Goal: Task Accomplishment & Management: Use online tool/utility

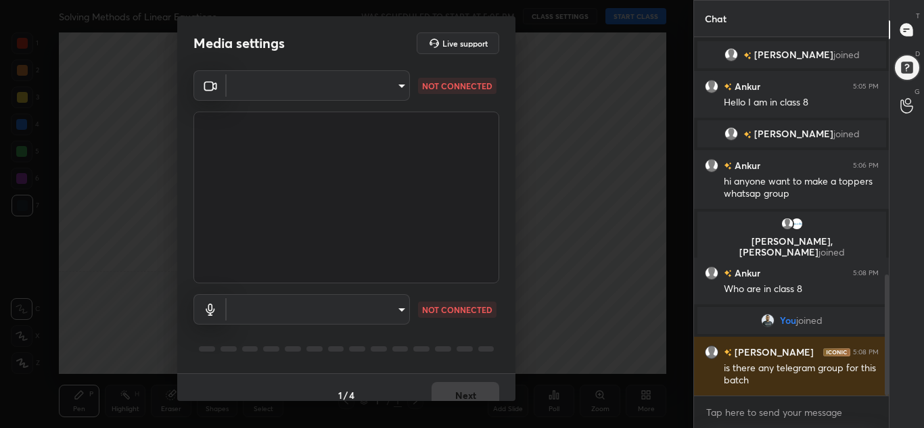
scroll to position [701, 0]
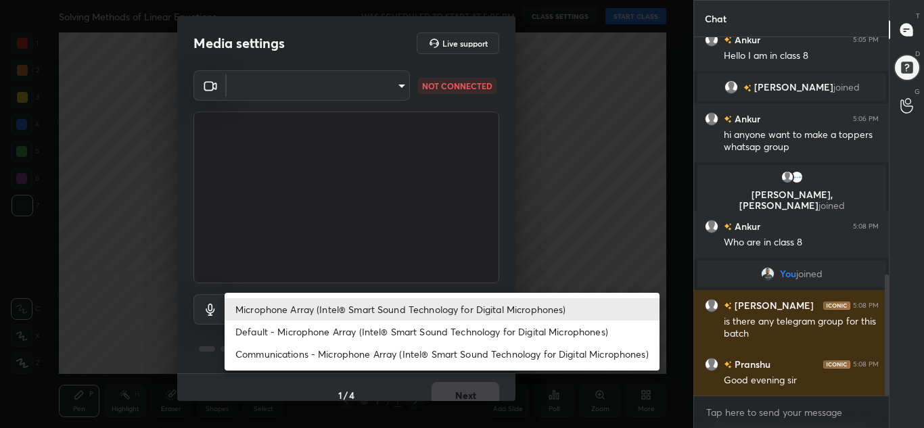
click at [383, 306] on body "1 2 3 4 5 6 7 C X Z C X Z E E Erase all H H Solving Methods of Linear Equations…" at bounding box center [462, 214] width 924 height 428
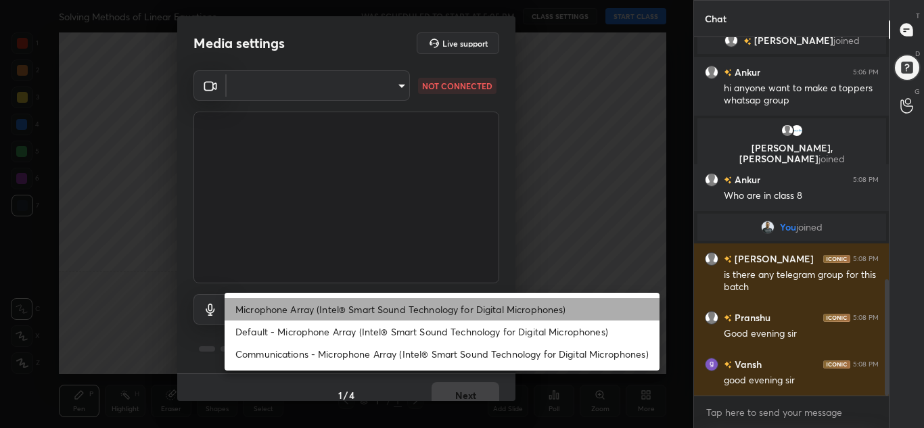
click at [383, 306] on li "Microphone Array (Intel® Smart Sound Technology for Digital Microphones)" at bounding box center [441, 309] width 435 height 22
type input "f6e9a90c4ff4f060ae5a5219fde6dddc4a73a7094a94594adb6caba372a1b946"
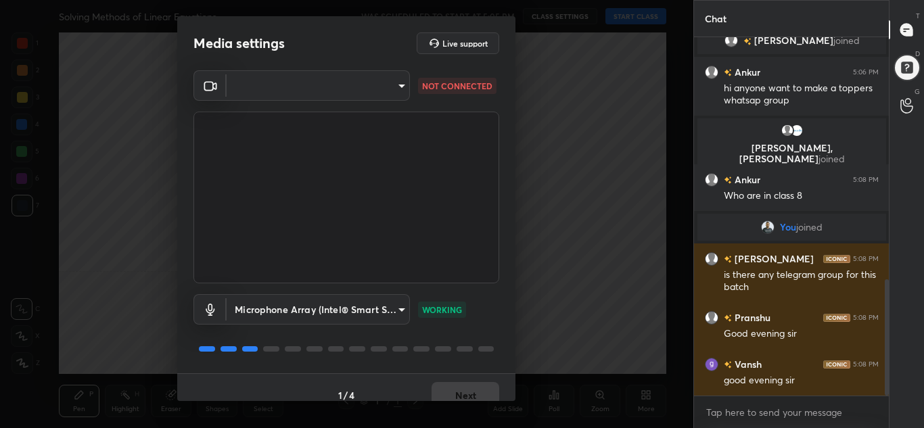
click at [398, 87] on body "1 2 3 4 5 6 7 C X Z C X Z E E Erase all H H Solving Methods of Linear Equations…" at bounding box center [462, 214] width 924 height 428
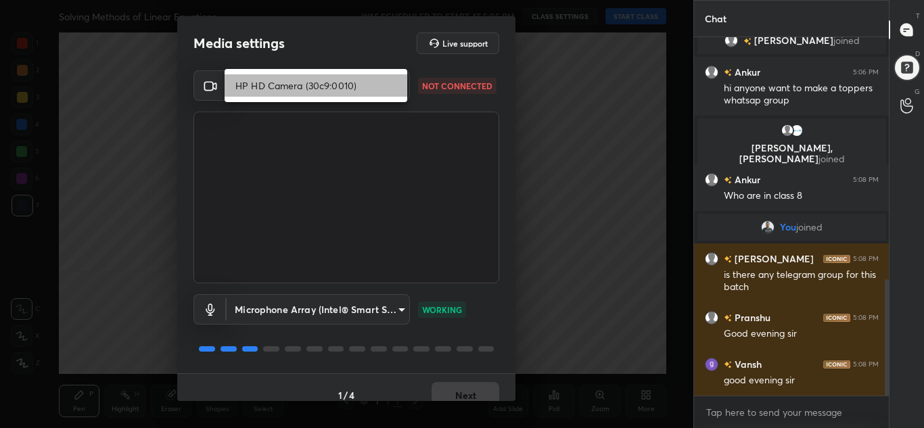
click at [377, 85] on li "HP HD Camera (30c9:0010)" at bounding box center [315, 85] width 183 height 22
type input "f91a1f335b24176a9b1945833a555054c87612126d75b3a86b8e8a914011b837"
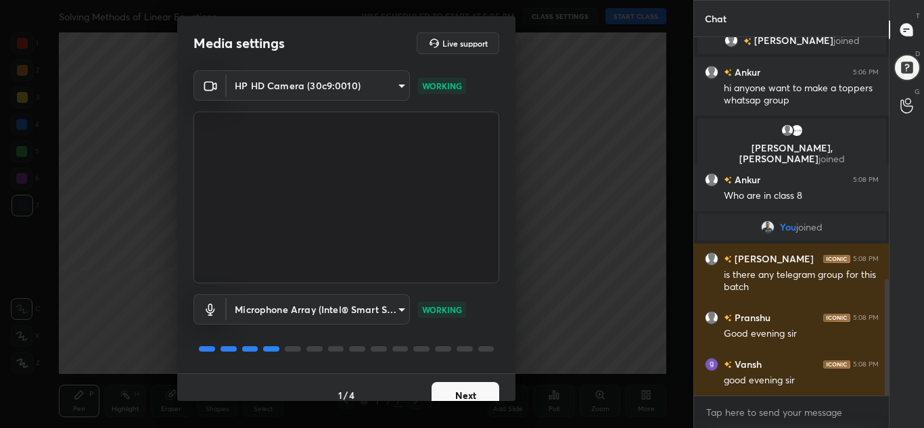
click at [450, 389] on button "Next" at bounding box center [465, 395] width 68 height 27
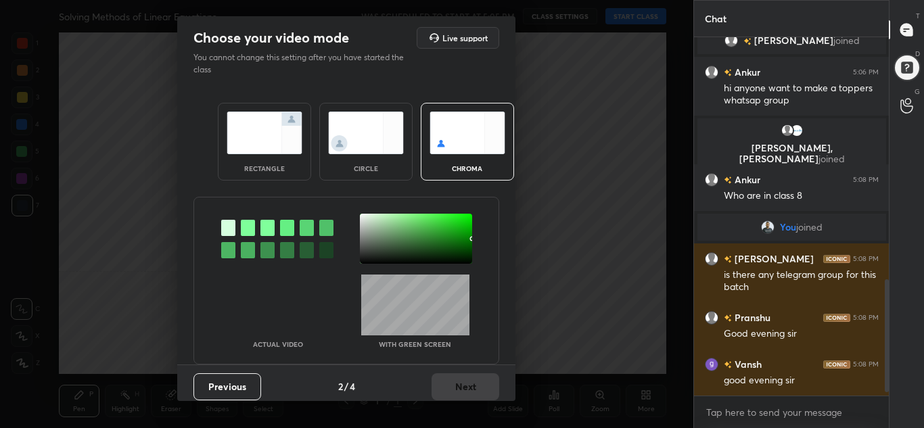
scroll to position [780, 0]
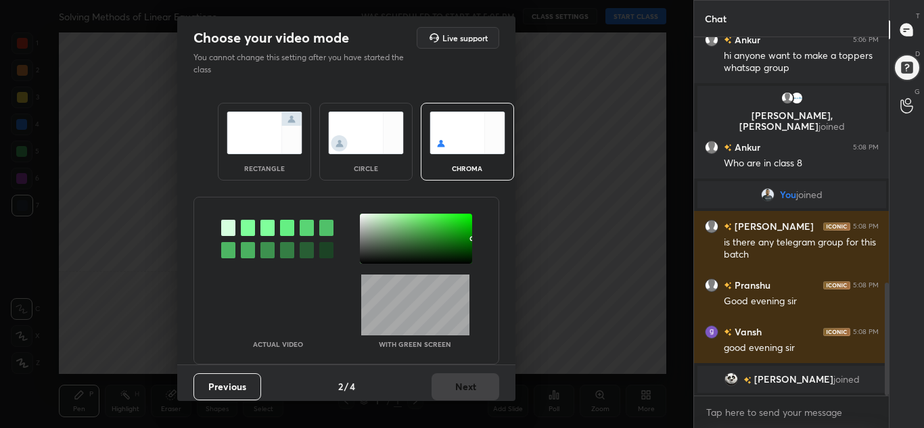
click at [450, 389] on div "Previous 2 / 4 Next" at bounding box center [346, 385] width 338 height 43
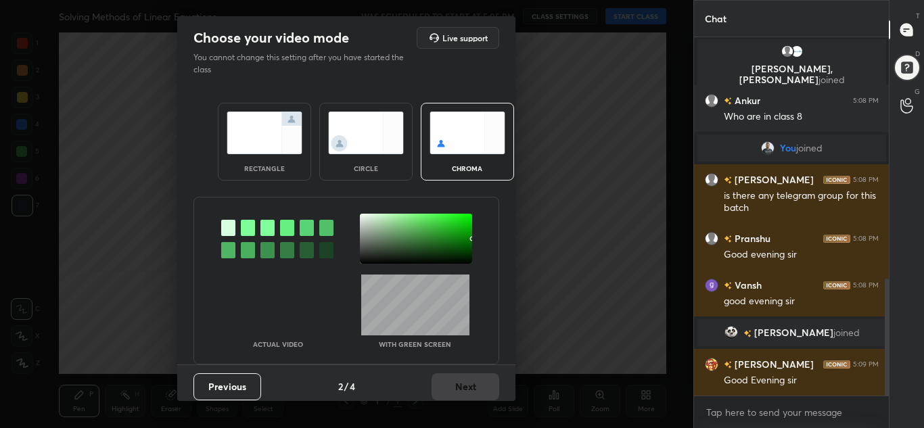
scroll to position [737, 0]
click at [366, 180] on div "circle" at bounding box center [365, 142] width 93 height 78
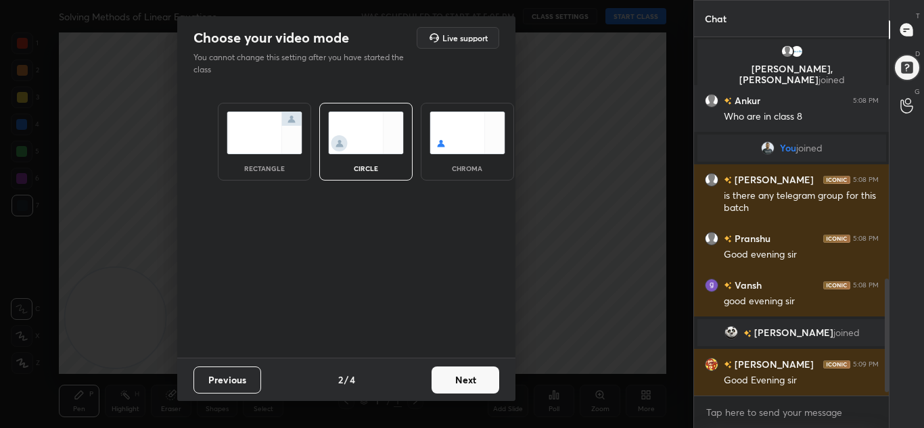
scroll to position [784, 0]
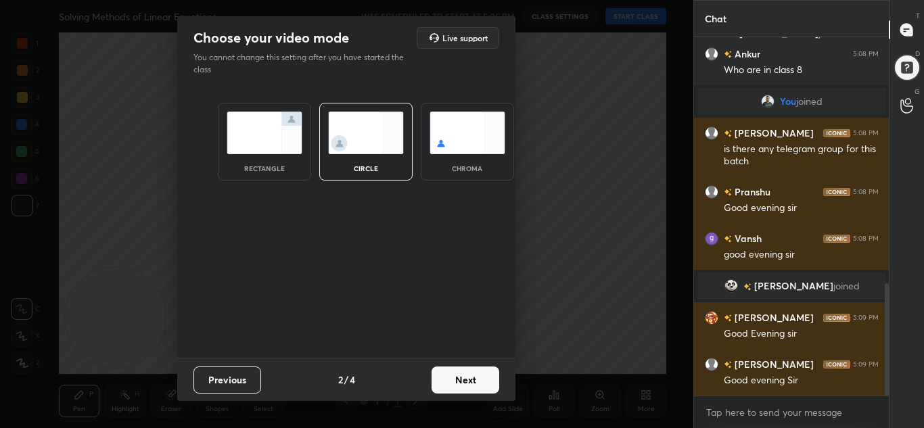
click at [488, 382] on button "Next" at bounding box center [465, 379] width 68 height 27
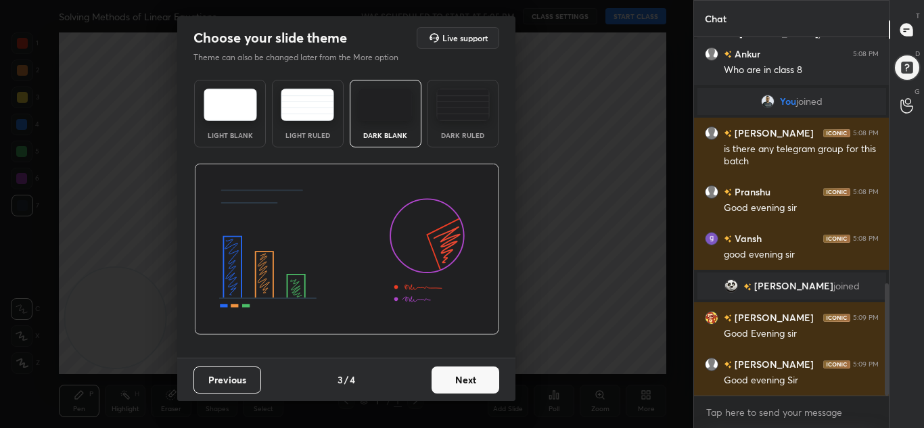
click at [488, 382] on button "Next" at bounding box center [465, 379] width 68 height 27
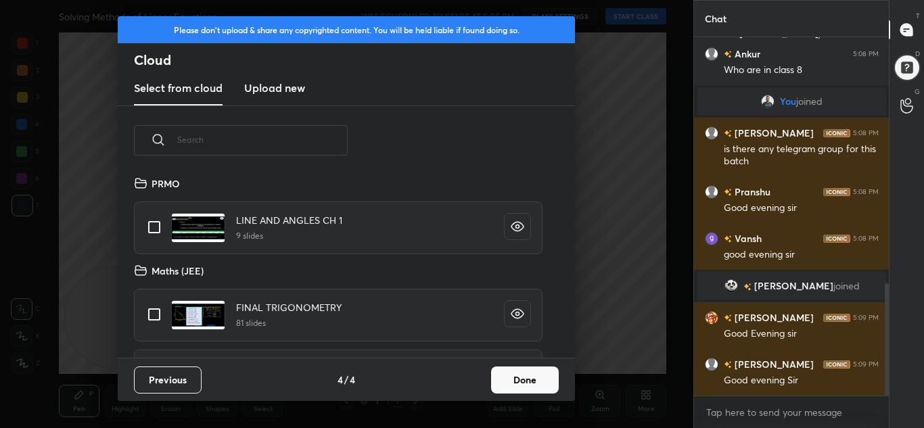
scroll to position [183, 434]
click at [504, 385] on button "Done" at bounding box center [525, 379] width 68 height 27
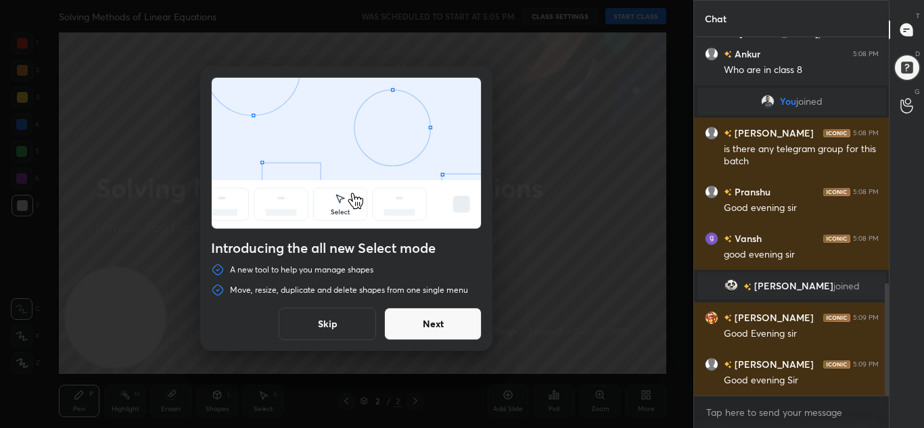
click at [456, 328] on button "Next" at bounding box center [432, 324] width 97 height 32
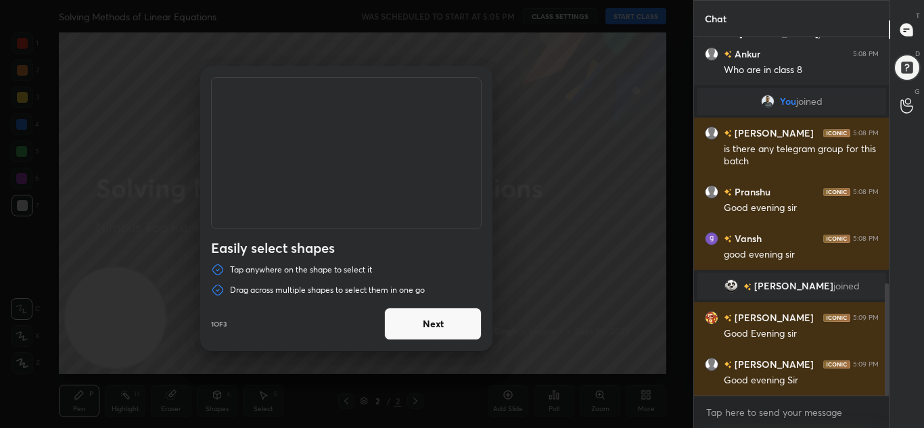
scroll to position [830, 0]
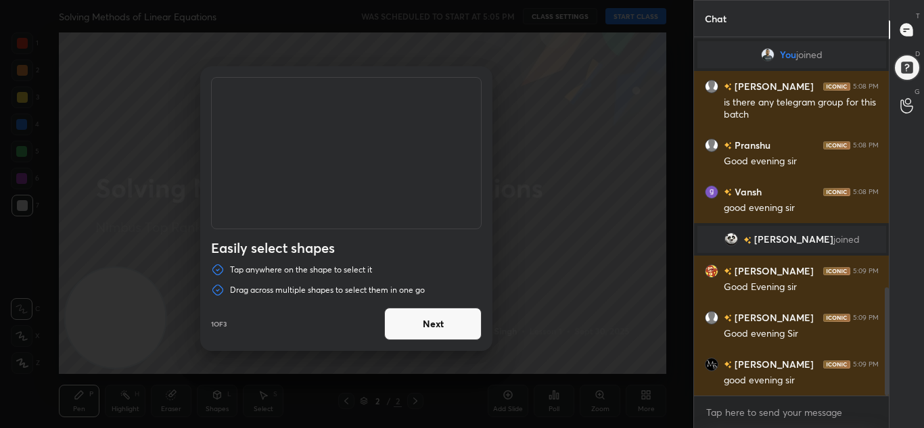
click at [456, 328] on button "Next" at bounding box center [432, 324] width 97 height 32
click at [456, 328] on button "Done" at bounding box center [432, 324] width 97 height 32
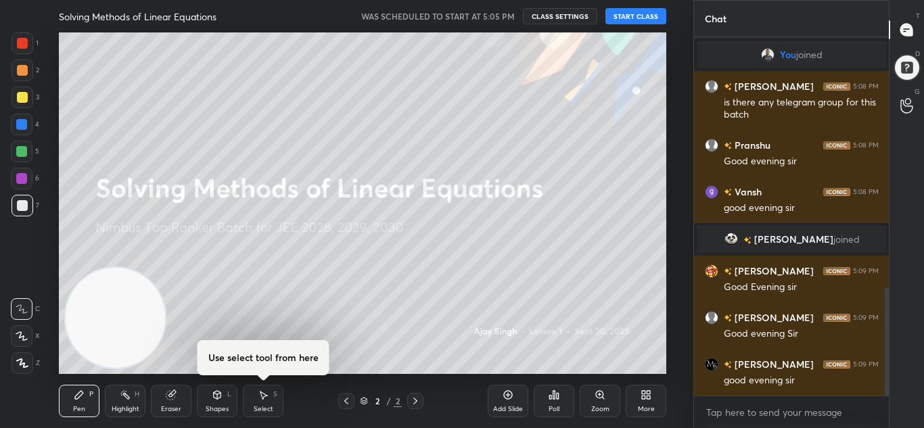
click at [637, 405] on div "More" at bounding box center [645, 401] width 41 height 32
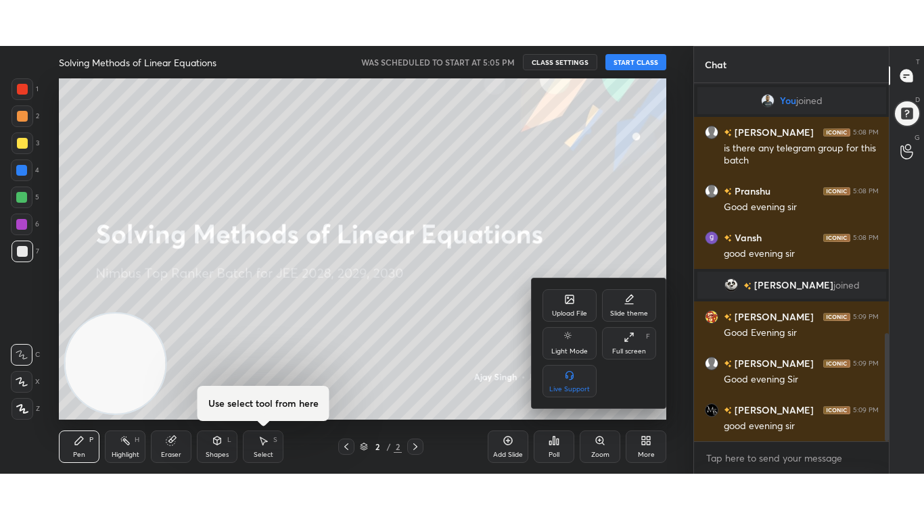
scroll to position [877, 0]
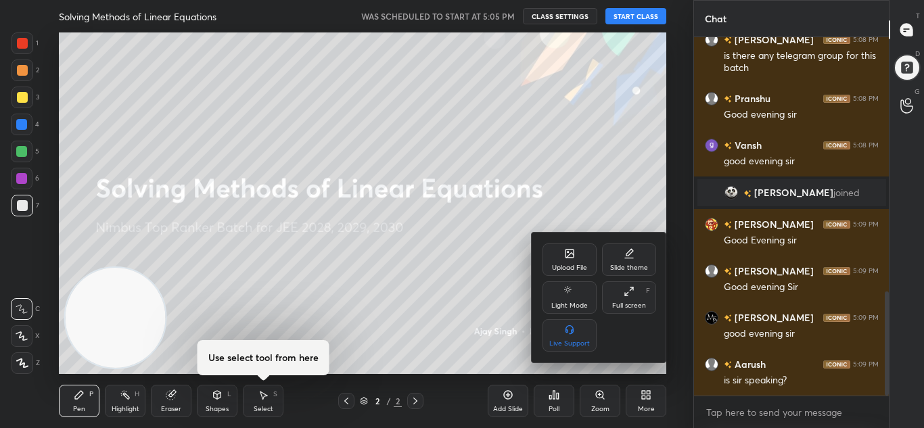
click at [635, 302] on div "Full screen" at bounding box center [629, 305] width 34 height 7
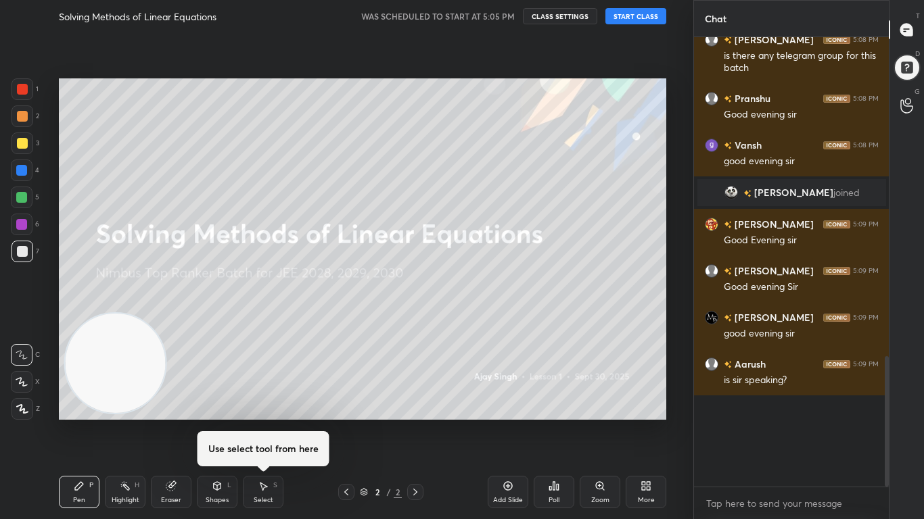
scroll to position [5, 5]
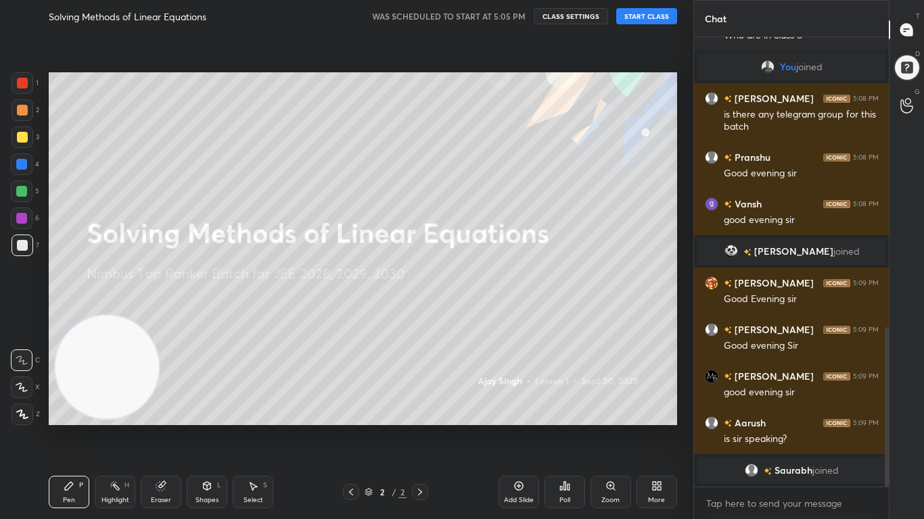
click at [640, 13] on button "START CLASS" at bounding box center [646, 16] width 61 height 16
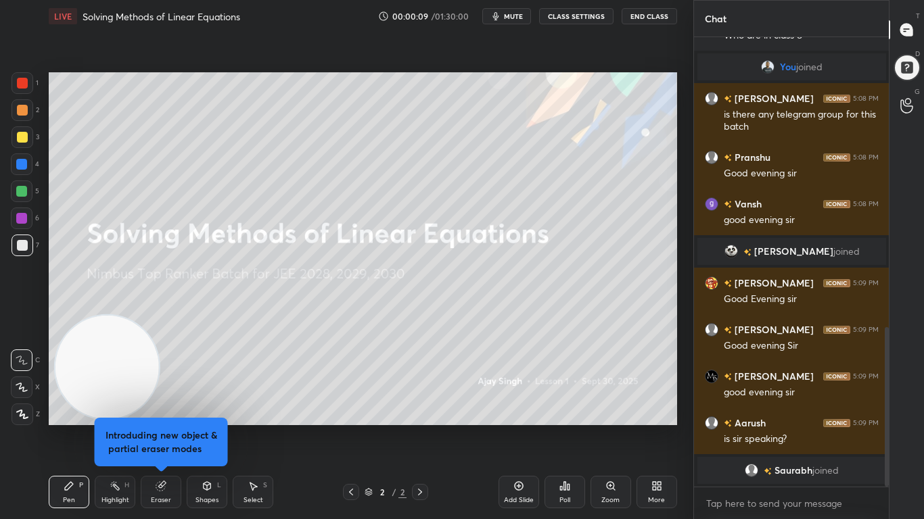
click at [24, 391] on icon at bounding box center [22, 387] width 12 height 9
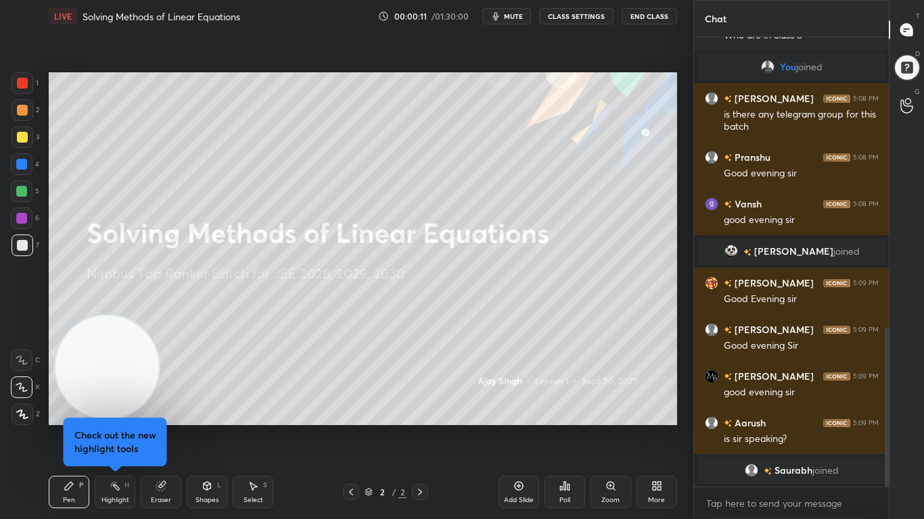
click at [21, 140] on div at bounding box center [22, 137] width 11 height 11
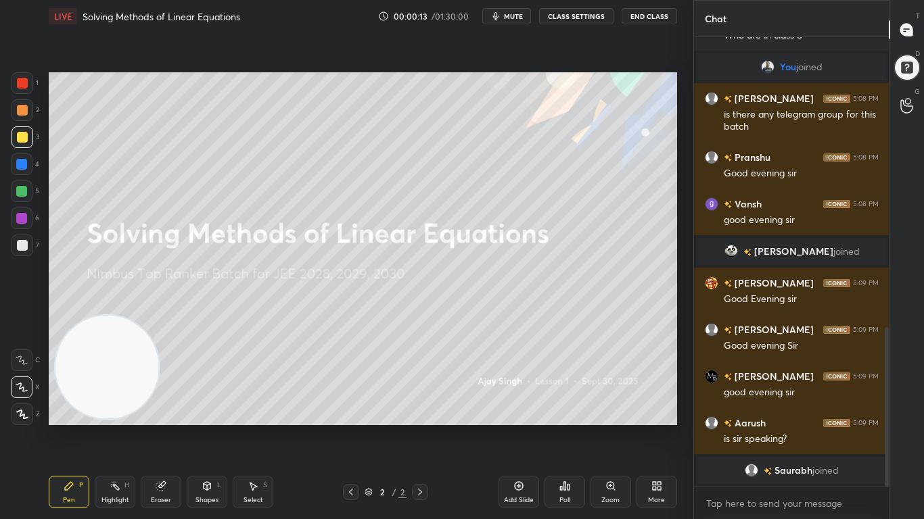
click at [519, 427] on div "Add Slide" at bounding box center [518, 492] width 41 height 32
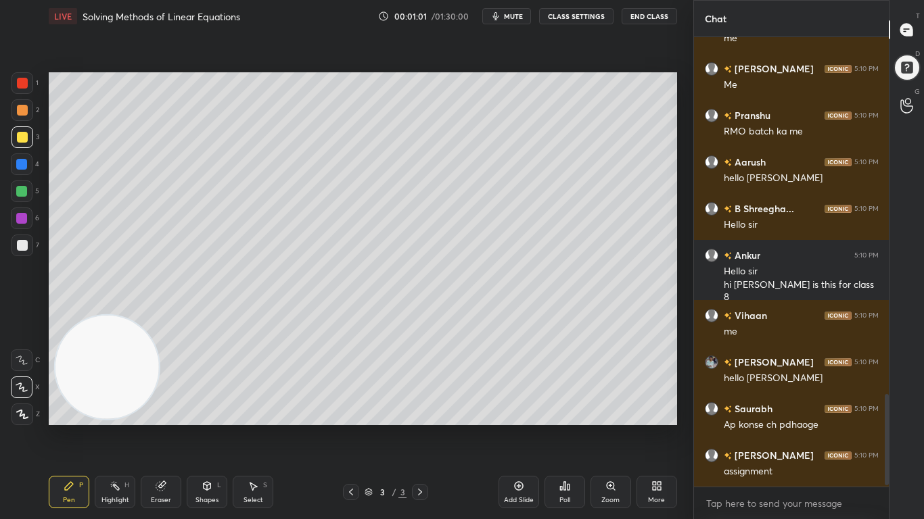
scroll to position [1772, 0]
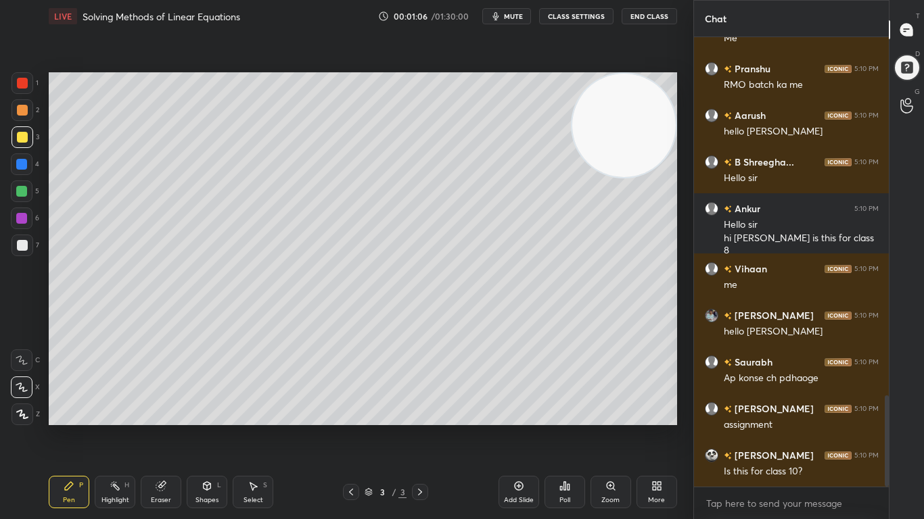
drag, startPoint x: 110, startPoint y: 375, endPoint x: 623, endPoint y: 122, distance: 571.2
click at [643, 122] on video at bounding box center [623, 125] width 103 height 103
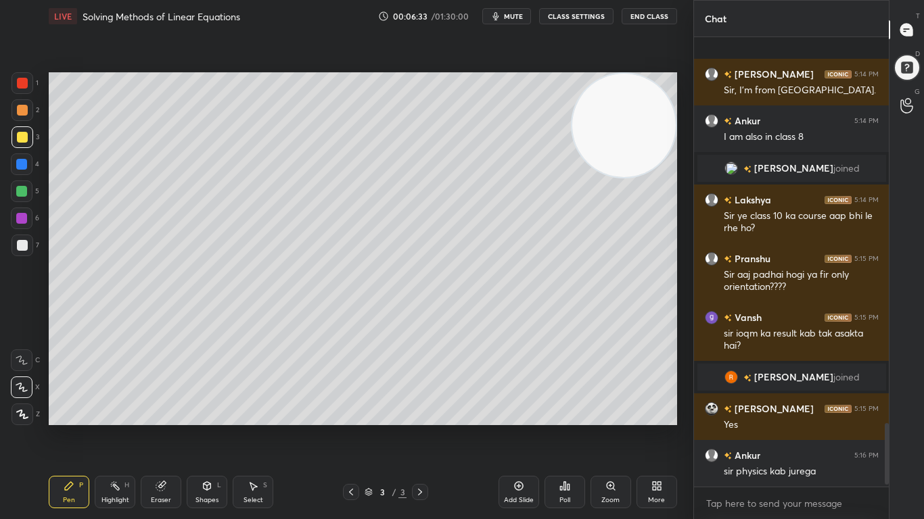
scroll to position [2837, 0]
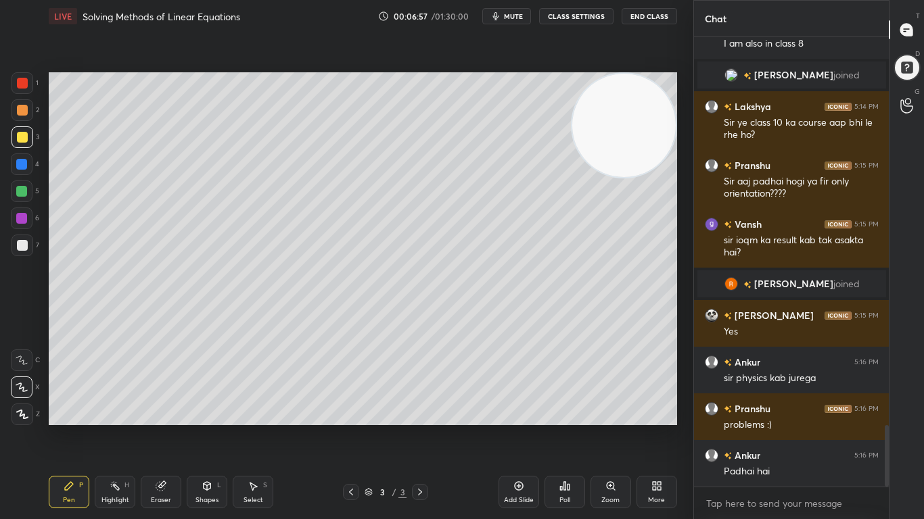
click at [166, 427] on div "Eraser" at bounding box center [161, 500] width 20 height 7
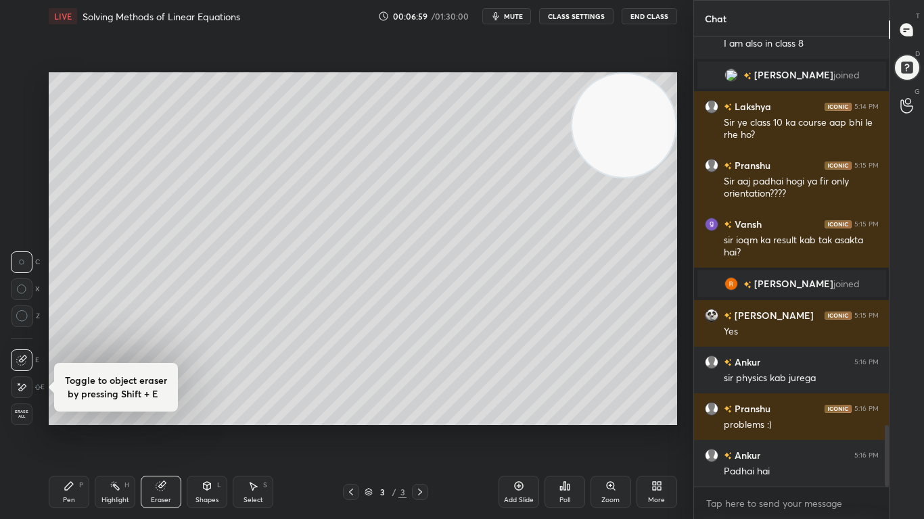
click at [22, 390] on icon at bounding box center [22, 387] width 7 height 7
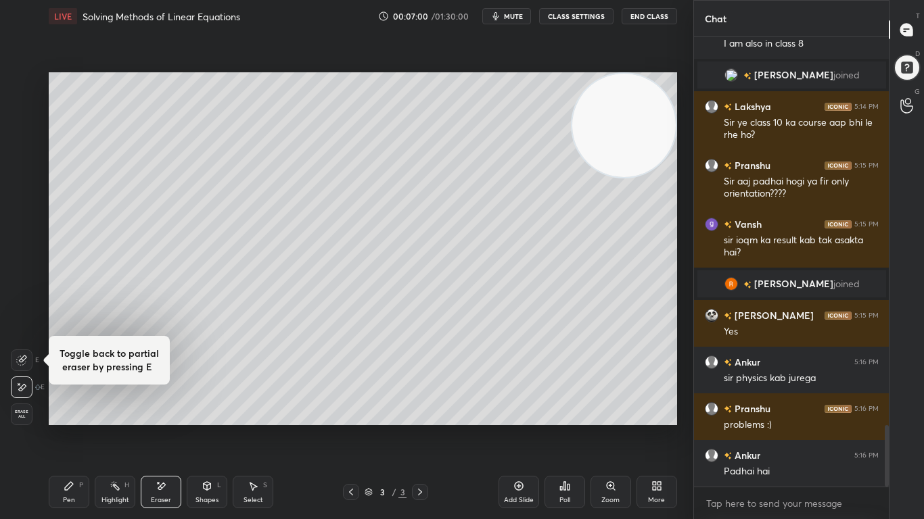
click at [25, 423] on div "Erase all" at bounding box center [22, 415] width 22 height 22
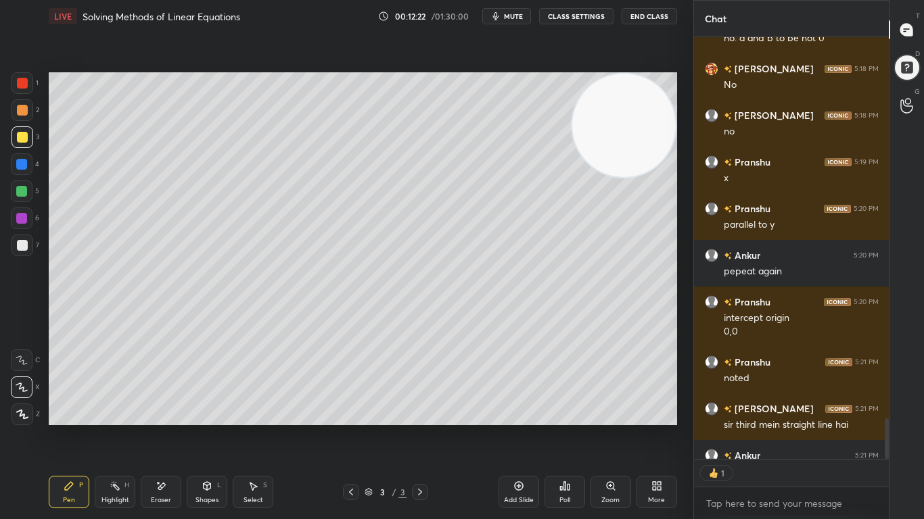
scroll to position [4269, 0]
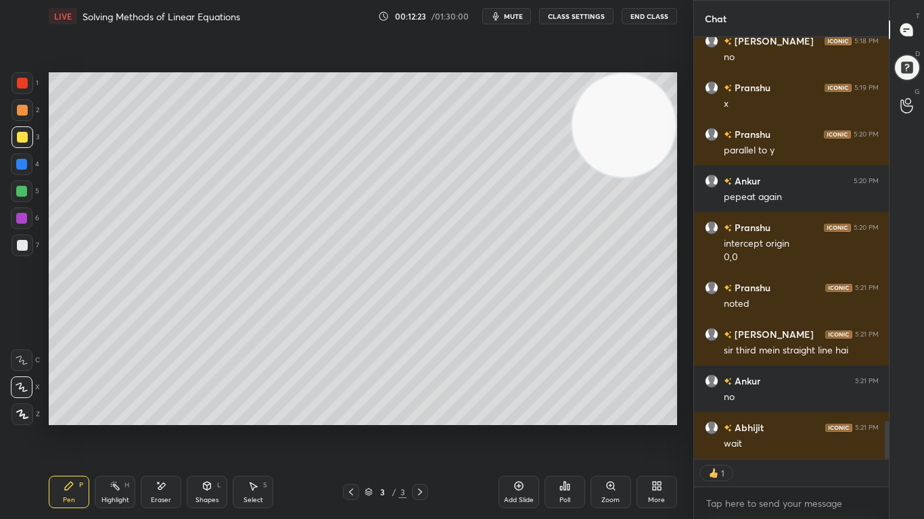
click at [519, 427] on icon at bounding box center [518, 486] width 4 height 4
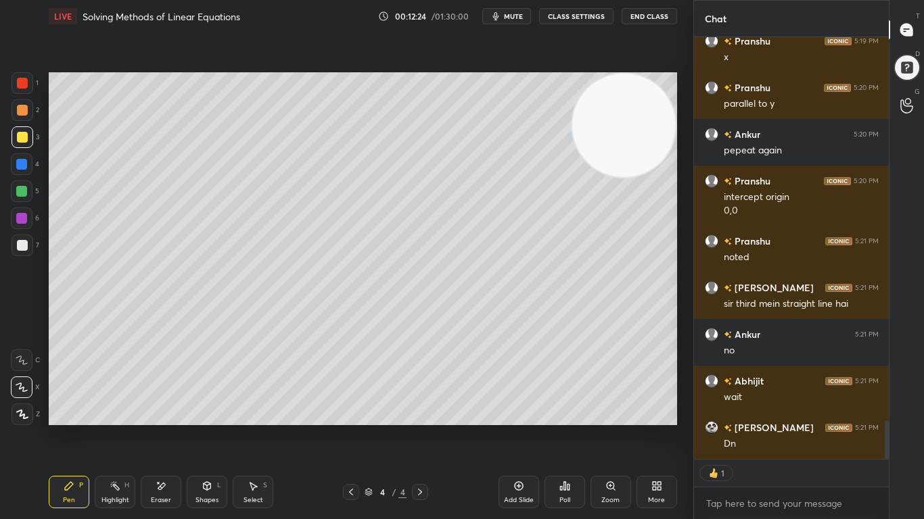
click at [353, 427] on icon at bounding box center [351, 492] width 11 height 11
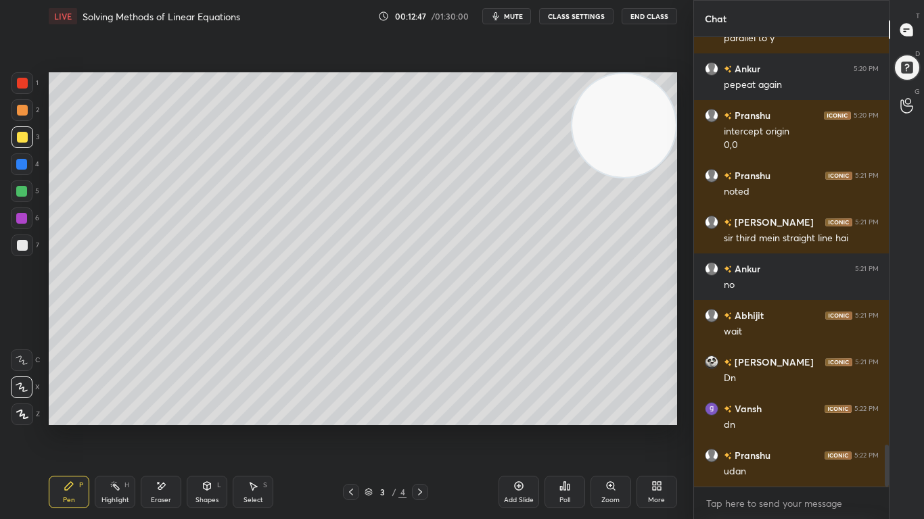
scroll to position [4428, 0]
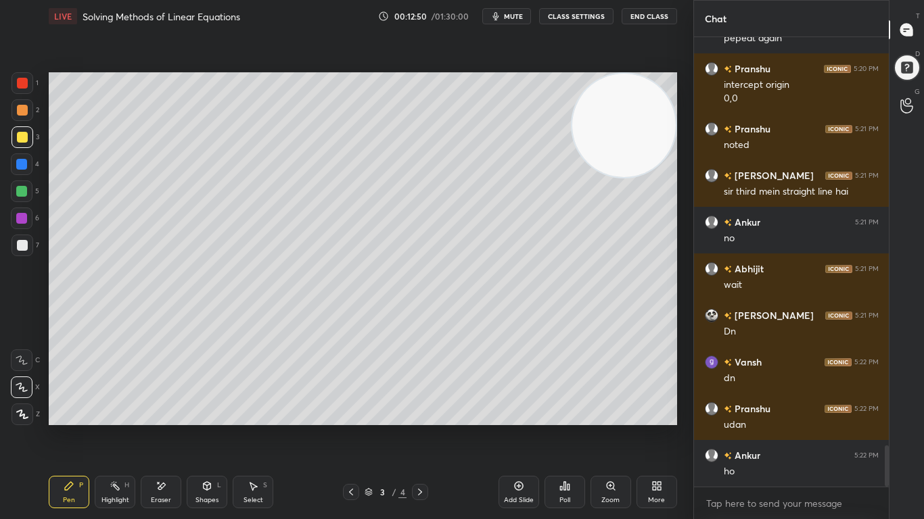
click at [423, 427] on icon at bounding box center [419, 492] width 11 height 11
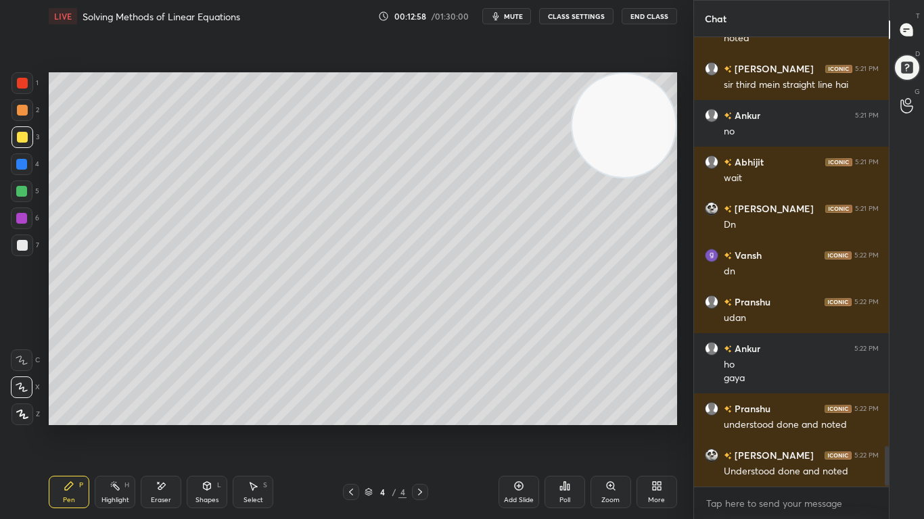
scroll to position [4582, 0]
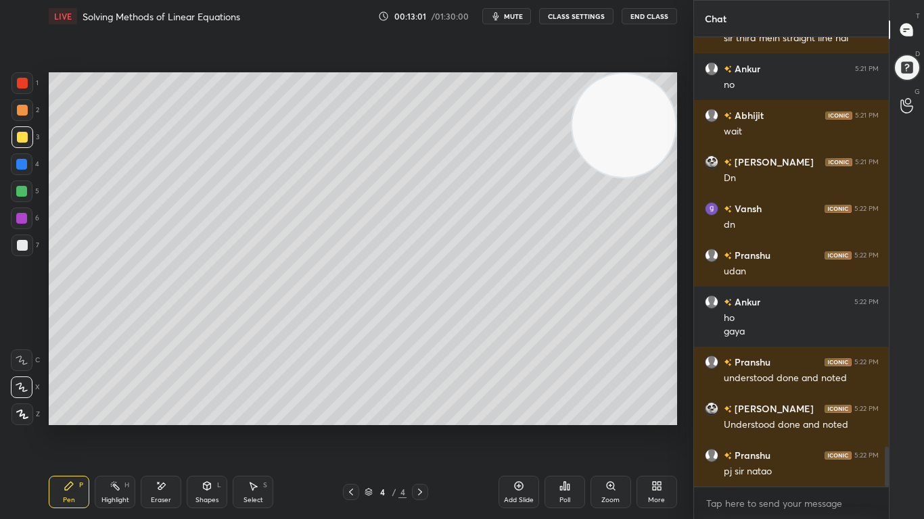
click at [25, 167] on div at bounding box center [21, 164] width 11 height 11
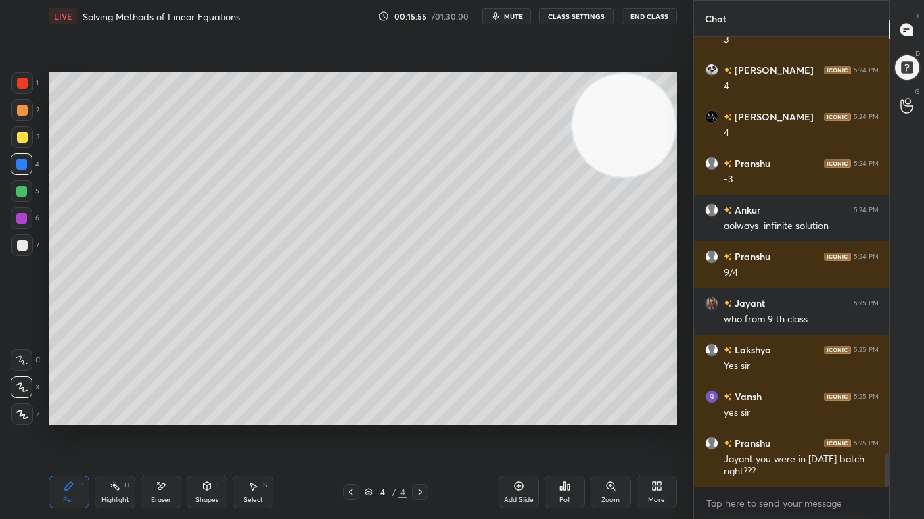
scroll to position [5665, 0]
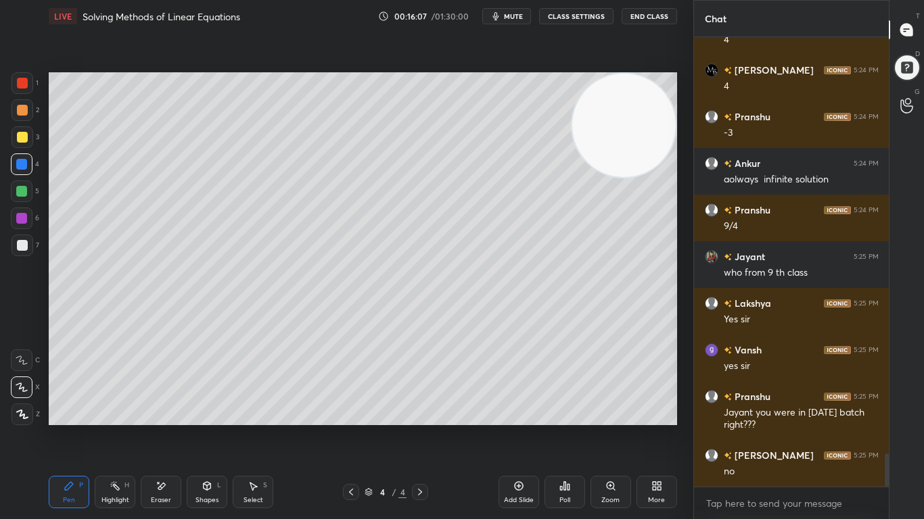
click at [517, 427] on div "Add Slide" at bounding box center [518, 492] width 41 height 32
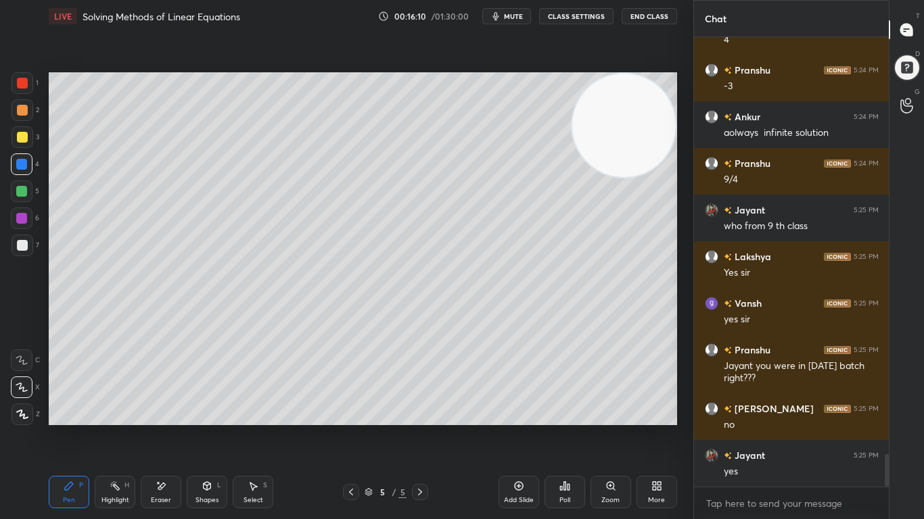
scroll to position [5758, 0]
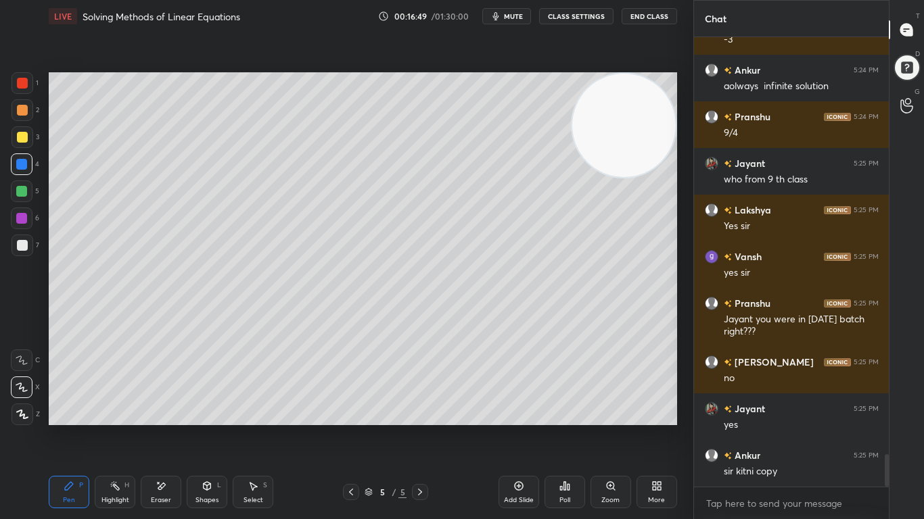
click at [153, 427] on div "Eraser" at bounding box center [161, 492] width 41 height 32
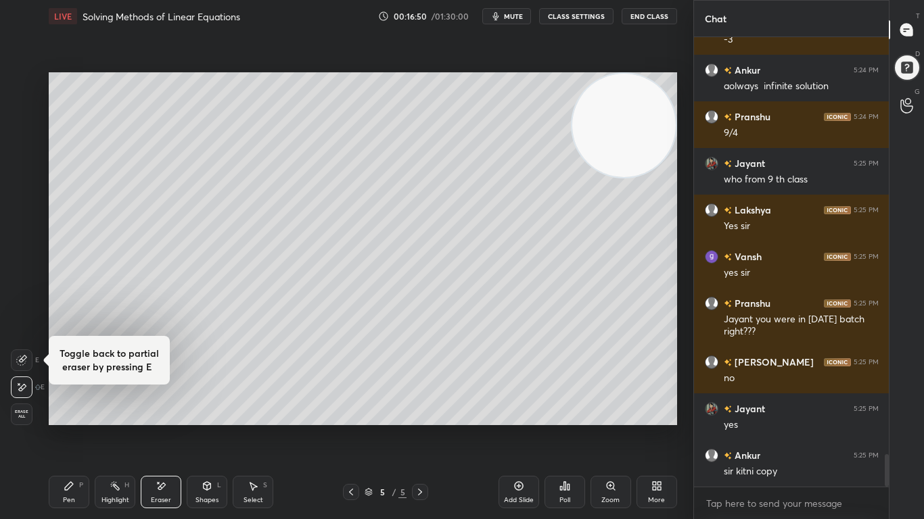
click at [28, 420] on div "Erase all" at bounding box center [22, 415] width 22 height 22
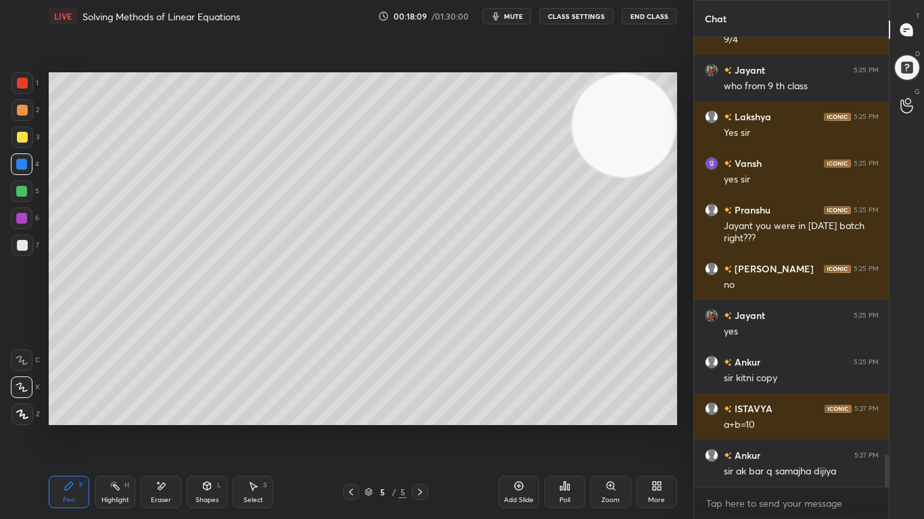
scroll to position [418, 191]
click at [24, 135] on div at bounding box center [22, 137] width 11 height 11
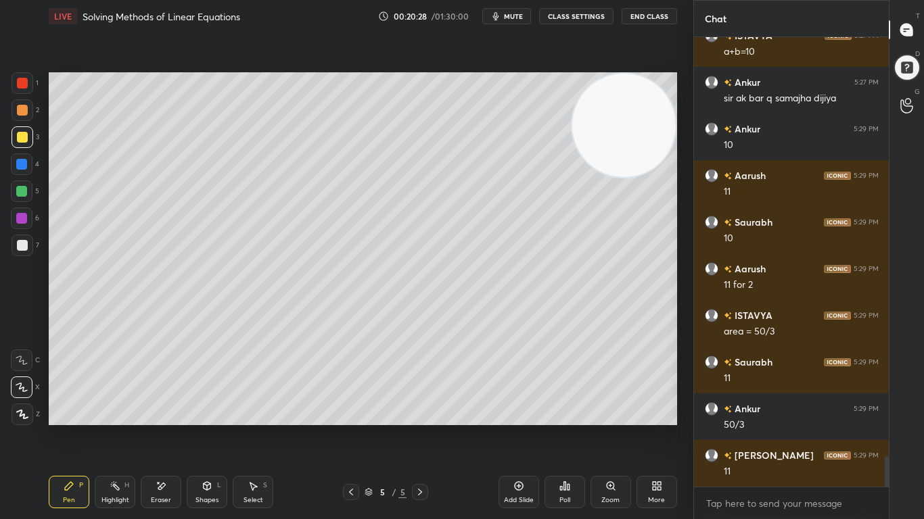
scroll to position [6272, 0]
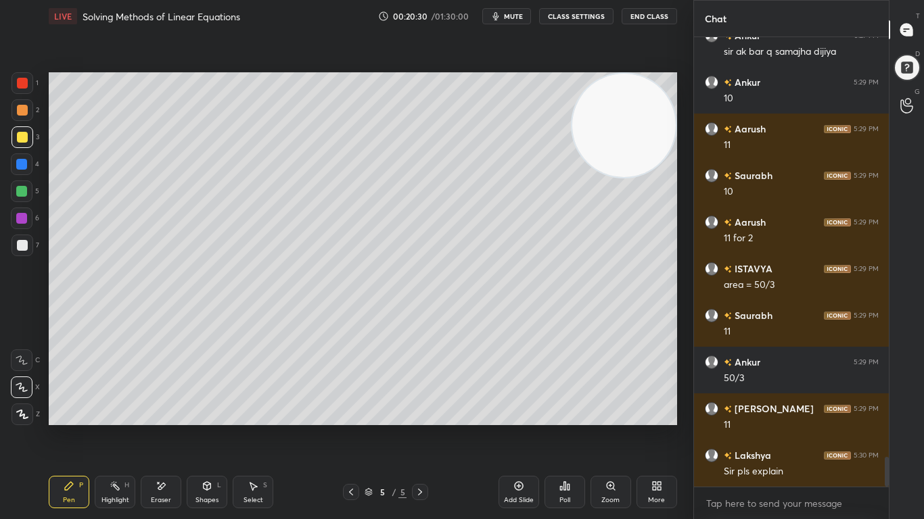
click at [238, 427] on div "Select S" at bounding box center [253, 492] width 41 height 32
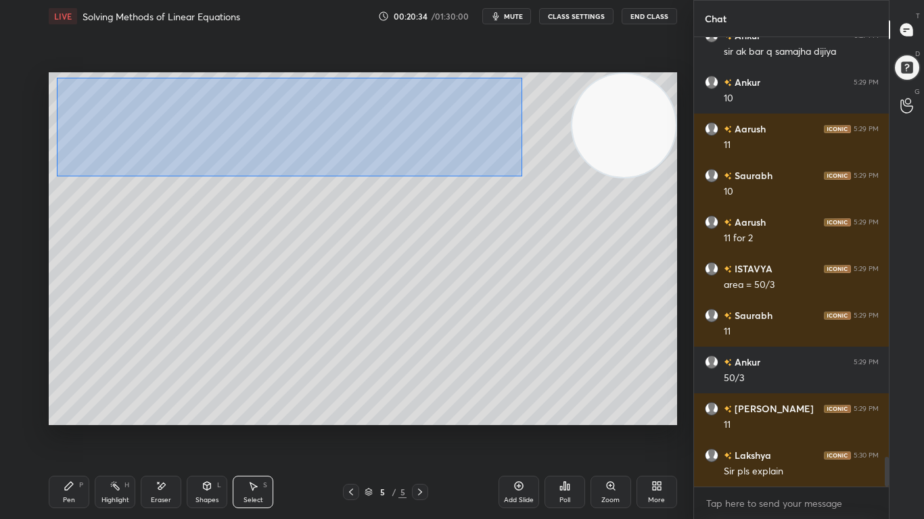
drag, startPoint x: 57, startPoint y: 78, endPoint x: 522, endPoint y: 176, distance: 475.6
click at [522, 176] on div "0 ° Undo Copy Duplicate Duplicate to new slide Delete" at bounding box center [363, 248] width 628 height 353
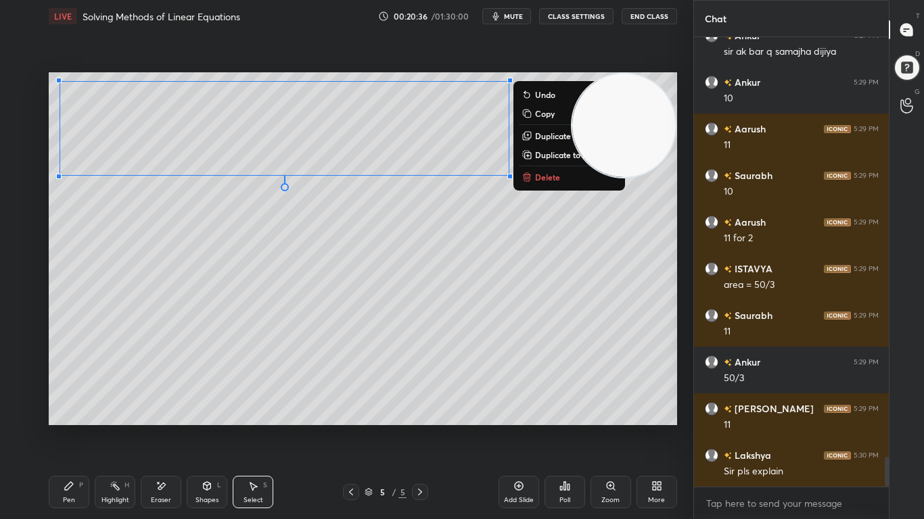
click at [546, 154] on p "Duplicate to new slide" at bounding box center [576, 154] width 82 height 11
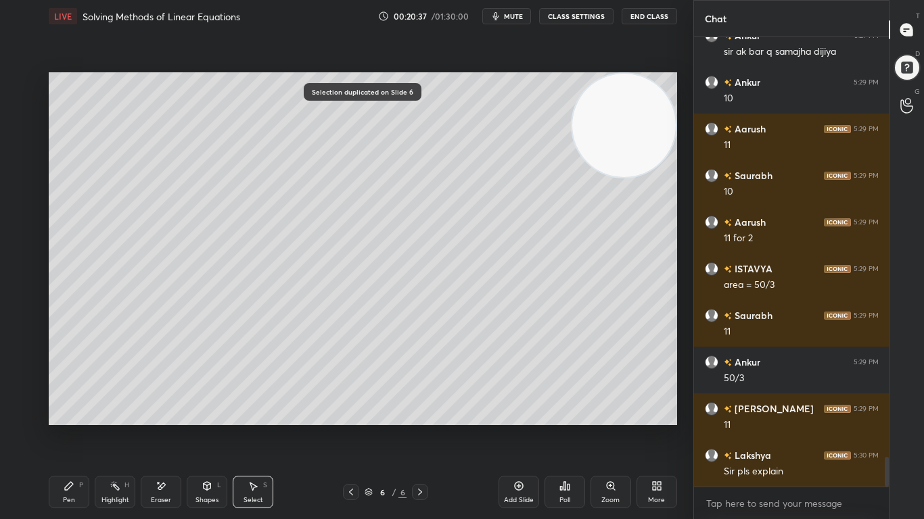
click at [67, 427] on div "Pen P" at bounding box center [69, 492] width 41 height 32
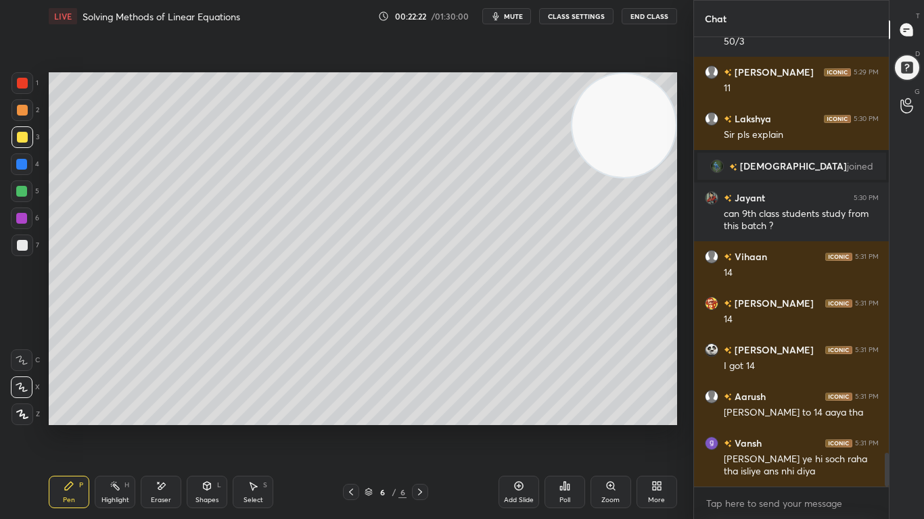
scroll to position [5524, 0]
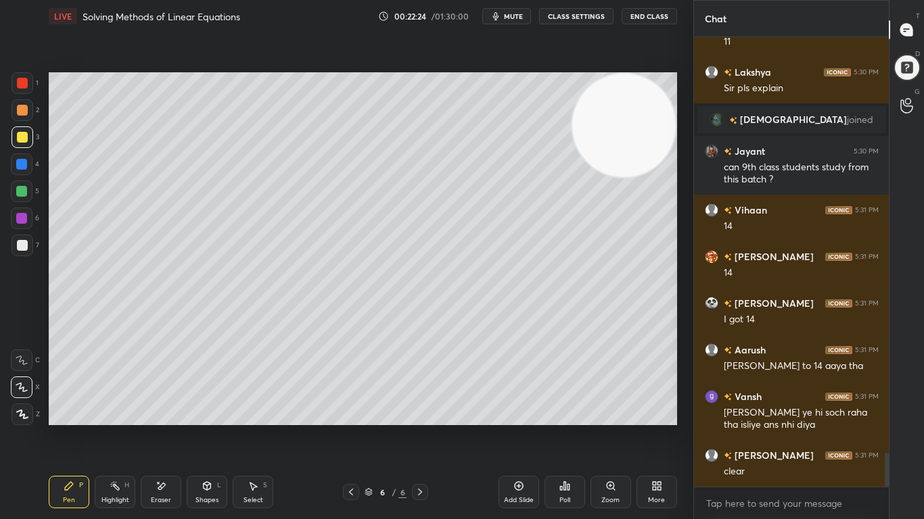
click at [348, 427] on icon at bounding box center [351, 492] width 11 height 11
click at [252, 427] on div "Select S" at bounding box center [253, 492] width 41 height 32
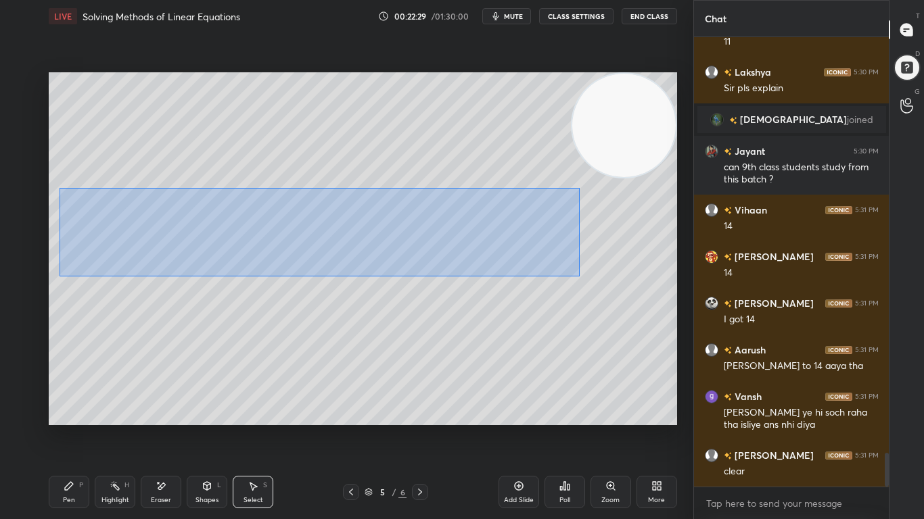
drag, startPoint x: 60, startPoint y: 188, endPoint x: 579, endPoint y: 277, distance: 527.5
click at [579, 277] on div "0 ° Undo Copy Duplicate Duplicate to new slide Delete" at bounding box center [363, 248] width 628 height 353
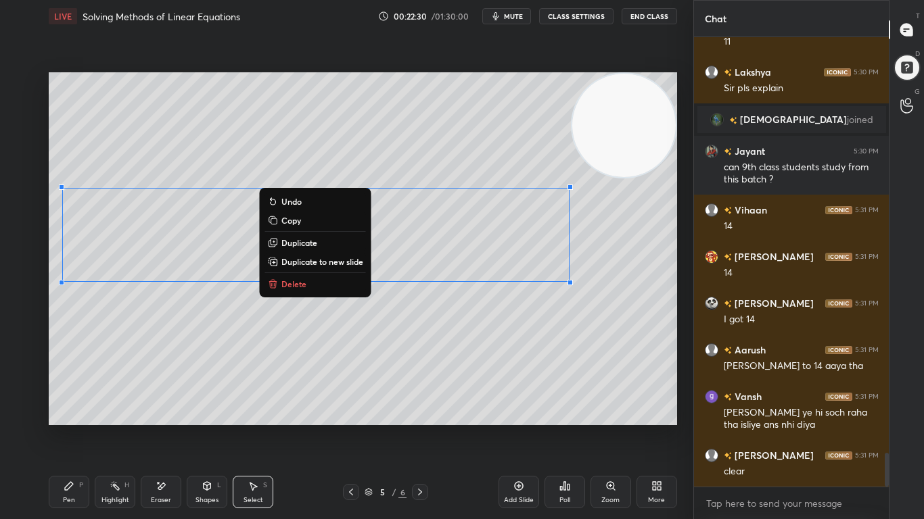
click at [350, 264] on p "Duplicate to new slide" at bounding box center [322, 261] width 82 height 11
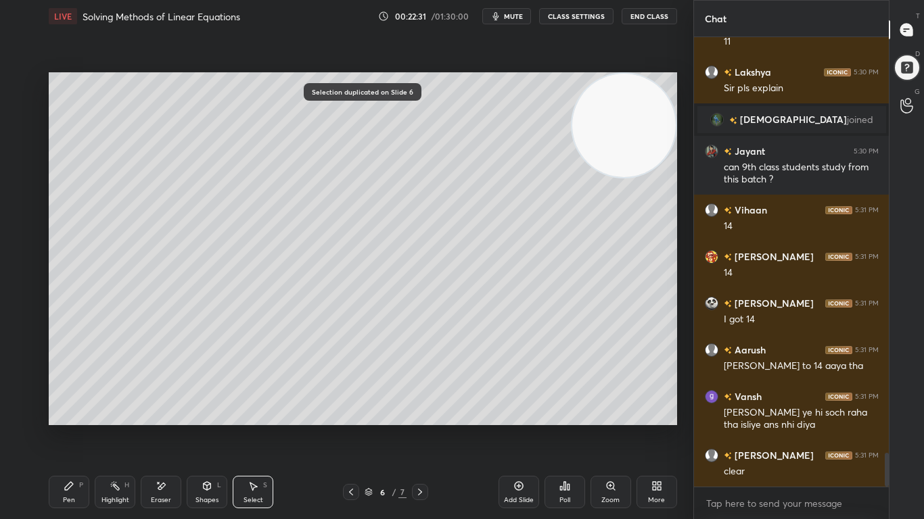
scroll to position [5582, 0]
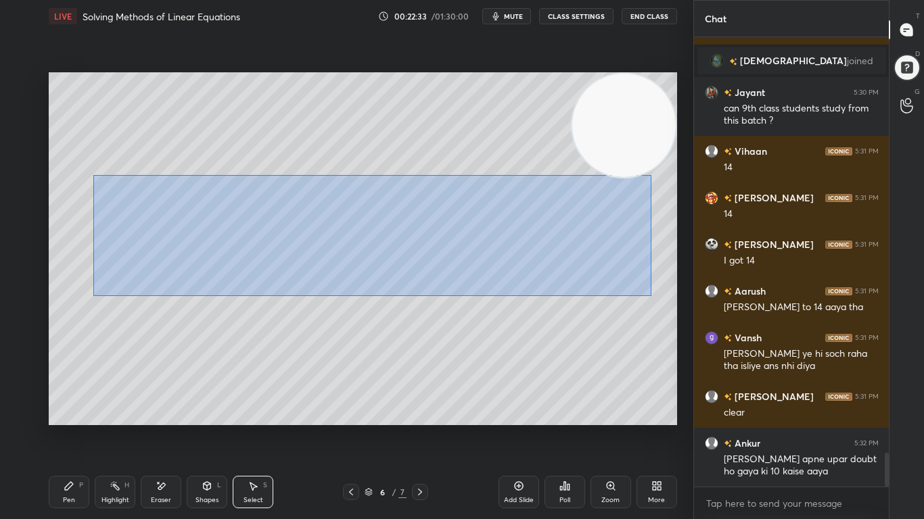
drag, startPoint x: 93, startPoint y: 175, endPoint x: 632, endPoint y: 291, distance: 550.5
click at [650, 296] on div "0 ° Undo Copy Duplicate Duplicate to new slide Delete" at bounding box center [363, 248] width 628 height 353
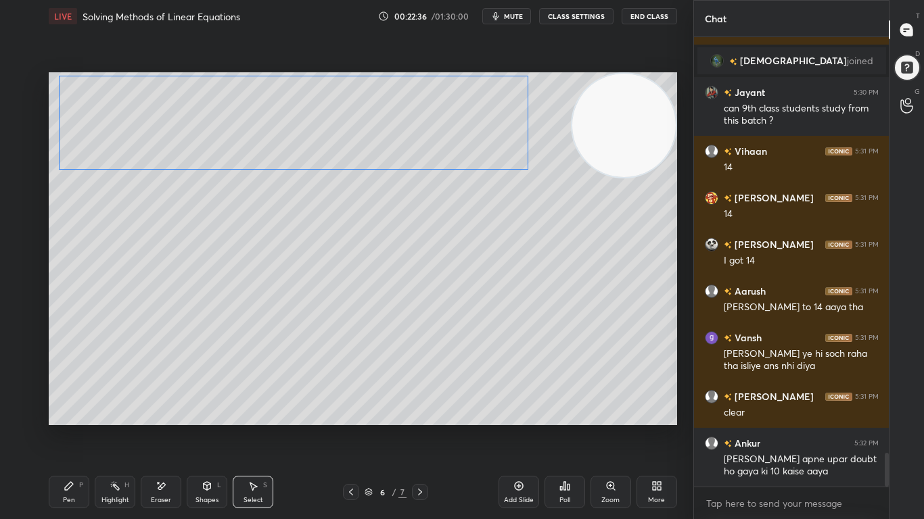
drag, startPoint x: 522, startPoint y: 247, endPoint x: 489, endPoint y: 139, distance: 112.5
click at [489, 139] on div "0 ° Undo Copy Duplicate Duplicate to new slide Delete" at bounding box center [363, 248] width 628 height 353
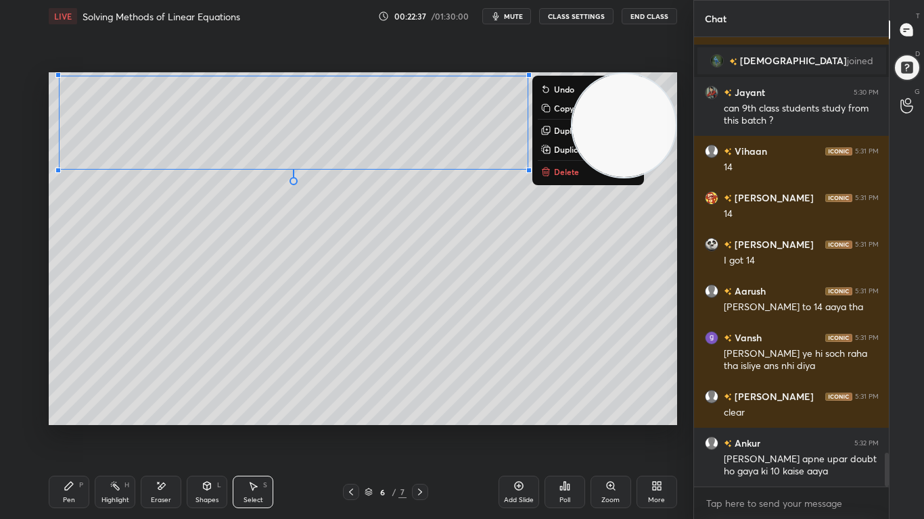
click at [159, 427] on div "Eraser" at bounding box center [161, 492] width 41 height 32
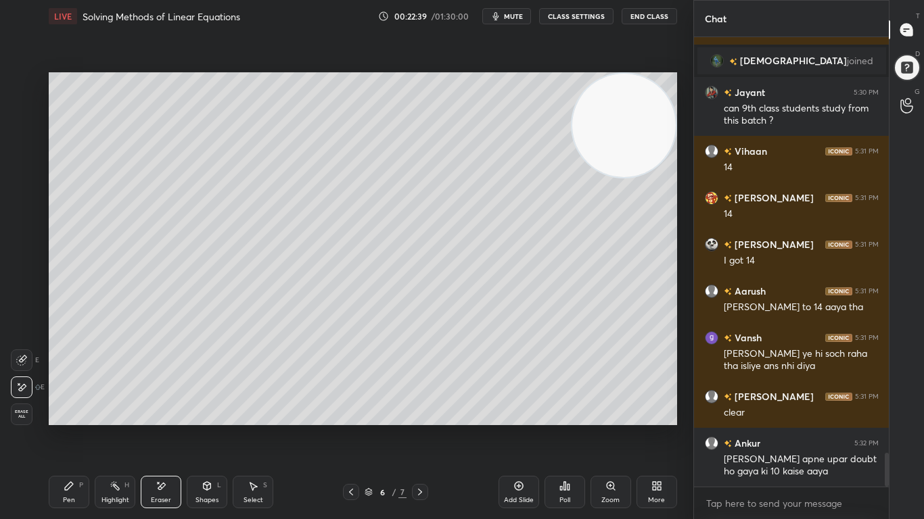
click at [74, 427] on icon at bounding box center [69, 486] width 11 height 11
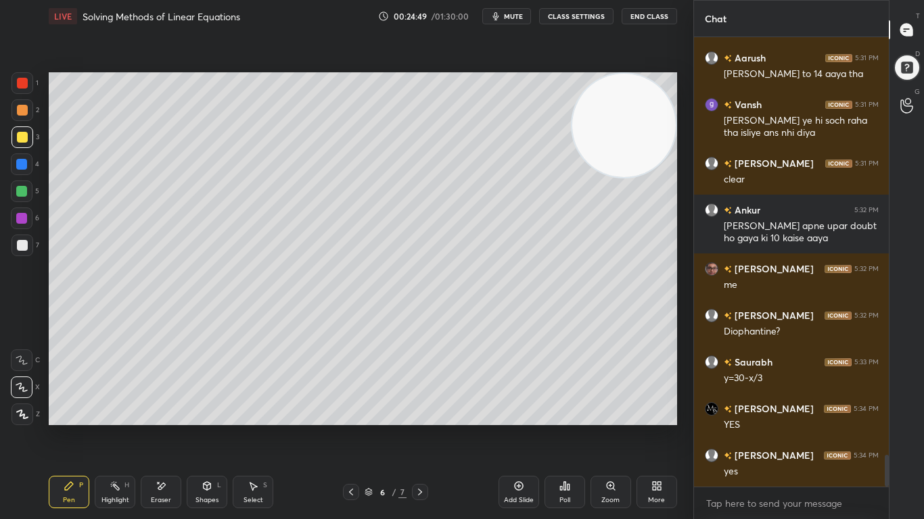
scroll to position [5862, 0]
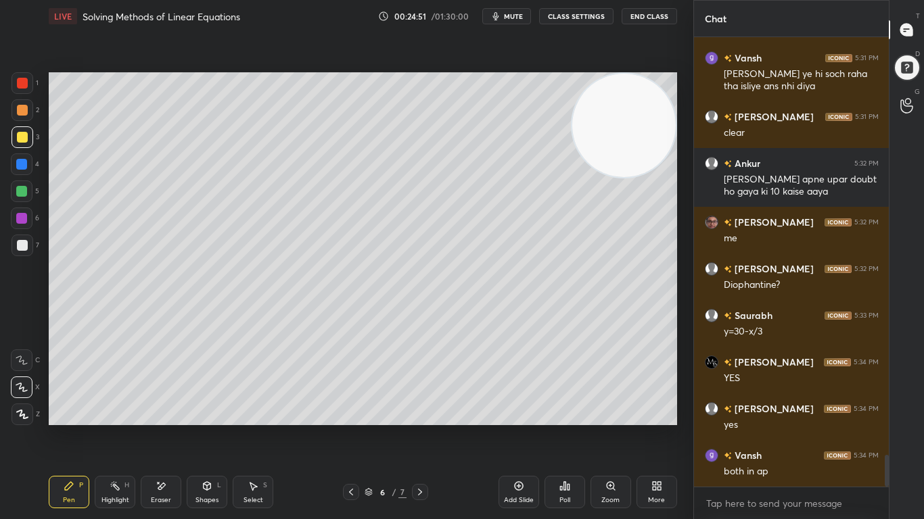
click at [20, 242] on div at bounding box center [22, 245] width 11 height 11
click at [678, 191] on div "Setting up your live class Poll for secs No correct answer Start poll" at bounding box center [362, 248] width 639 height 433
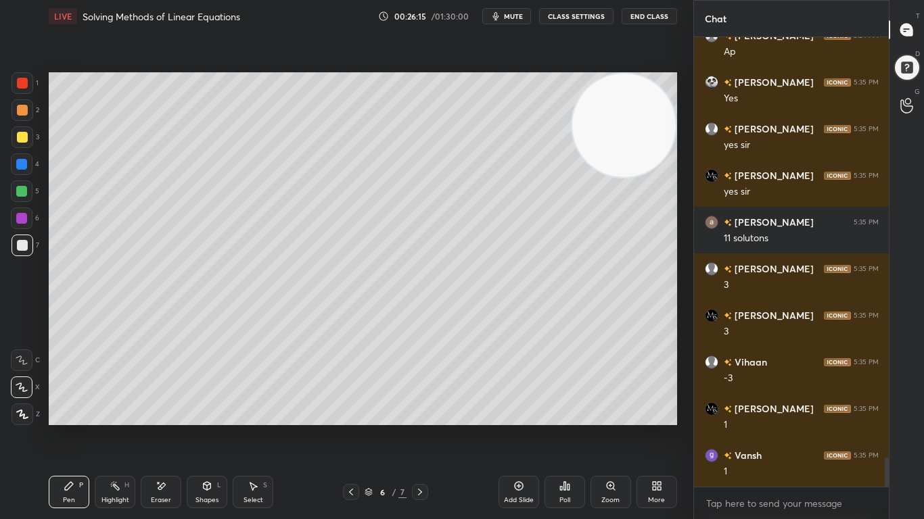
scroll to position [6562, 0]
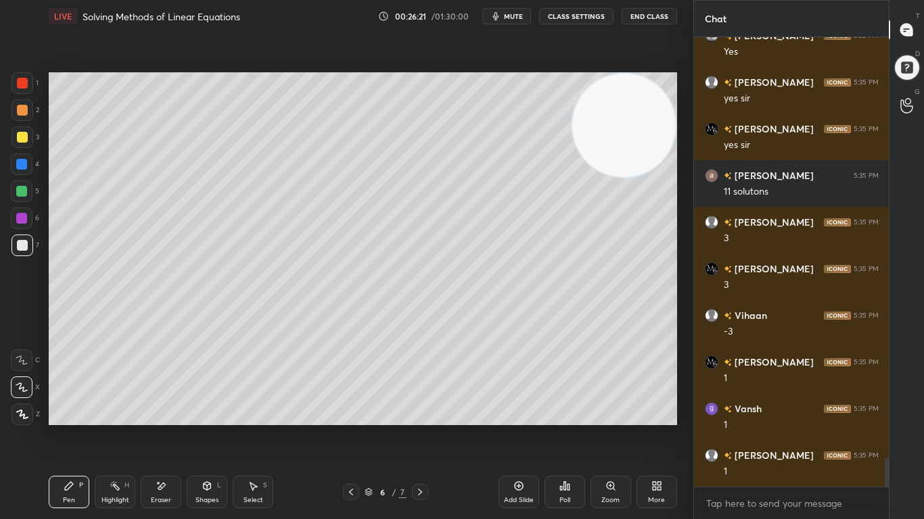
click at [24, 166] on div at bounding box center [21, 164] width 11 height 11
click at [19, 140] on div at bounding box center [22, 137] width 11 height 11
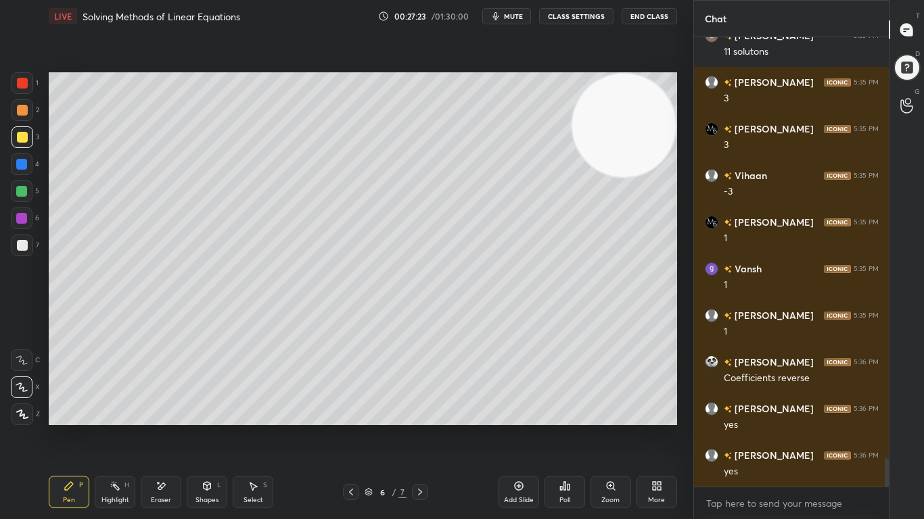
scroll to position [6749, 0]
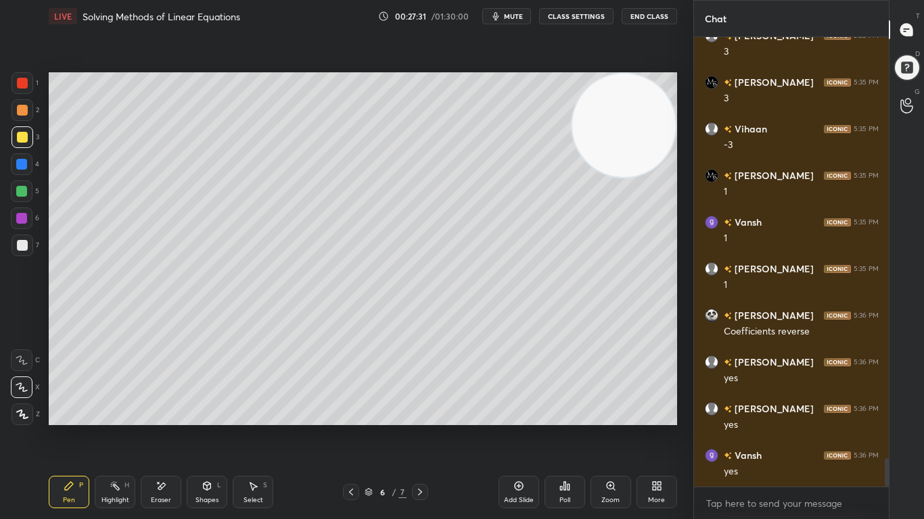
drag, startPoint x: 522, startPoint y: 492, endPoint x: 517, endPoint y: 498, distance: 7.7
click at [520, 427] on div "Add Slide" at bounding box center [518, 492] width 41 height 32
click at [26, 164] on div at bounding box center [21, 164] width 11 height 11
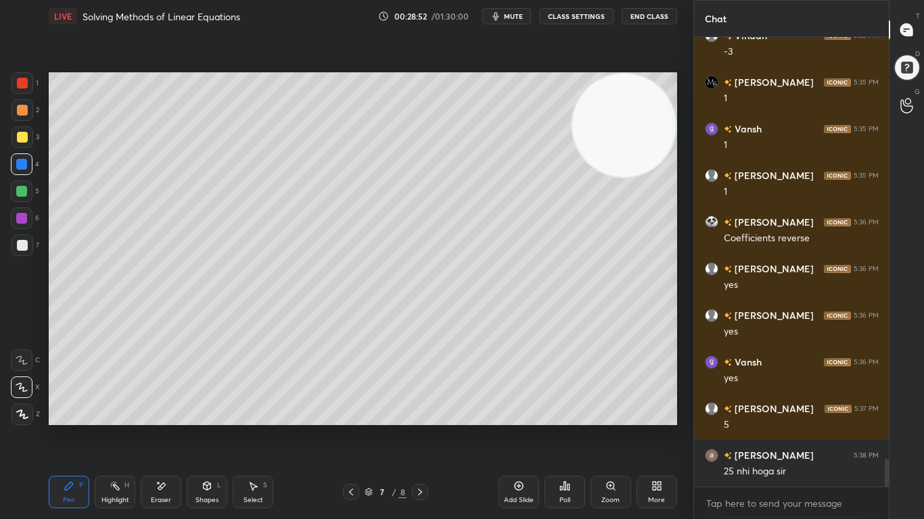
scroll to position [6875, 0]
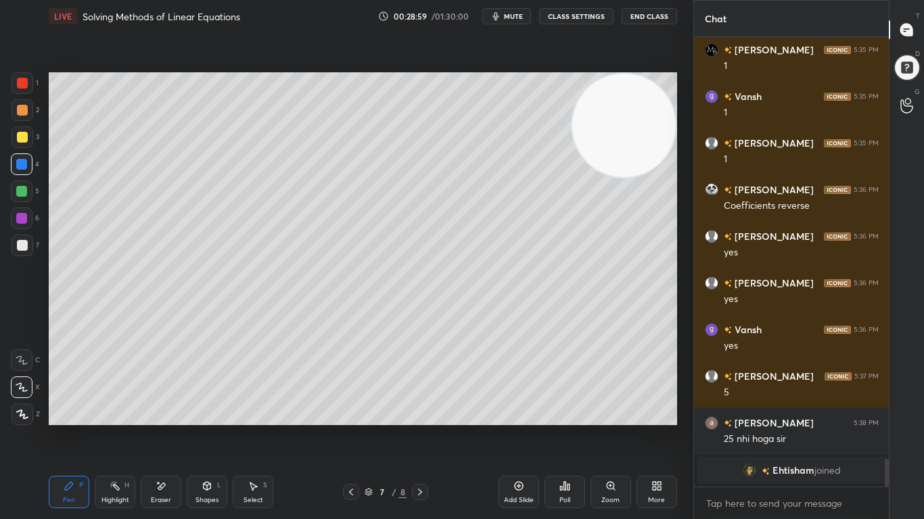
click at [355, 427] on icon at bounding box center [351, 492] width 11 height 11
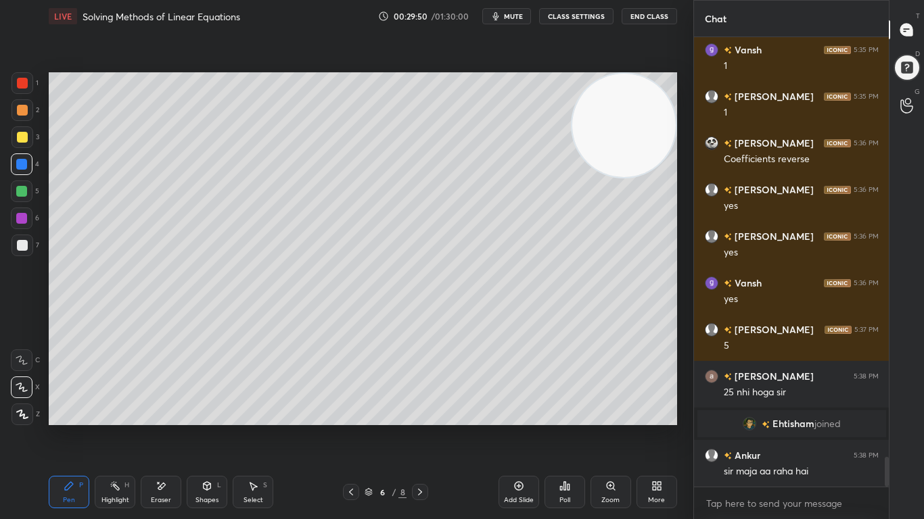
click at [22, 82] on div at bounding box center [22, 83] width 11 height 11
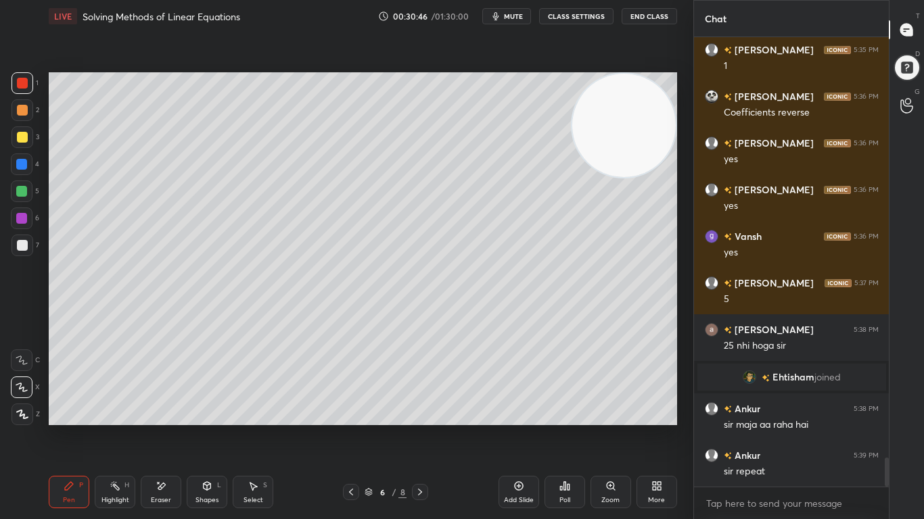
click at [421, 427] on icon at bounding box center [420, 492] width 4 height 7
click at [350, 427] on icon at bounding box center [351, 492] width 11 height 11
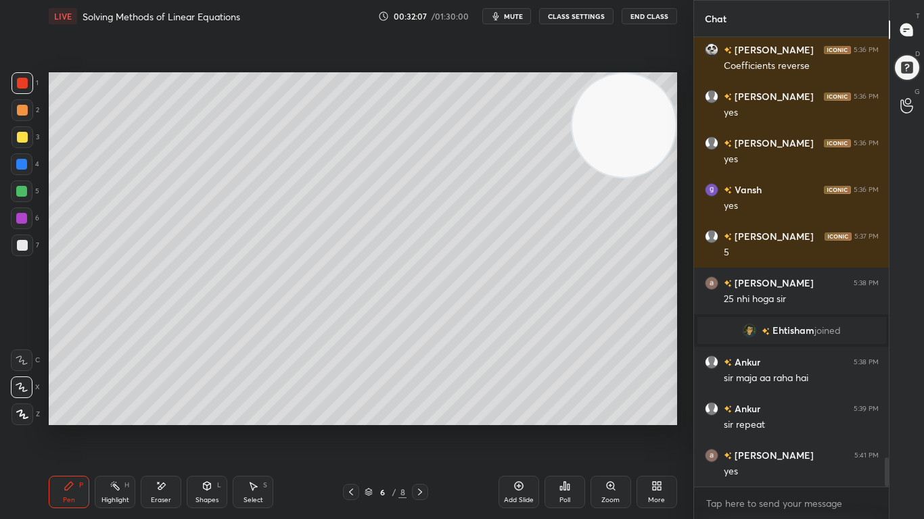
click at [419, 427] on icon at bounding box center [419, 492] width 11 height 11
click at [423, 427] on icon at bounding box center [419, 492] width 11 height 11
click at [510, 427] on div "Add Slide" at bounding box center [518, 492] width 41 height 32
click at [351, 427] on icon at bounding box center [351, 492] width 11 height 11
click at [347, 427] on icon at bounding box center [351, 492] width 11 height 11
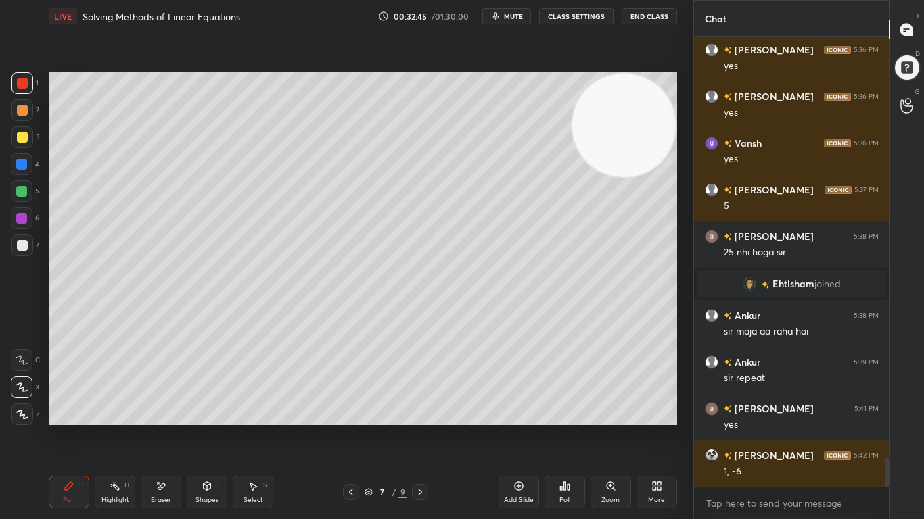
scroll to position [6611, 0]
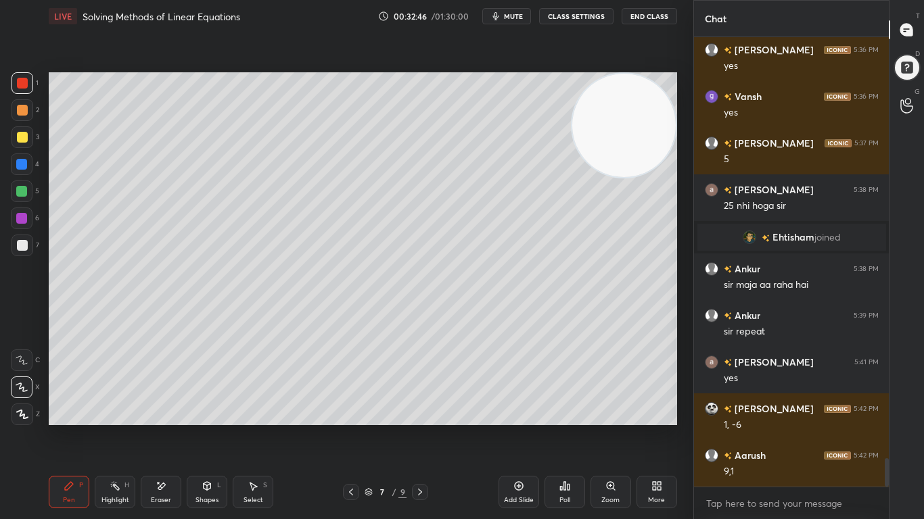
click at [352, 427] on div at bounding box center [351, 492] width 16 height 16
click at [419, 427] on icon at bounding box center [419, 492] width 11 height 11
click at [417, 427] on icon at bounding box center [419, 492] width 11 height 11
click at [418, 427] on icon at bounding box center [419, 492] width 11 height 11
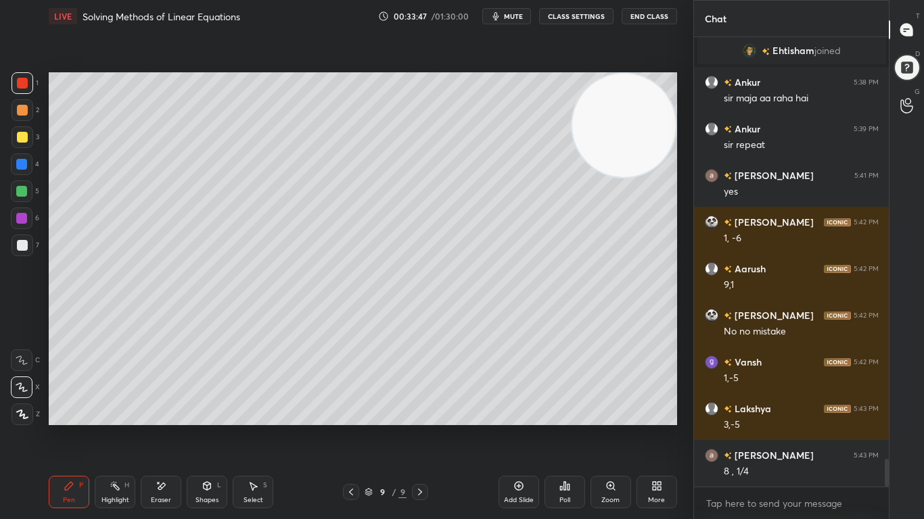
scroll to position [6844, 0]
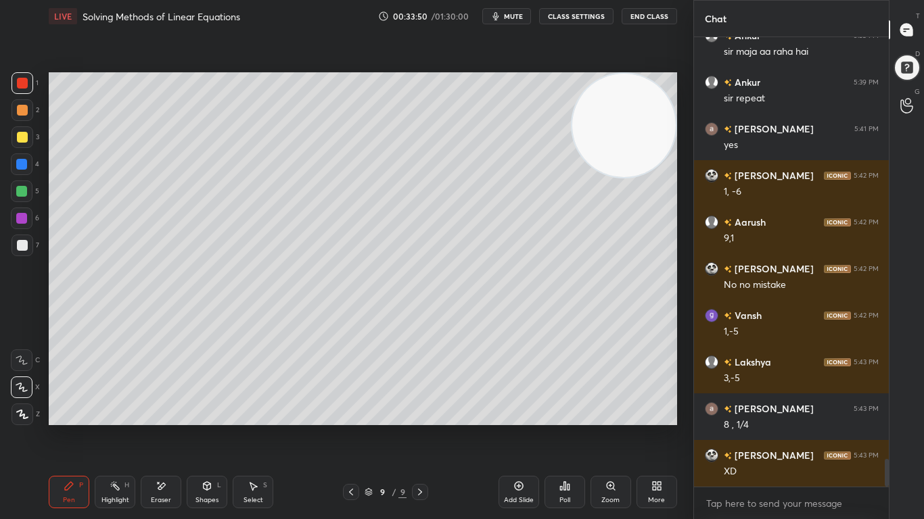
click at [25, 248] on div at bounding box center [22, 245] width 11 height 11
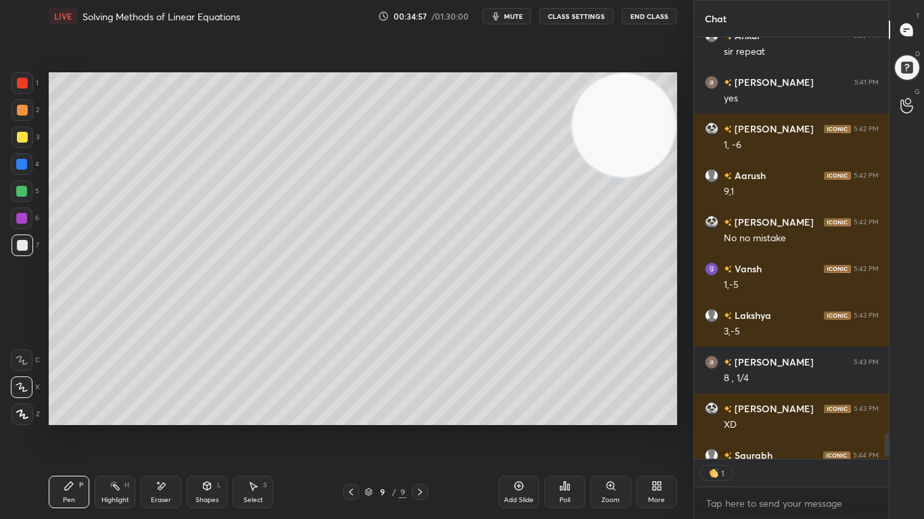
scroll to position [6965, 0]
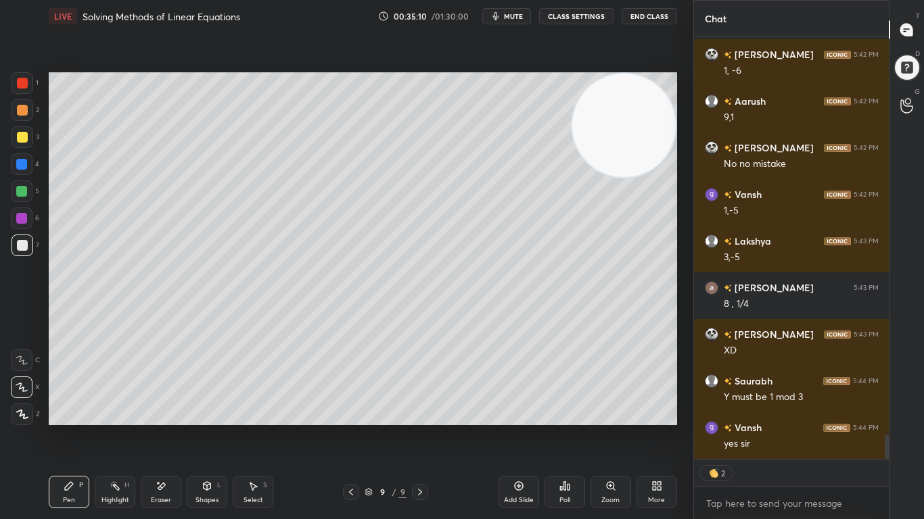
type textarea "x"
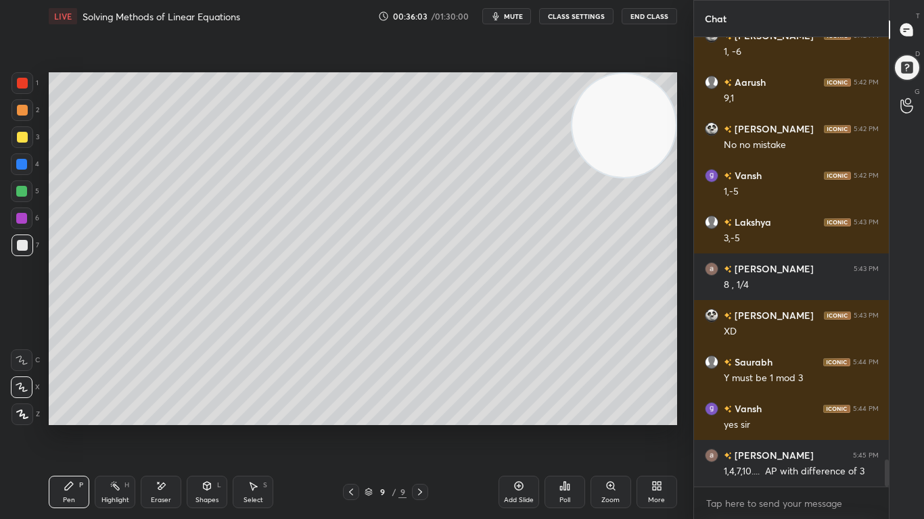
scroll to position [7043, 0]
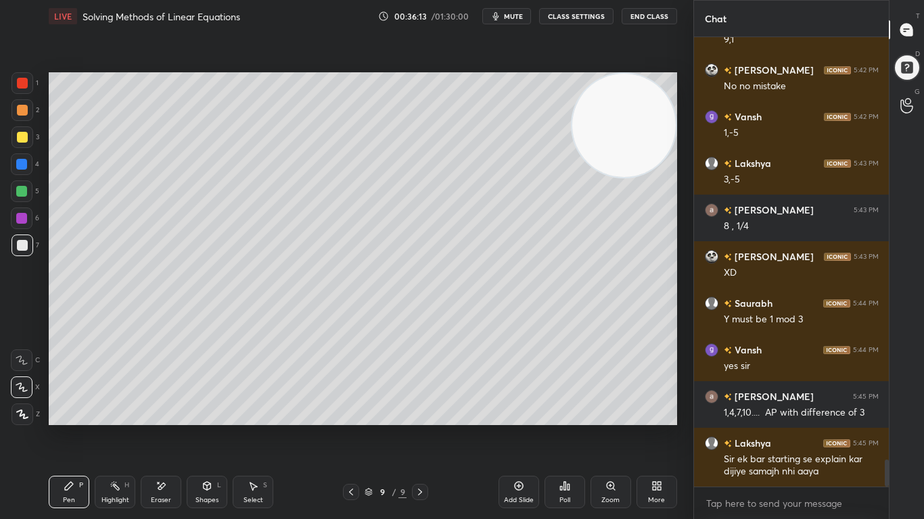
drag, startPoint x: 30, startPoint y: 108, endPoint x: 43, endPoint y: 121, distance: 18.2
click at [31, 108] on div at bounding box center [22, 110] width 22 height 22
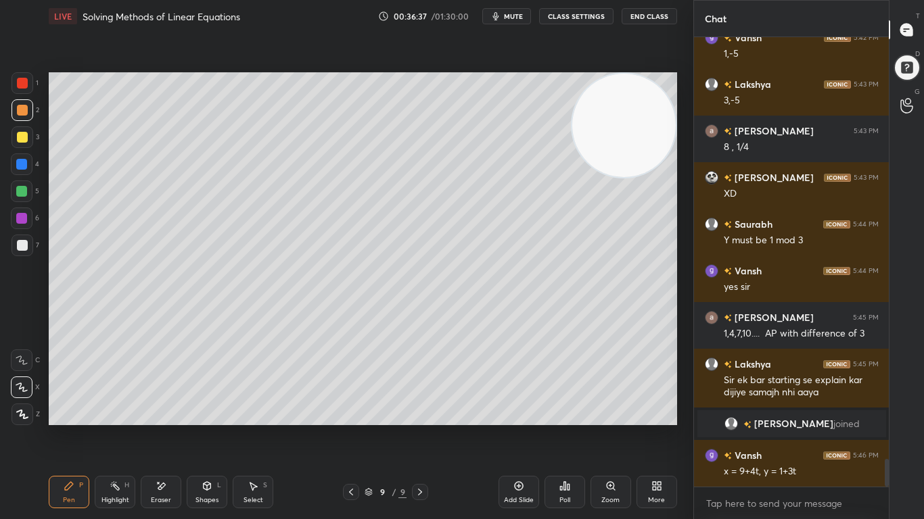
scroll to position [6917, 0]
click at [519, 427] on div "Add Slide" at bounding box center [518, 492] width 41 height 32
click at [617, 116] on video at bounding box center [623, 125] width 103 height 103
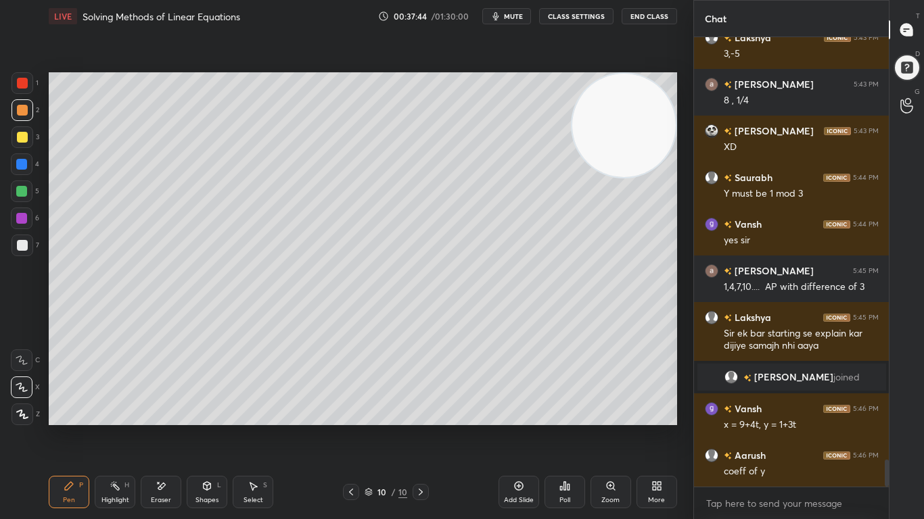
click at [21, 189] on div at bounding box center [21, 191] width 11 height 11
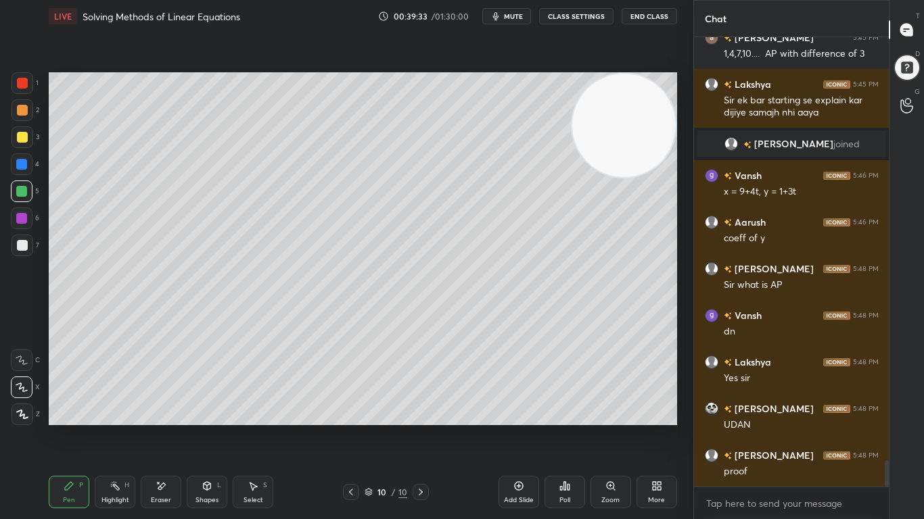
scroll to position [7243, 0]
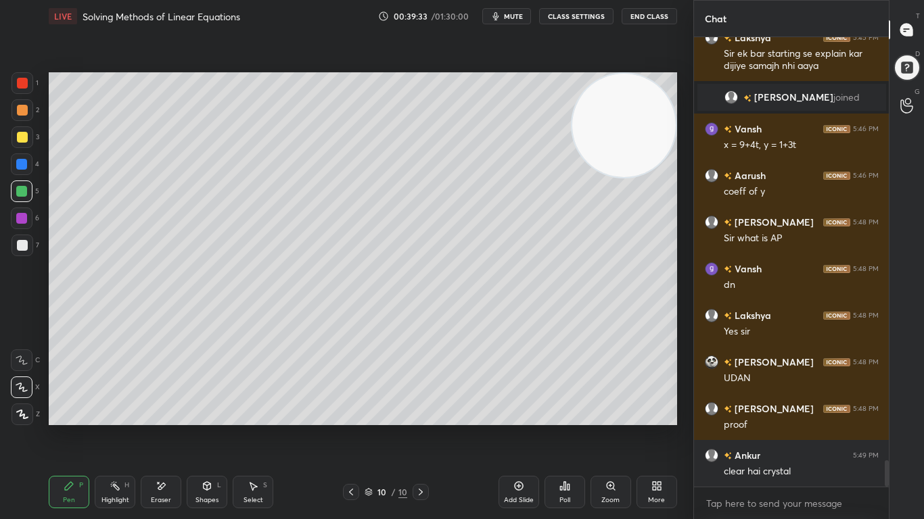
click at [348, 427] on icon at bounding box center [351, 492] width 11 height 11
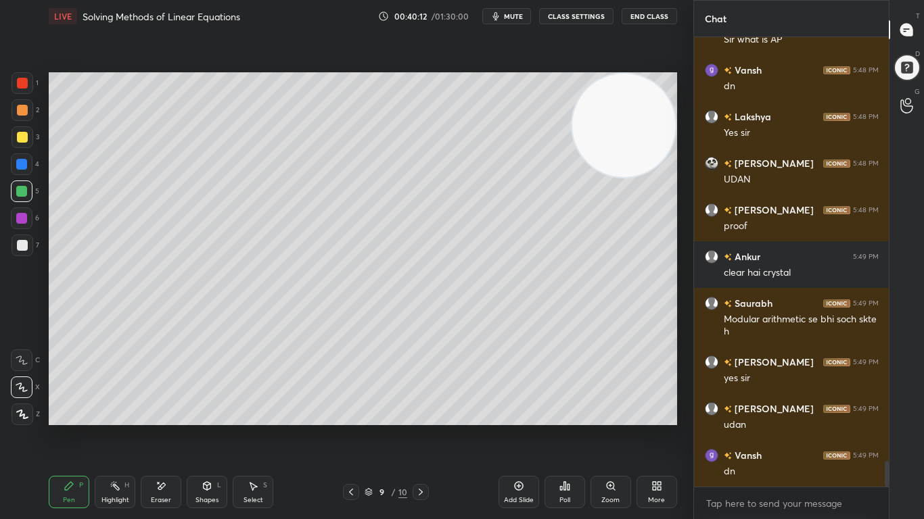
scroll to position [7489, 0]
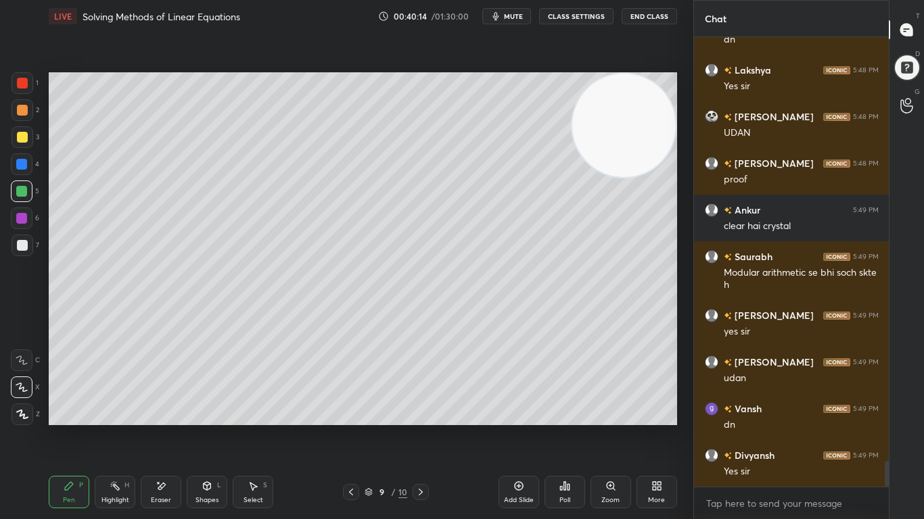
click at [416, 427] on icon at bounding box center [420, 492] width 11 height 11
click at [516, 427] on icon at bounding box center [518, 486] width 11 height 11
click at [17, 136] on div at bounding box center [22, 137] width 11 height 11
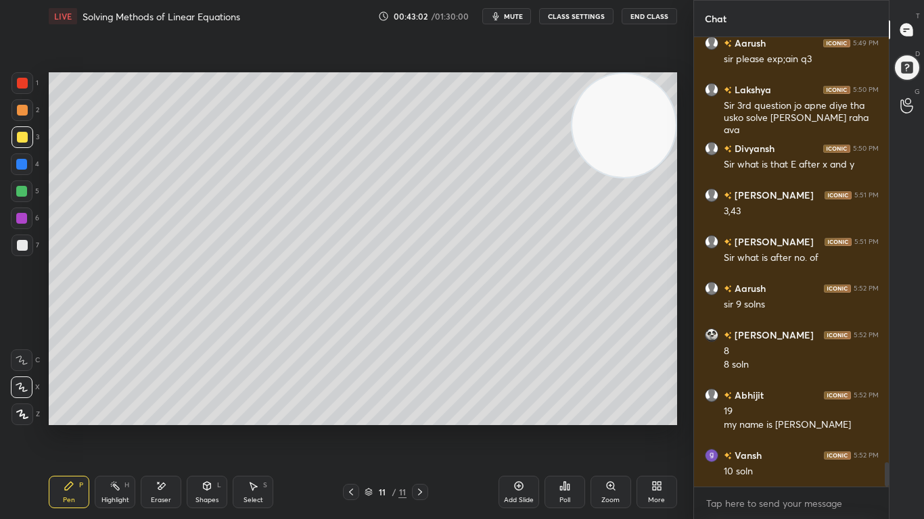
scroll to position [7994, 0]
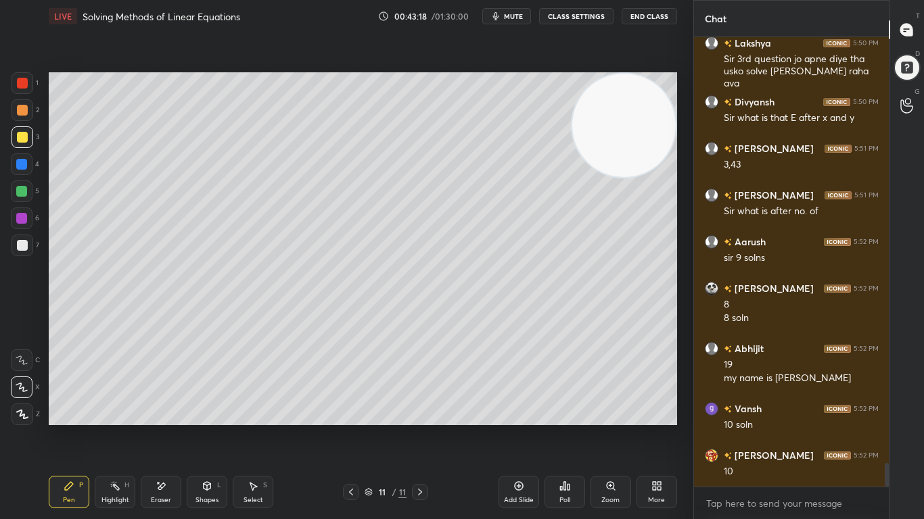
click at [26, 242] on div at bounding box center [22, 245] width 11 height 11
click at [562, 427] on div "Poll" at bounding box center [564, 492] width 41 height 32
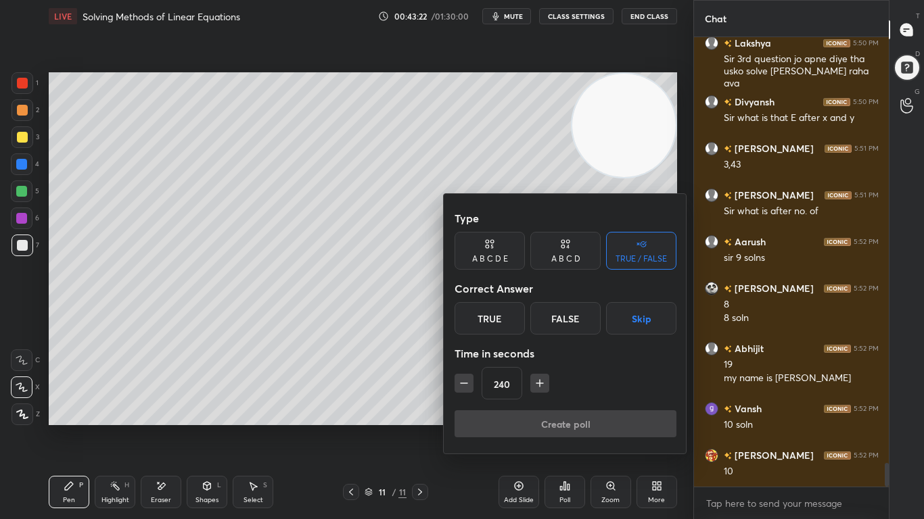
click at [510, 254] on div "A B C D E" at bounding box center [489, 251] width 70 height 38
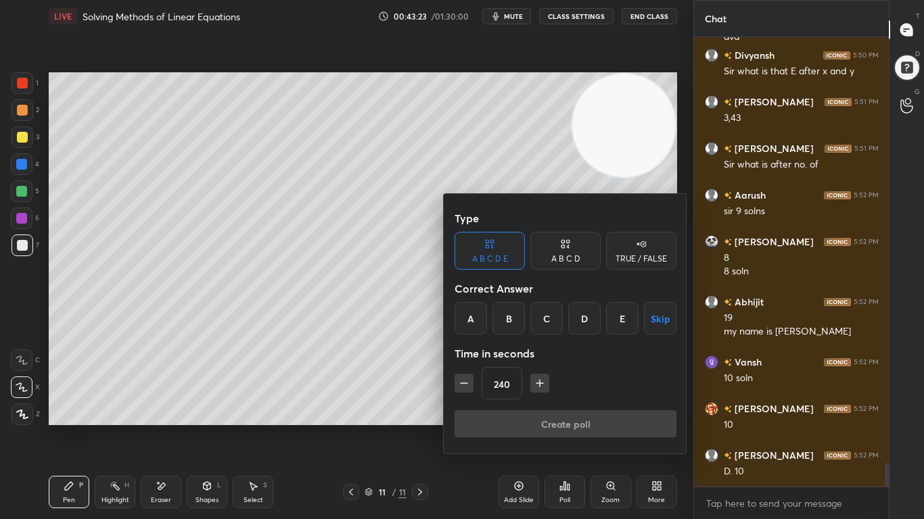
click at [586, 314] on div "D" at bounding box center [584, 318] width 32 height 32
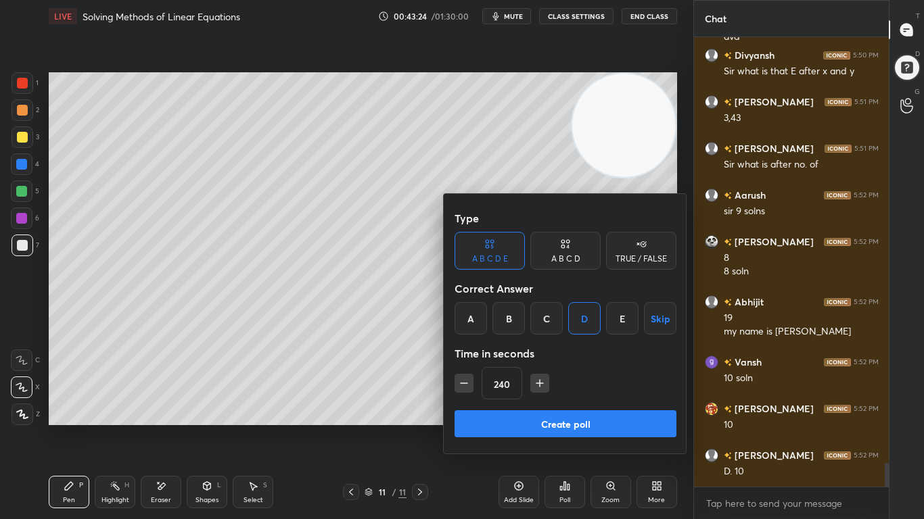
click at [466, 383] on icon "button" at bounding box center [463, 383] width 7 height 0
click at [465, 383] on icon "button" at bounding box center [463, 383] width 7 height 0
click at [464, 383] on icon "button" at bounding box center [464, 384] width 14 height 14
click at [463, 383] on icon "button" at bounding box center [464, 384] width 14 height 14
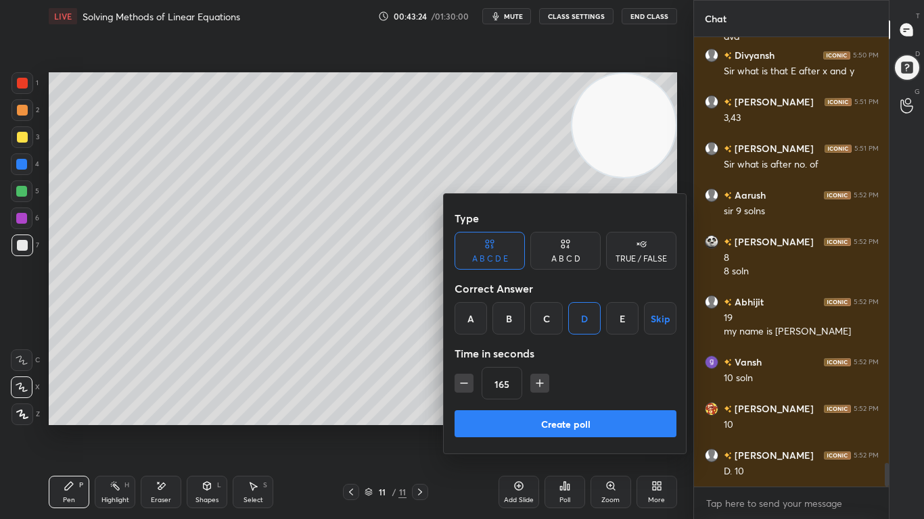
click at [463, 381] on icon "button" at bounding box center [464, 384] width 14 height 14
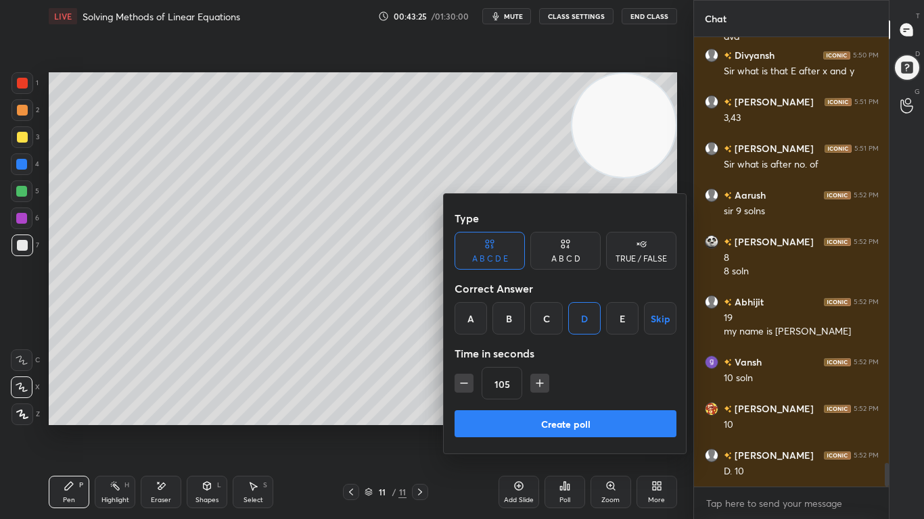
type input "90"
click at [491, 421] on button "Create poll" at bounding box center [565, 423] width 222 height 27
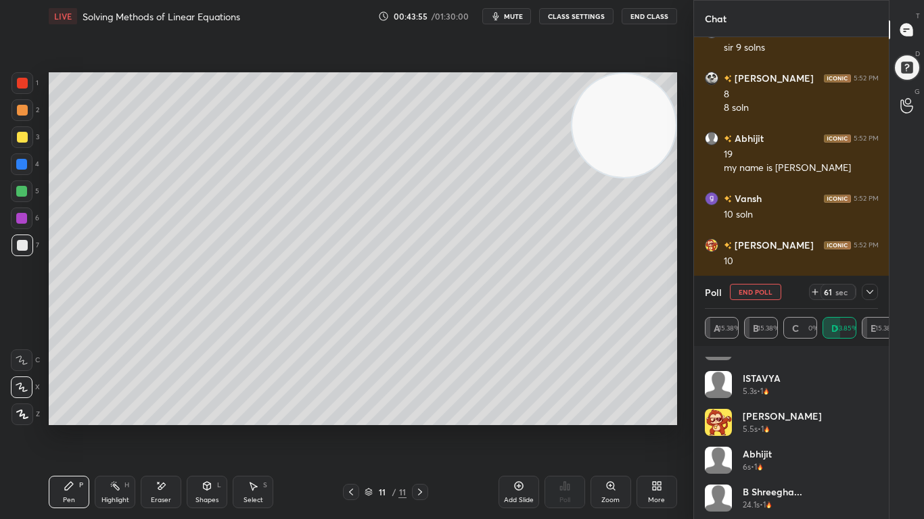
scroll to position [103, 0]
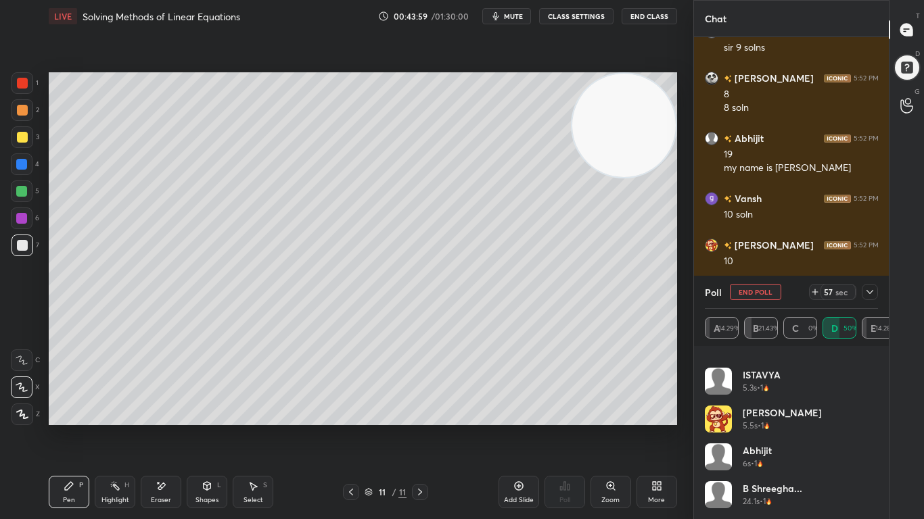
click at [868, 295] on icon at bounding box center [869, 292] width 11 height 11
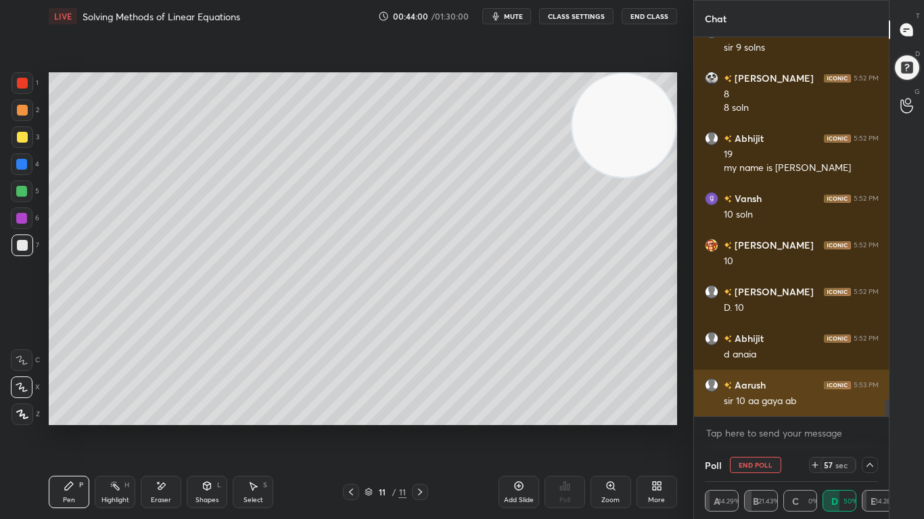
scroll to position [0, 0]
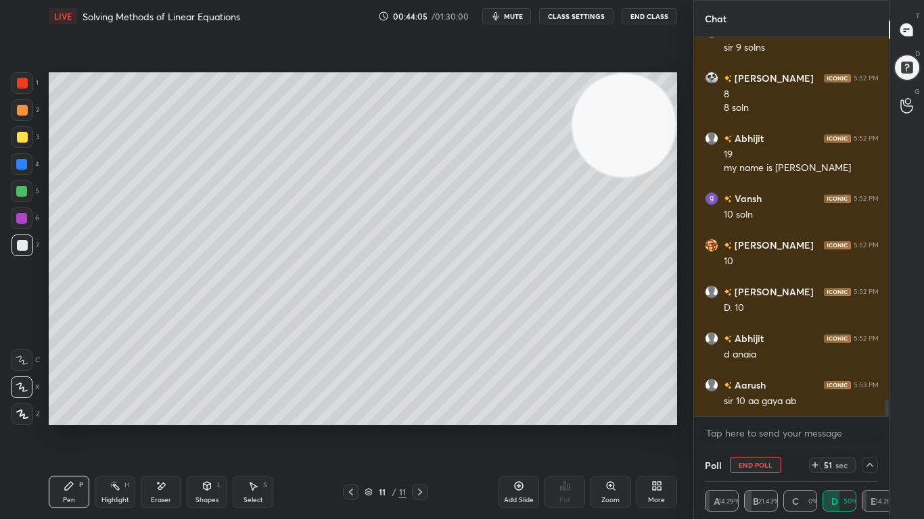
click at [872, 427] on icon at bounding box center [869, 465] width 11 height 11
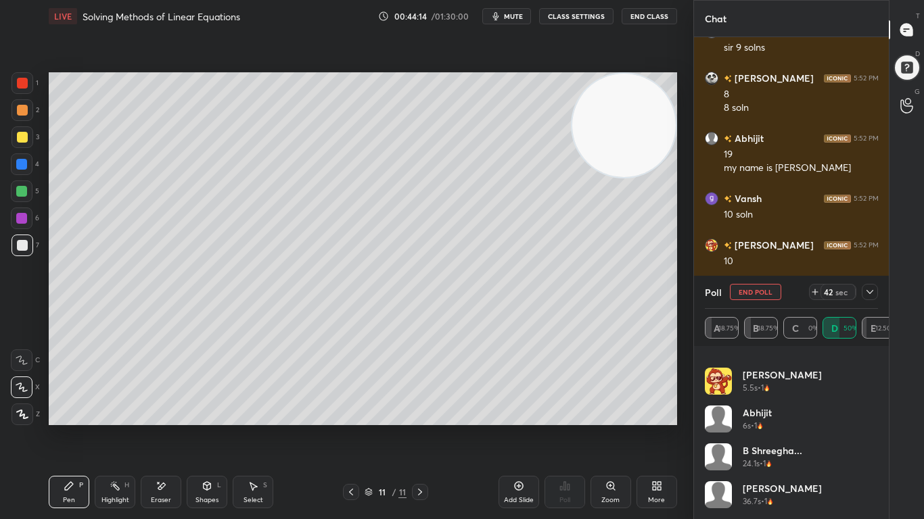
scroll to position [179, 0]
click at [874, 295] on icon at bounding box center [869, 292] width 11 height 11
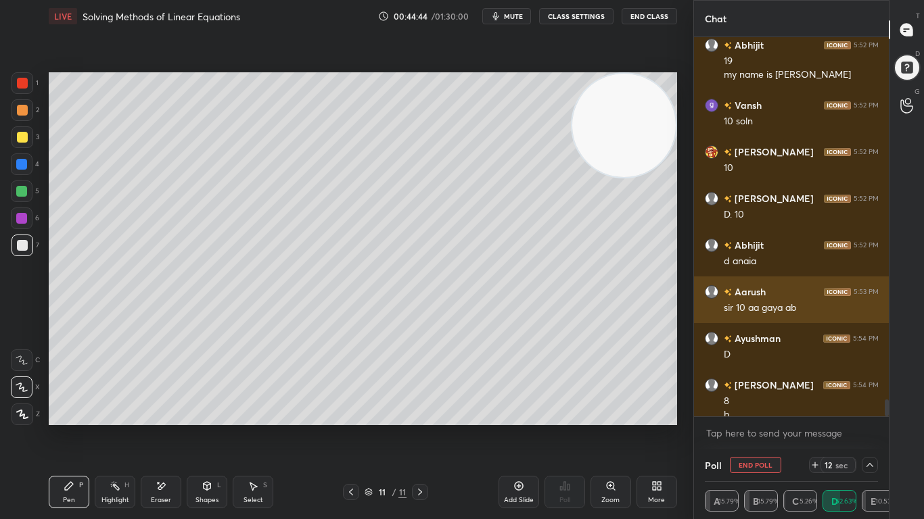
scroll to position [8312, 0]
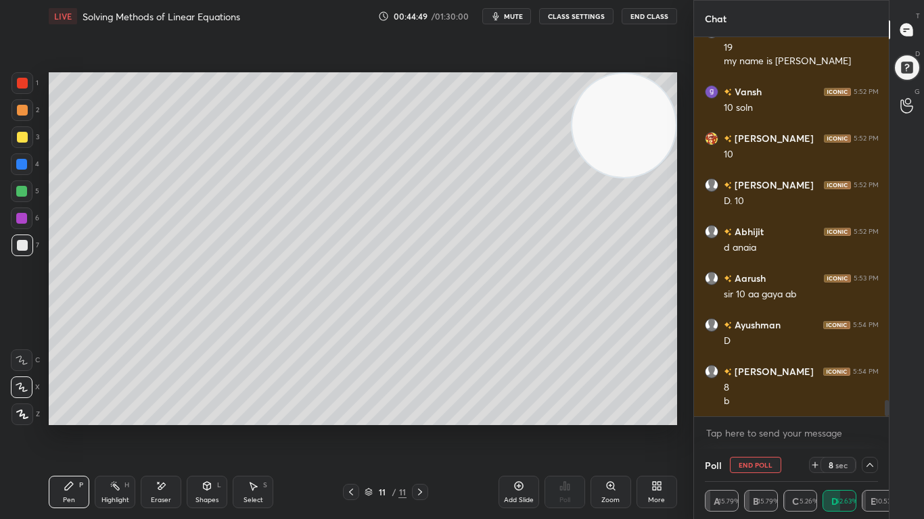
click at [876, 427] on div at bounding box center [869, 465] width 16 height 16
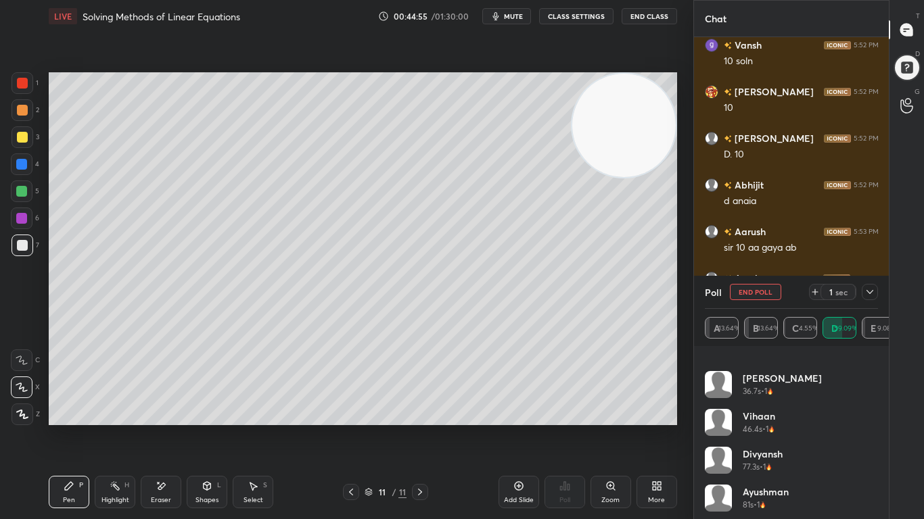
scroll to position [330, 0]
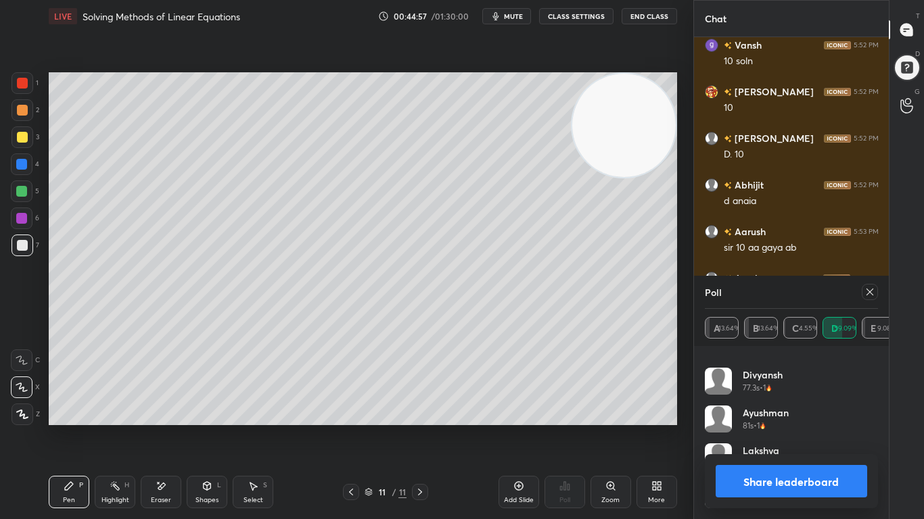
click at [872, 296] on icon at bounding box center [869, 292] width 11 height 11
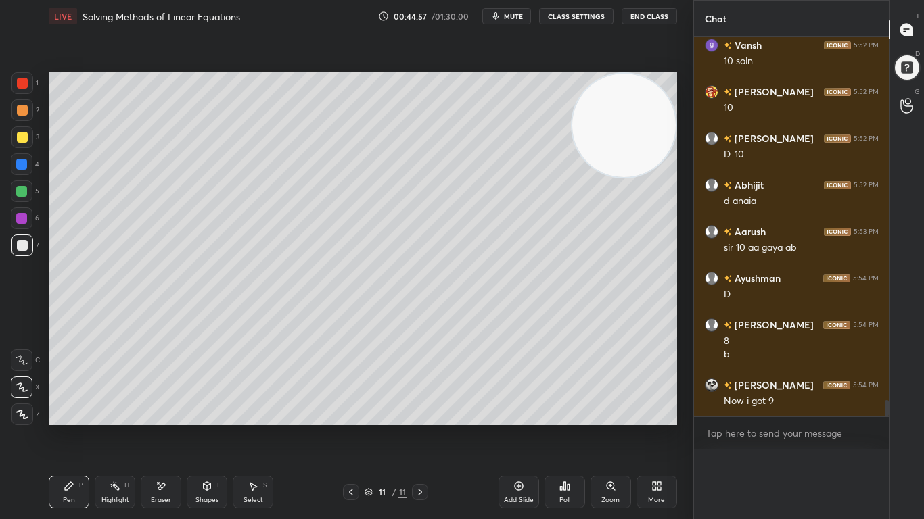
scroll to position [5, 5]
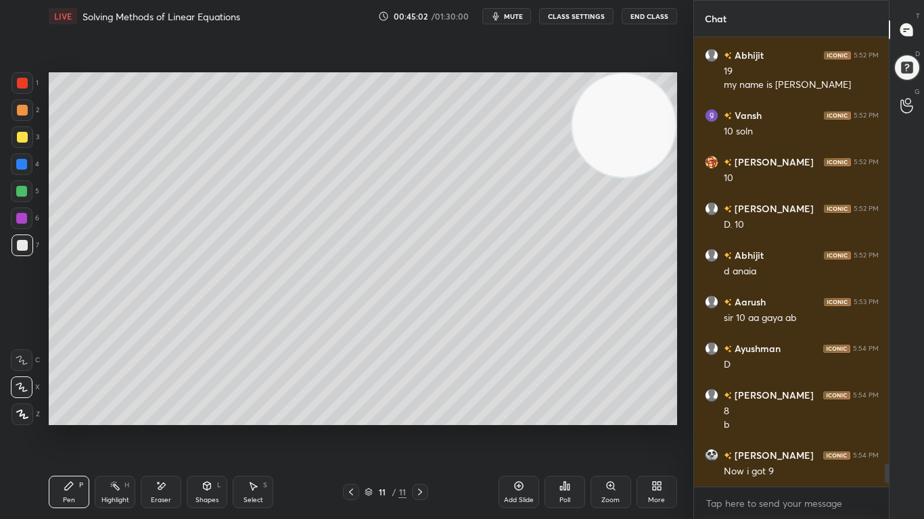
click at [161, 427] on icon at bounding box center [161, 486] width 7 height 7
click at [73, 427] on div "Pen" at bounding box center [69, 500] width 12 height 7
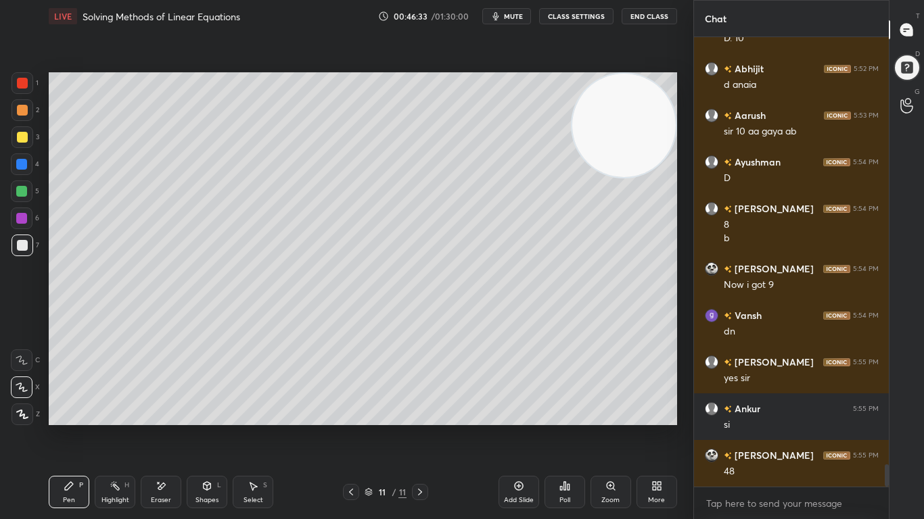
scroll to position [8521, 0]
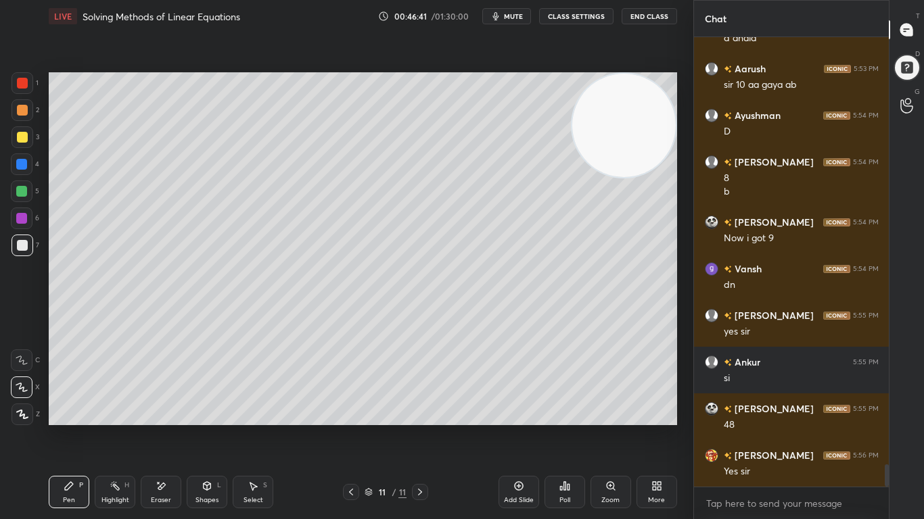
click at [24, 189] on div at bounding box center [21, 191] width 11 height 11
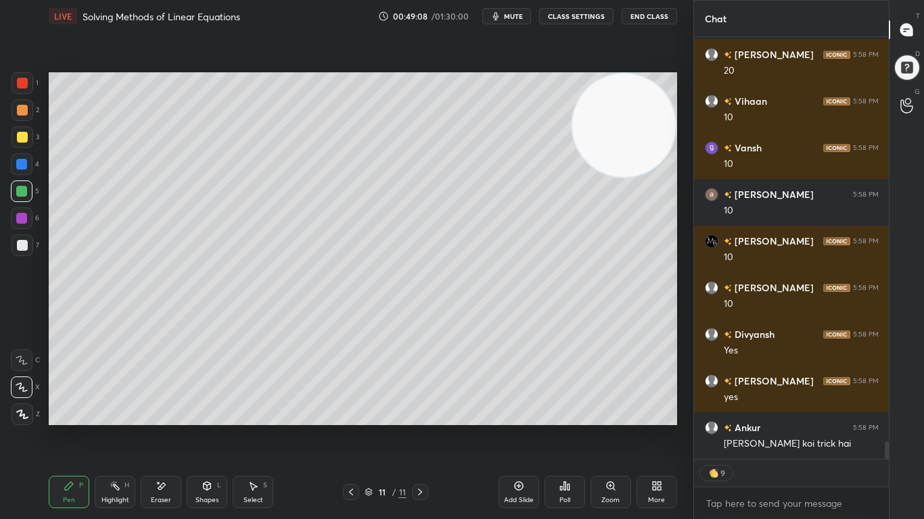
scroll to position [9915, 0]
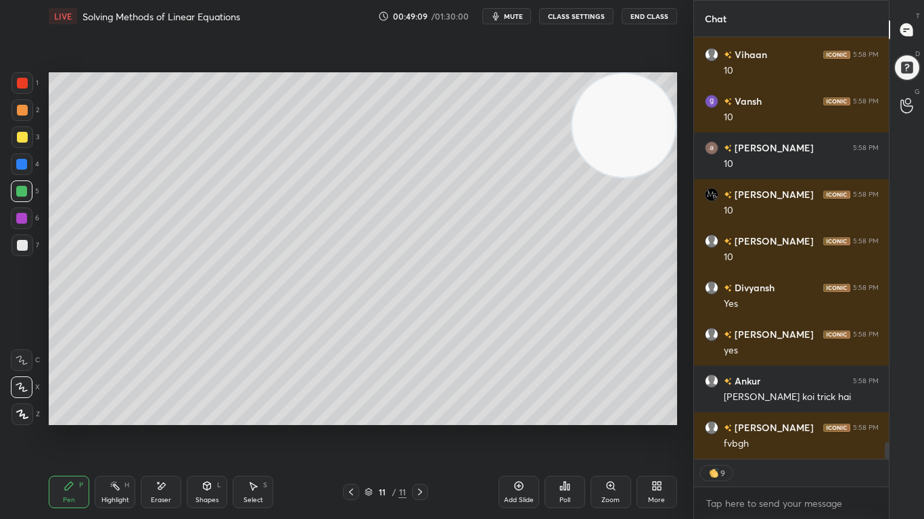
type textarea "x"
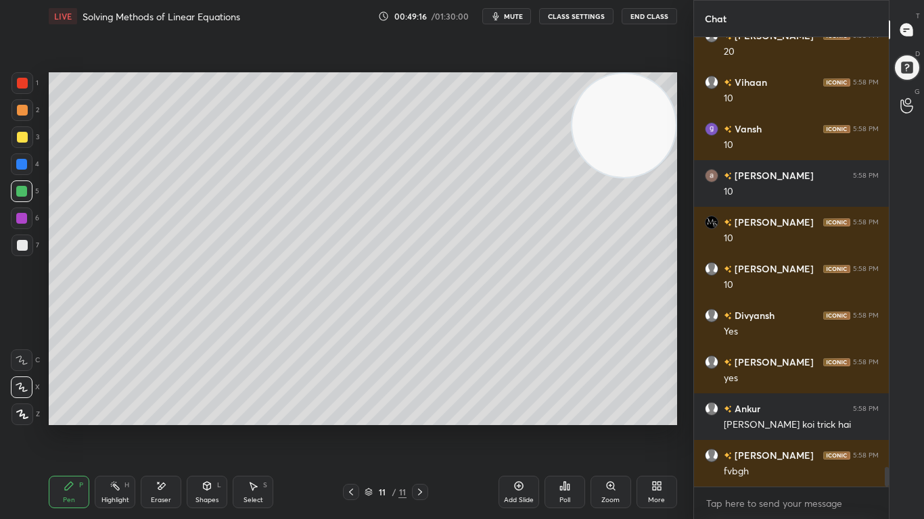
click at [508, 427] on div "Add Slide" at bounding box center [518, 492] width 41 height 32
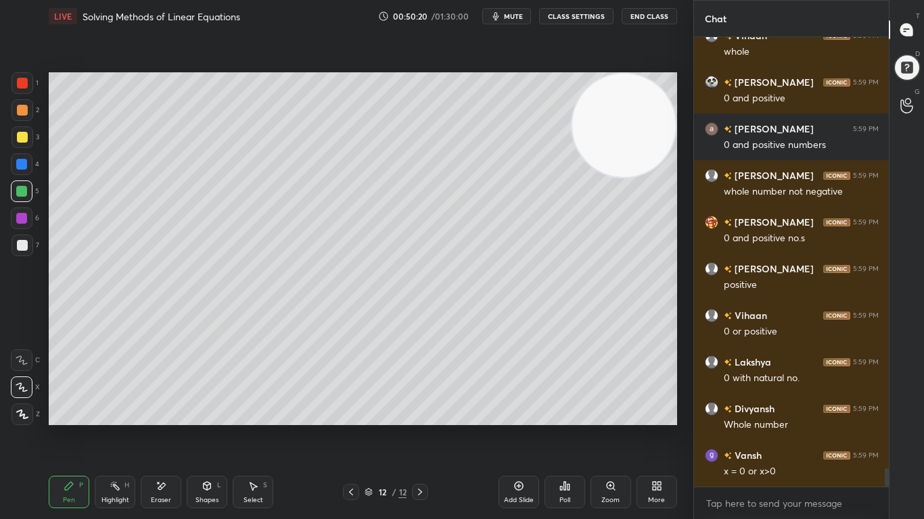
scroll to position [10600, 0]
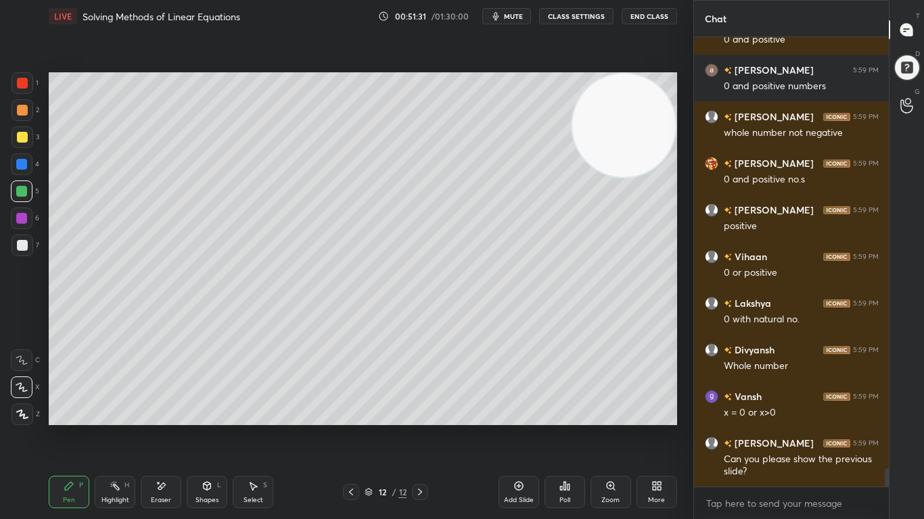
click at [551, 427] on div "Poll" at bounding box center [564, 492] width 41 height 32
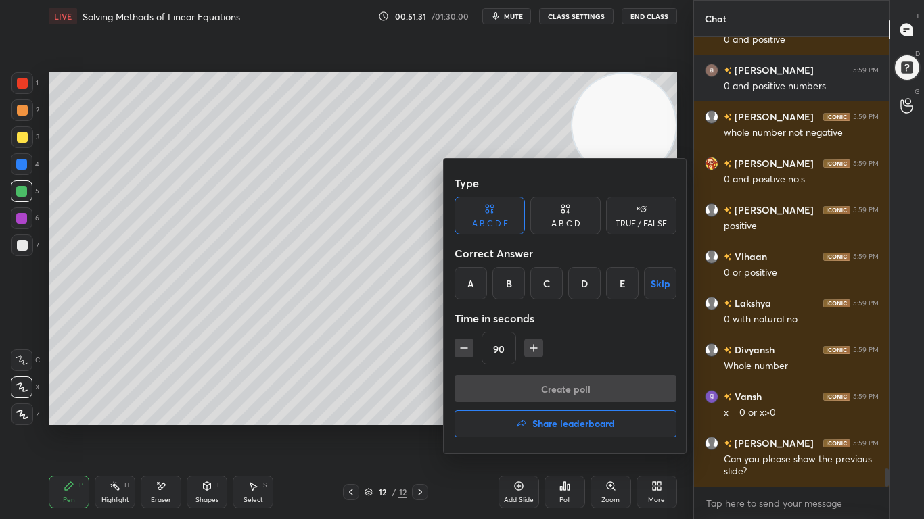
drag, startPoint x: 613, startPoint y: 283, endPoint x: 607, endPoint y: 298, distance: 15.4
click at [612, 283] on div "E" at bounding box center [622, 283] width 32 height 32
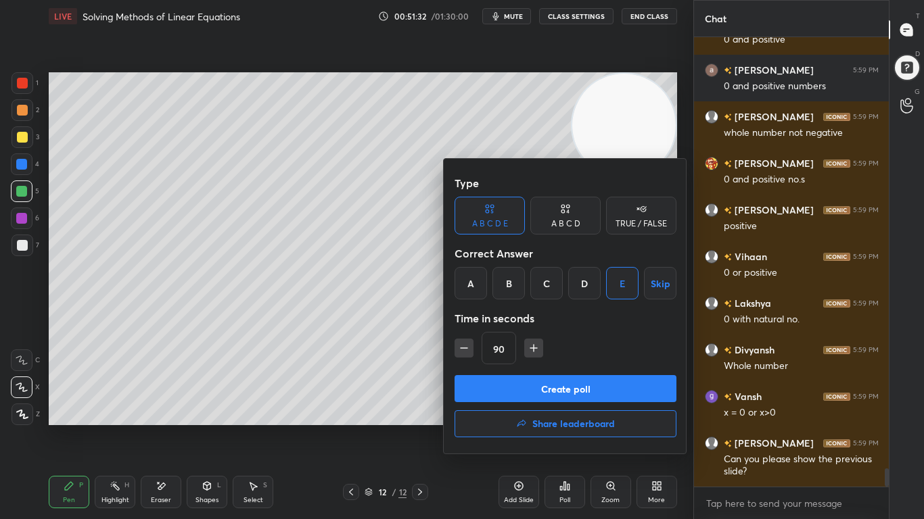
click at [536, 350] on icon "button" at bounding box center [534, 348] width 14 height 14
click at [534, 350] on icon "button" at bounding box center [540, 348] width 14 height 14
click at [536, 349] on icon "button" at bounding box center [540, 348] width 14 height 14
click at [540, 349] on icon "button" at bounding box center [540, 348] width 14 height 14
type input "150"
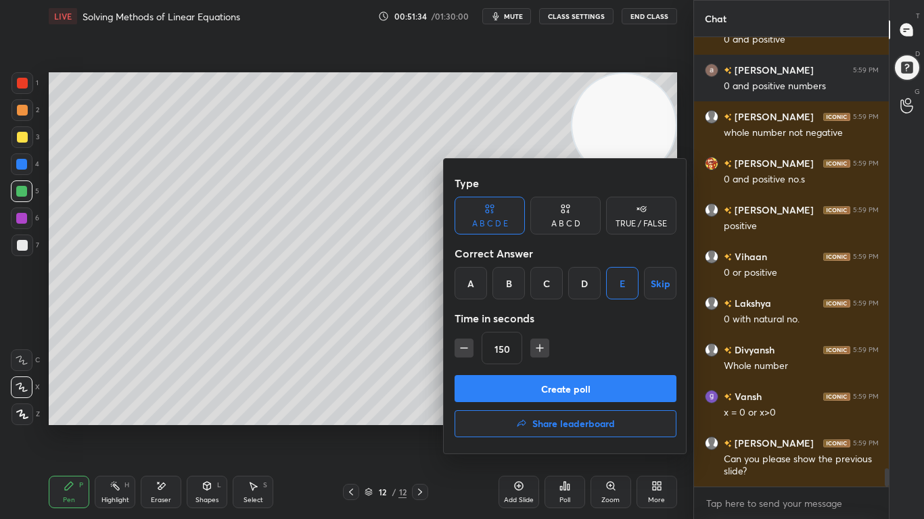
click at [545, 387] on button "Create poll" at bounding box center [565, 388] width 222 height 27
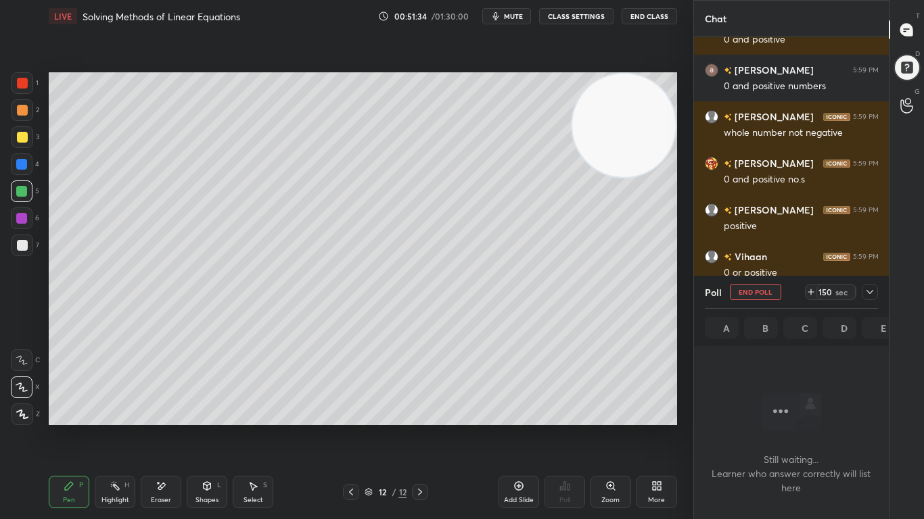
scroll to position [263, 191]
click at [871, 293] on icon at bounding box center [869, 292] width 11 height 11
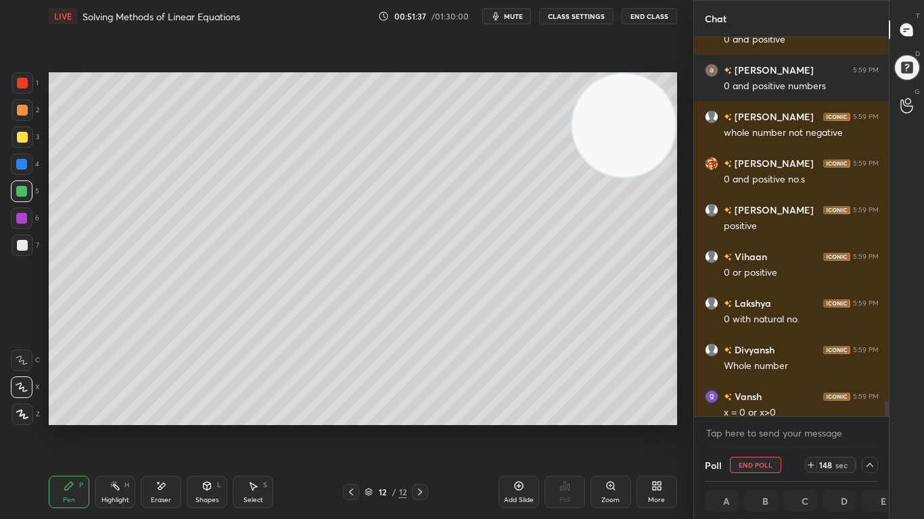
drag, startPoint x: 889, startPoint y: 410, endPoint x: 889, endPoint y: 420, distance: 10.1
click at [889, 420] on div "T Messages (T) D Doubts (D) G Raise Hand (G)" at bounding box center [905, 259] width 35 height 519
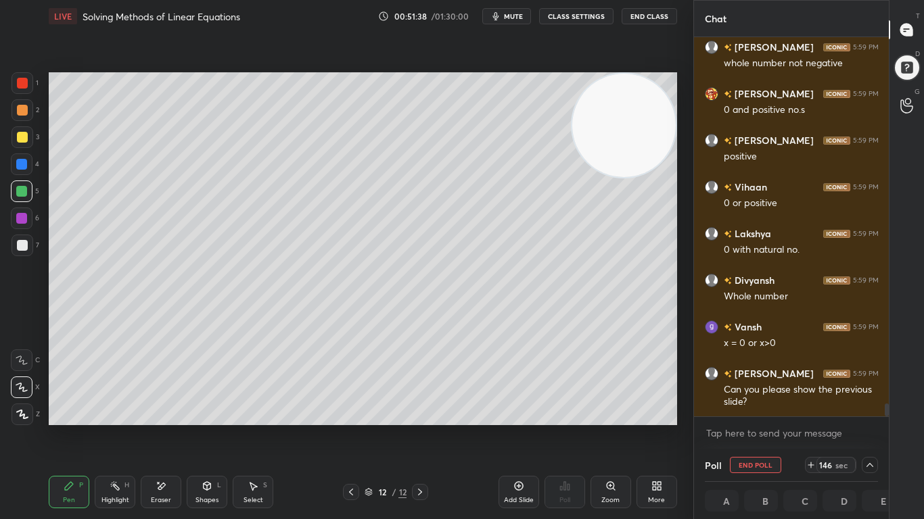
drag, startPoint x: 885, startPoint y: 407, endPoint x: 885, endPoint y: 415, distance: 8.1
click at [885, 415] on div at bounding box center [886, 410] width 4 height 13
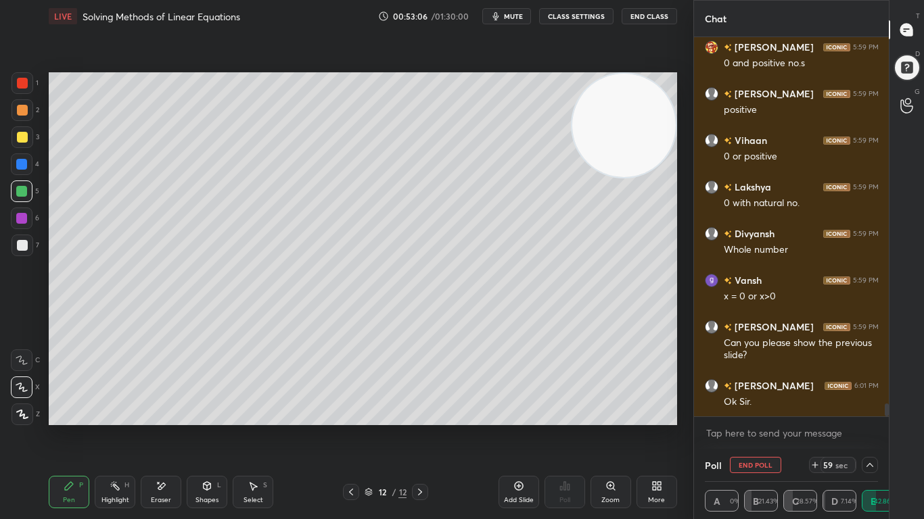
click at [869, 427] on icon at bounding box center [869, 465] width 11 height 11
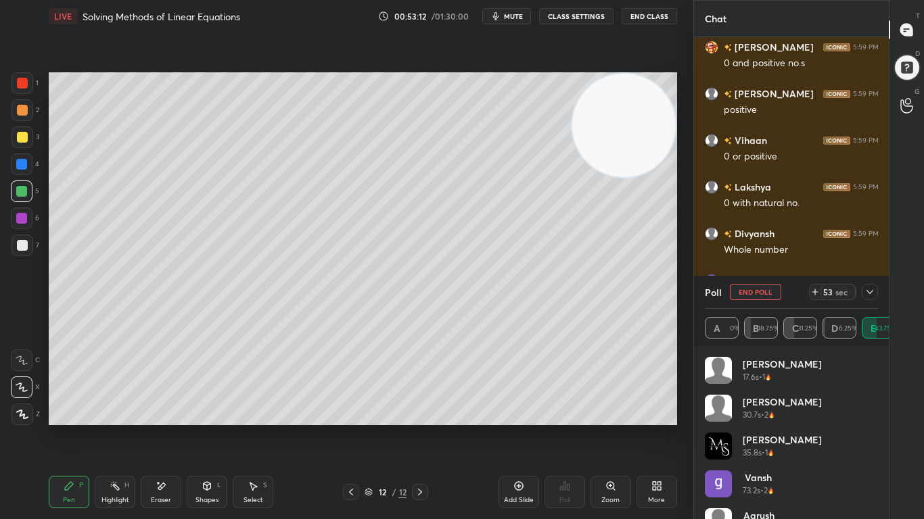
scroll to position [103, 0]
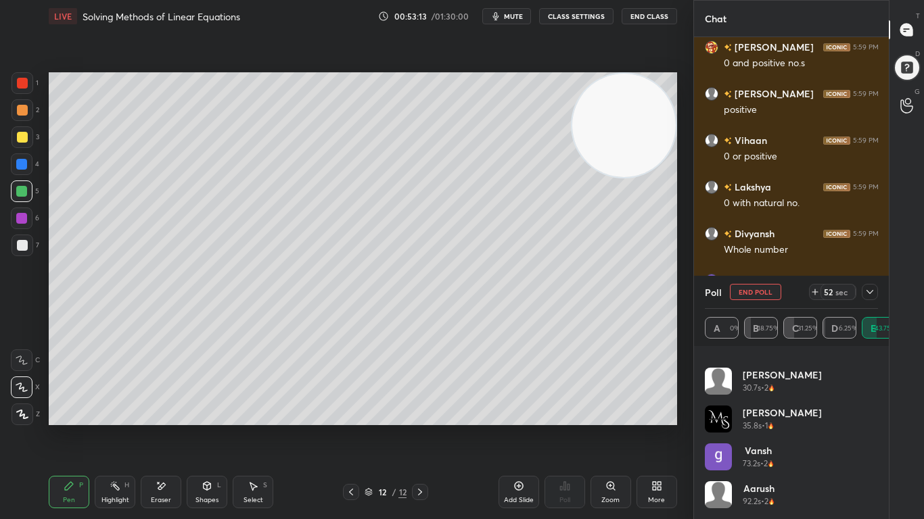
drag, startPoint x: 880, startPoint y: 490, endPoint x: 876, endPoint y: 424, distance: 65.8
click at [876, 424] on div "[PERSON_NAME] 12.8s • 2 [PERSON_NAME] 17.6s • 1 [PERSON_NAME] 30.7s • 2 [PERSON…" at bounding box center [791, 432] width 195 height 173
drag, startPoint x: 879, startPoint y: 465, endPoint x: 876, endPoint y: 421, distance: 44.0
click at [876, 406] on div "[PERSON_NAME] 12.8s • 2 [PERSON_NAME] 17.6s • 1 [PERSON_NAME] 30.7s • 2 [PERSON…" at bounding box center [791, 432] width 195 height 173
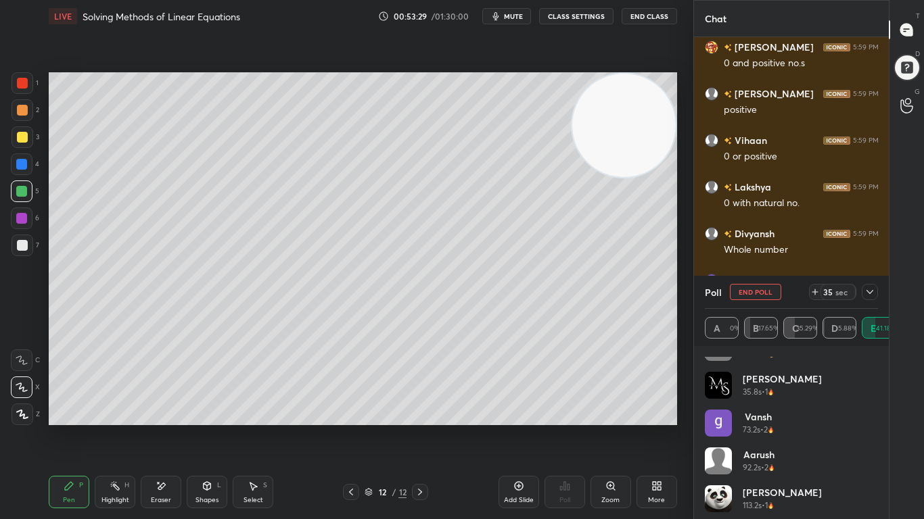
scroll to position [141, 0]
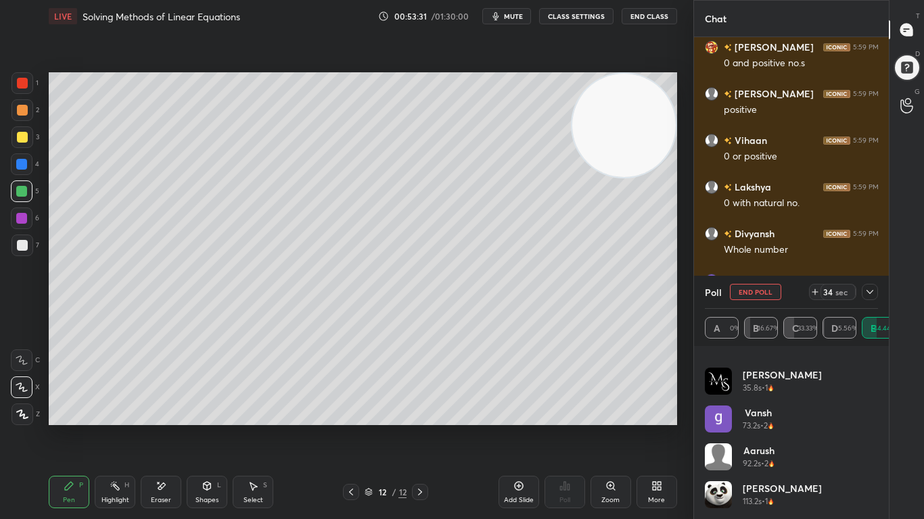
drag, startPoint x: 878, startPoint y: 466, endPoint x: 878, endPoint y: 490, distance: 24.3
click at [878, 427] on div "[PERSON_NAME] 17.6s • 1 [PERSON_NAME] 30.7s • 2 [PERSON_NAME] 35.8s • 1 [PERSON…" at bounding box center [791, 432] width 195 height 173
drag, startPoint x: 874, startPoint y: 472, endPoint x: 876, endPoint y: 496, distance: 23.8
click at [876, 427] on div "[PERSON_NAME] 17.6s • 1 [PERSON_NAME] 30.7s • 2 [PERSON_NAME] 35.8s • 1 [PERSON…" at bounding box center [792, 438] width 174 height 162
drag, startPoint x: 875, startPoint y: 483, endPoint x: 874, endPoint y: 495, distance: 12.2
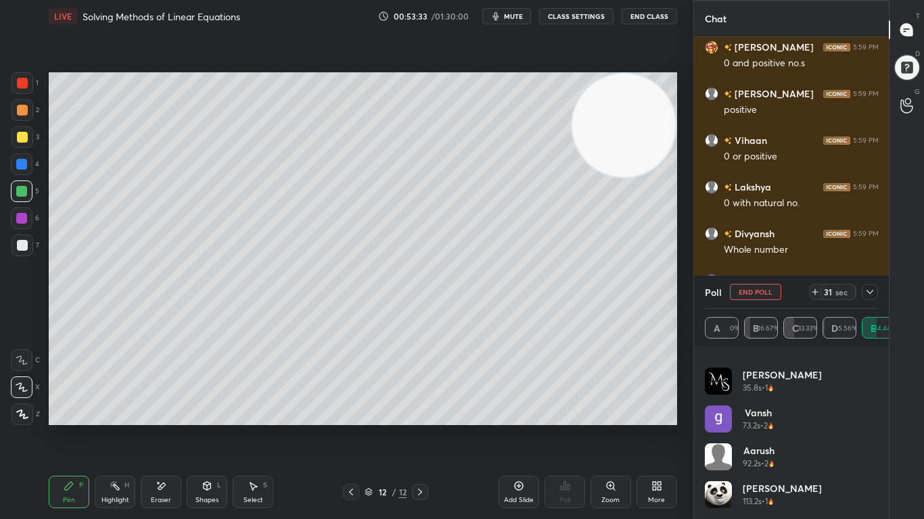
click at [875, 427] on div "[PERSON_NAME] 17.6s • 1 [PERSON_NAME] 30.7s • 2 [PERSON_NAME] 35.8s • 1 [PERSON…" at bounding box center [792, 438] width 174 height 162
drag, startPoint x: 874, startPoint y: 475, endPoint x: 874, endPoint y: 491, distance: 16.2
click at [874, 427] on div "[PERSON_NAME] 17.6s • 1 [PERSON_NAME] 30.7s • 2 [PERSON_NAME] 35.8s • 1 [PERSON…" at bounding box center [792, 367] width 174 height 303
click at [813, 293] on icon at bounding box center [814, 292] width 11 height 11
click at [813, 294] on icon at bounding box center [814, 292] width 11 height 11
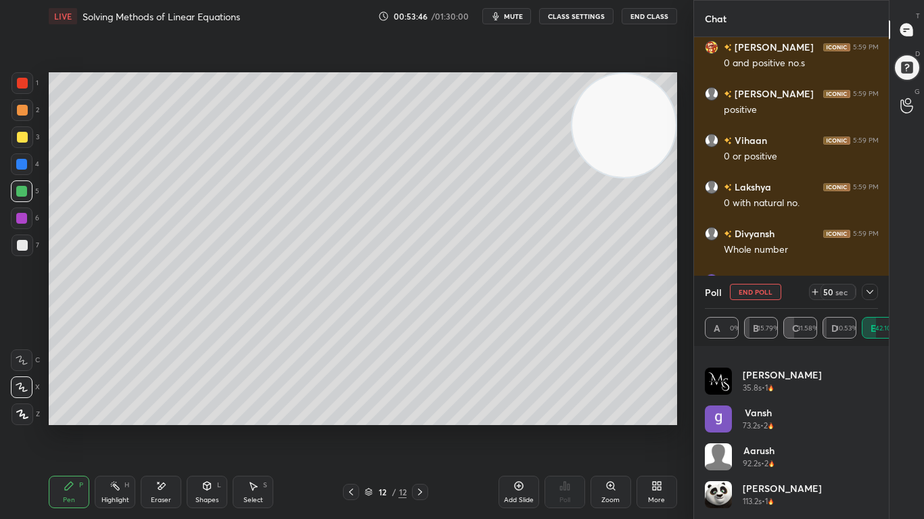
click at [867, 290] on icon at bounding box center [869, 292] width 11 height 11
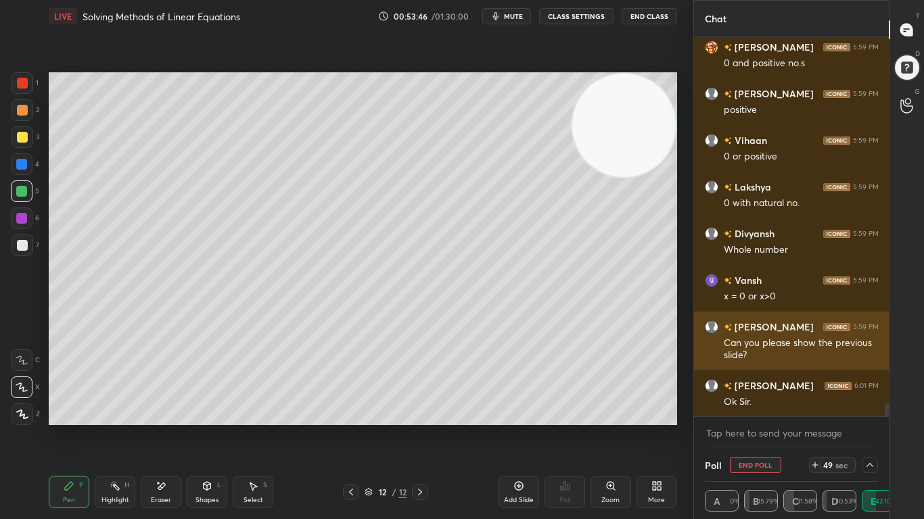
scroll to position [0, 0]
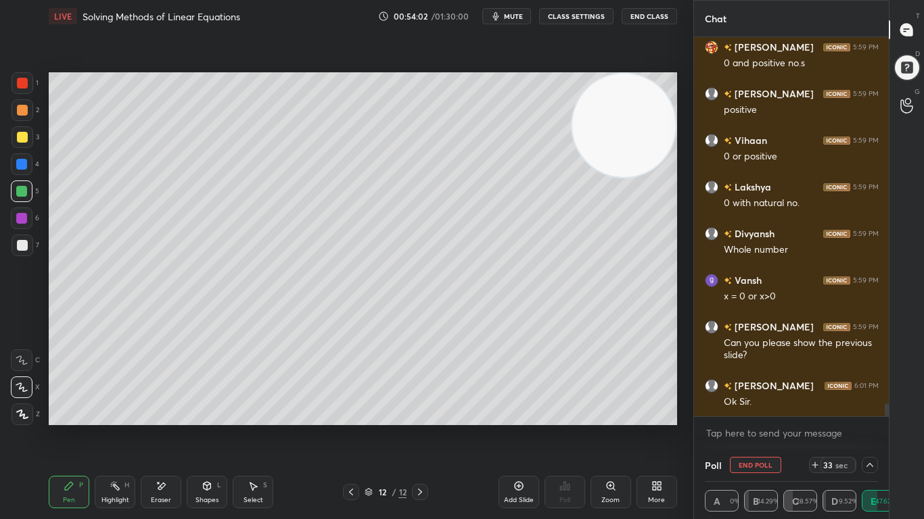
click at [870, 427] on icon at bounding box center [869, 465] width 7 height 4
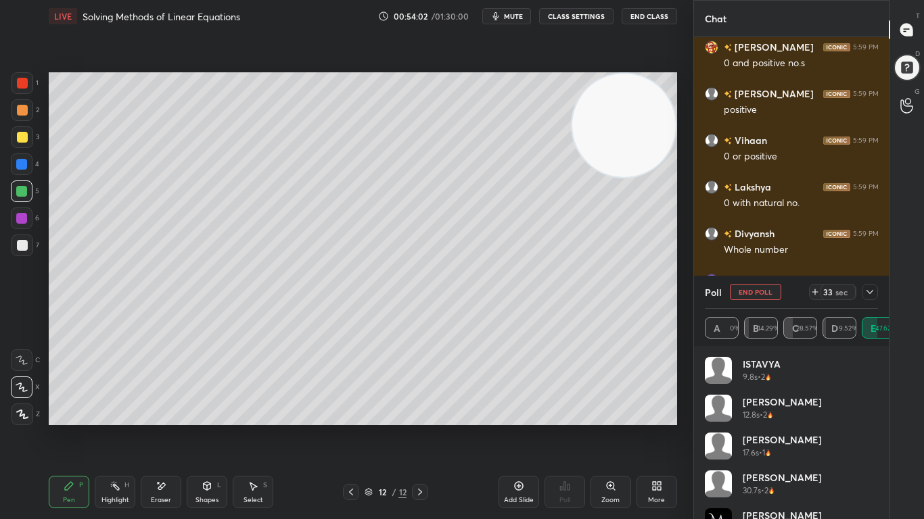
scroll to position [158, 169]
drag, startPoint x: 878, startPoint y: 415, endPoint x: 882, endPoint y: 428, distance: 13.3
click at [883, 427] on div "ISTAVYA 9.8s • 2 [PERSON_NAME] 12.8s • 2 [PERSON_NAME] 17.6s • 1 [PERSON_NAME] …" at bounding box center [791, 432] width 195 height 173
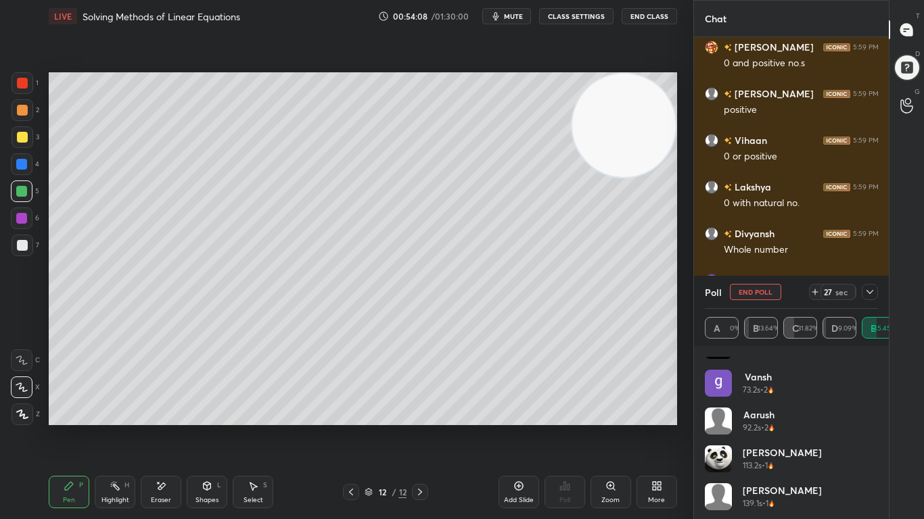
scroll to position [216, 0]
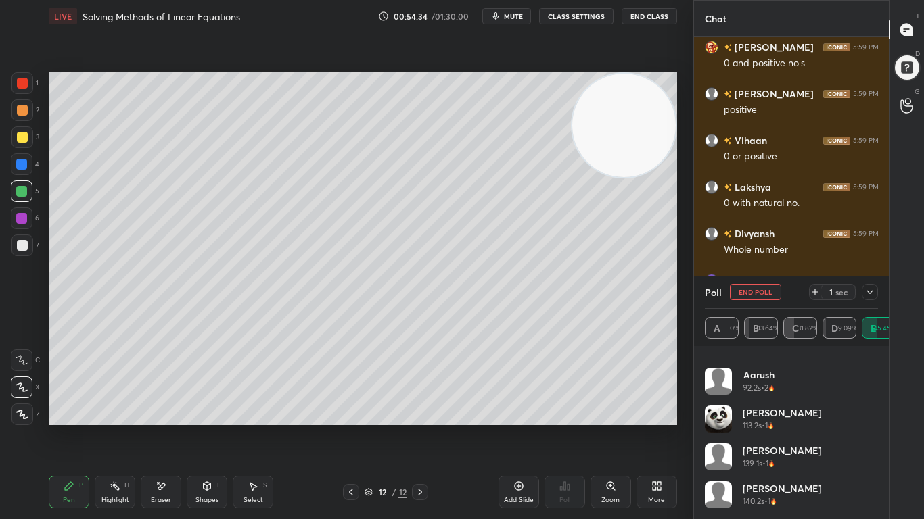
drag, startPoint x: 874, startPoint y: 470, endPoint x: 872, endPoint y: 494, distance: 23.8
click at [874, 427] on div "[PERSON_NAME] 35.8s • 1 [PERSON_NAME] 73.2s • 2 [PERSON_NAME] 92.2s • 2 [PERSON…" at bounding box center [792, 330] width 174 height 379
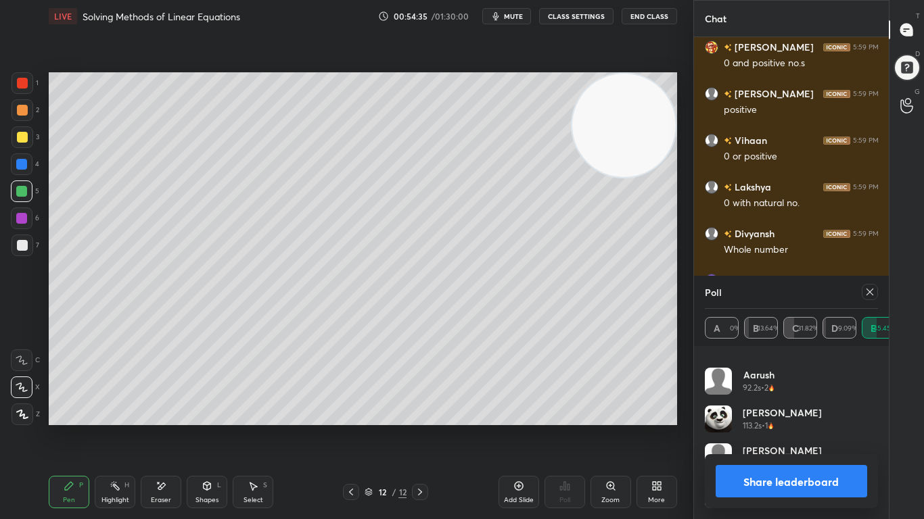
scroll to position [10748, 0]
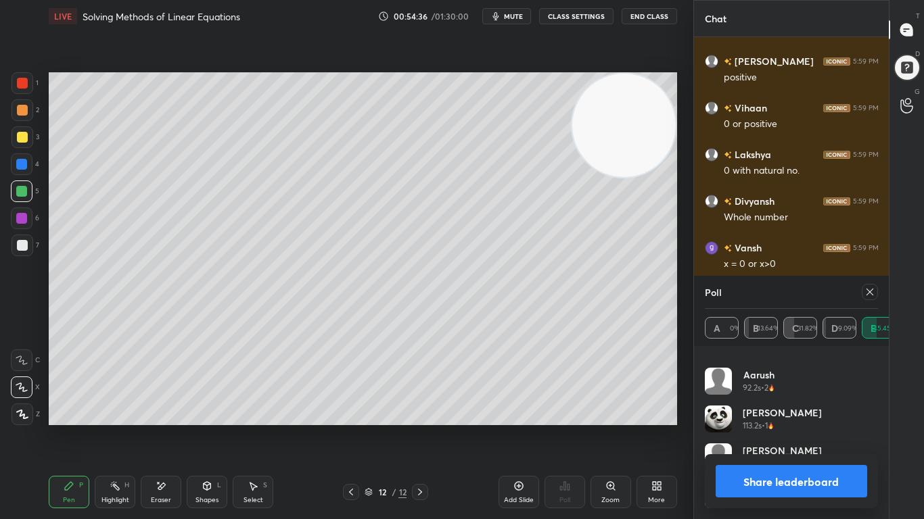
click at [868, 294] on icon at bounding box center [869, 292] width 11 height 11
type textarea "x"
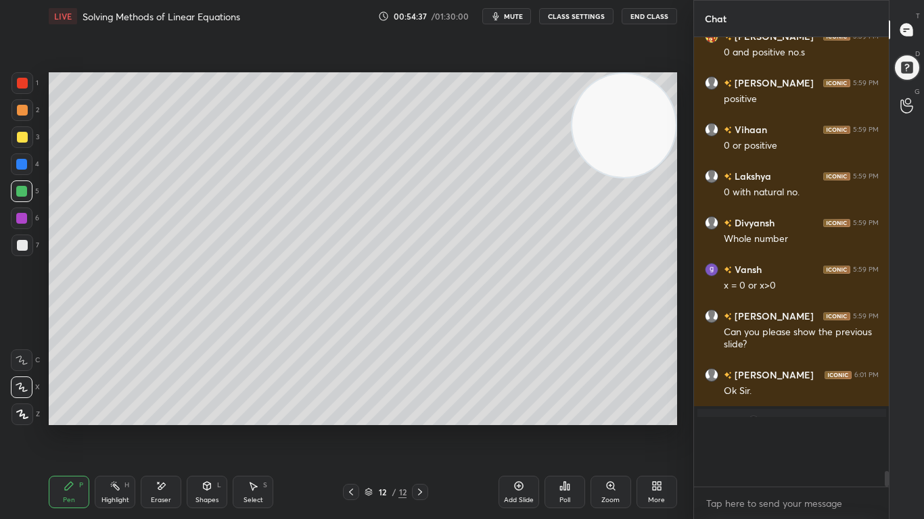
scroll to position [327, 191]
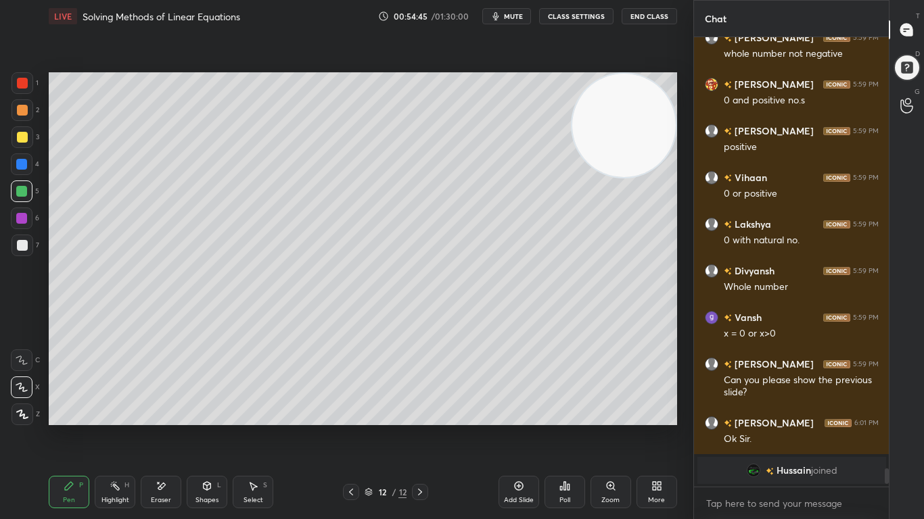
click at [159, 427] on div "Eraser" at bounding box center [161, 500] width 20 height 7
click at [78, 427] on div "Pen P" at bounding box center [69, 492] width 41 height 32
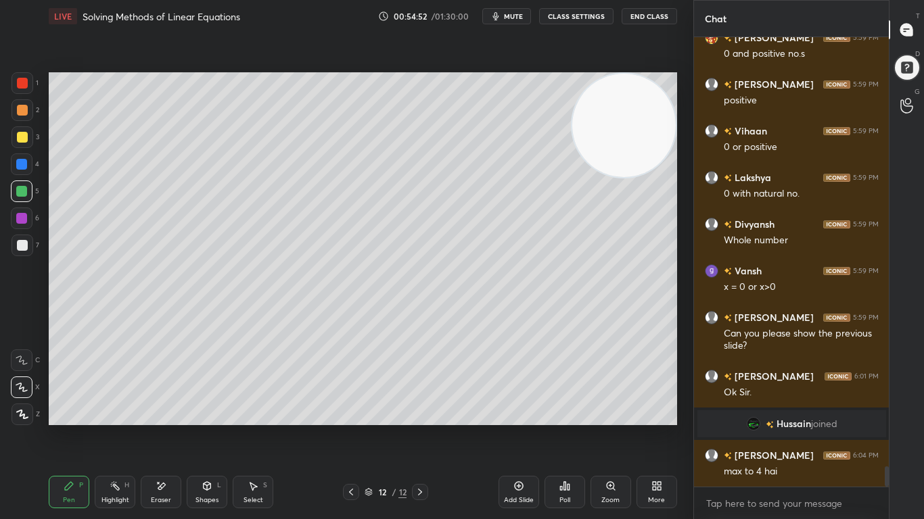
scroll to position [9623, 0]
click at [22, 247] on div at bounding box center [22, 245] width 11 height 11
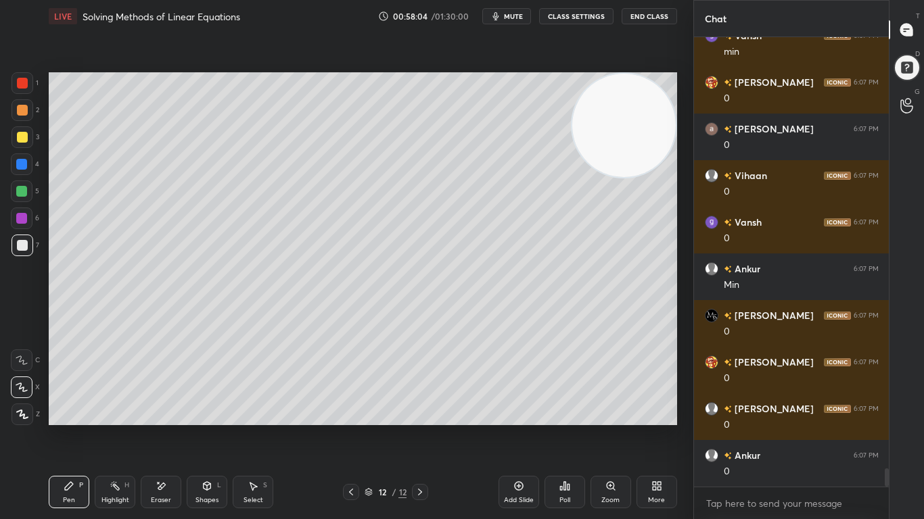
scroll to position [10801, 0]
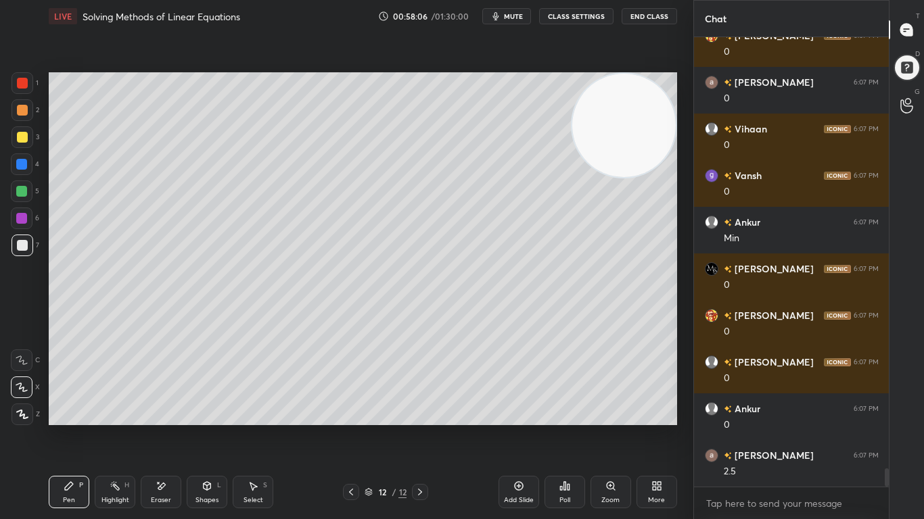
click at [164, 427] on div "Eraser" at bounding box center [161, 500] width 20 height 7
click at [72, 427] on icon at bounding box center [69, 486] width 11 height 11
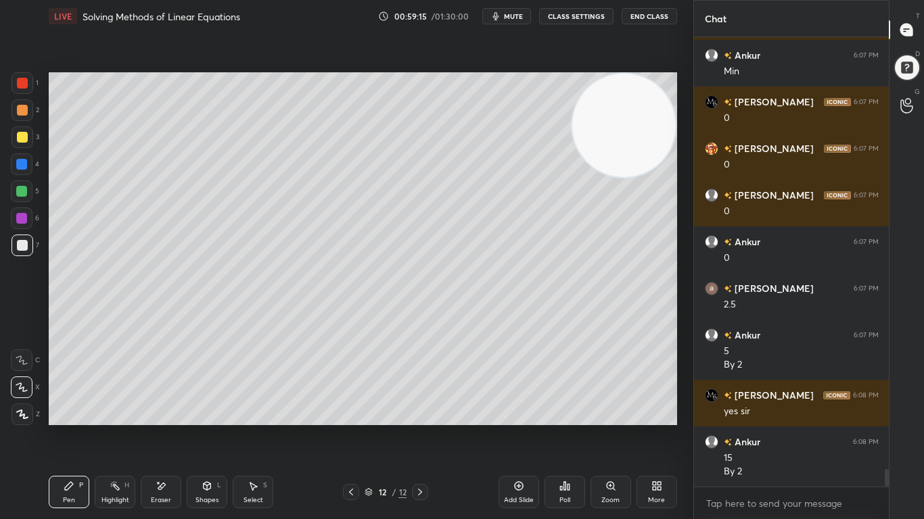
scroll to position [11027, 0]
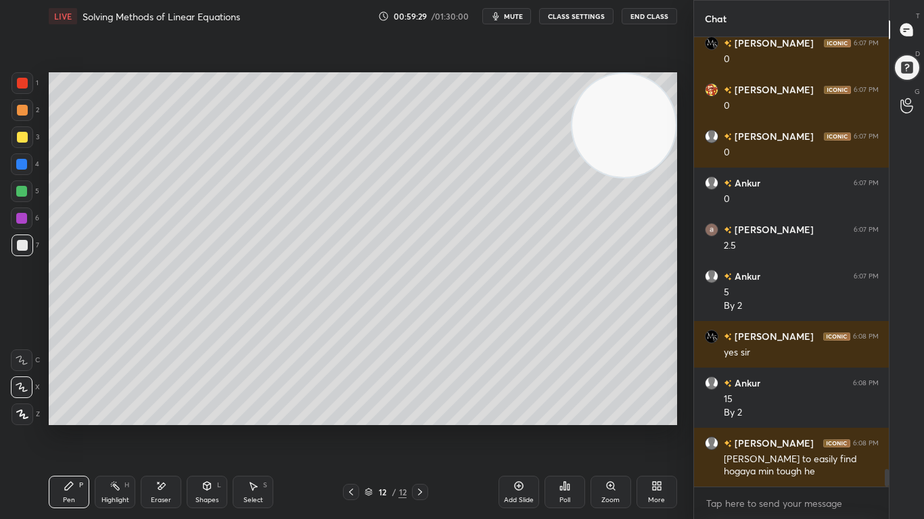
click at [24, 138] on div at bounding box center [22, 137] width 11 height 11
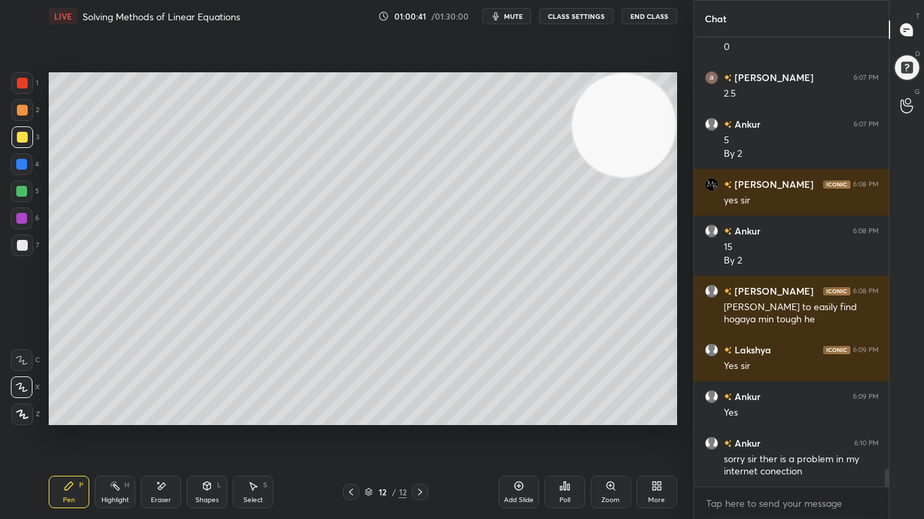
scroll to position [11226, 0]
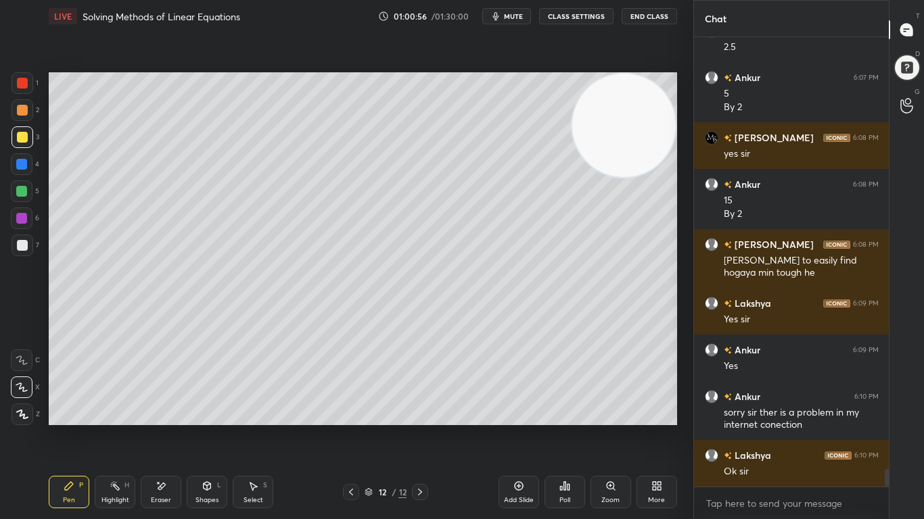
click at [519, 427] on div "Add Slide" at bounding box center [518, 492] width 41 height 32
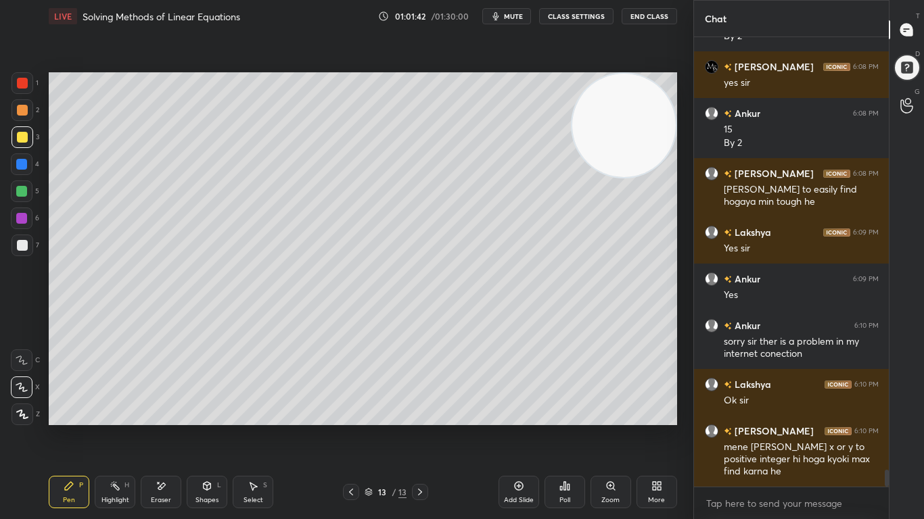
scroll to position [11356, 0]
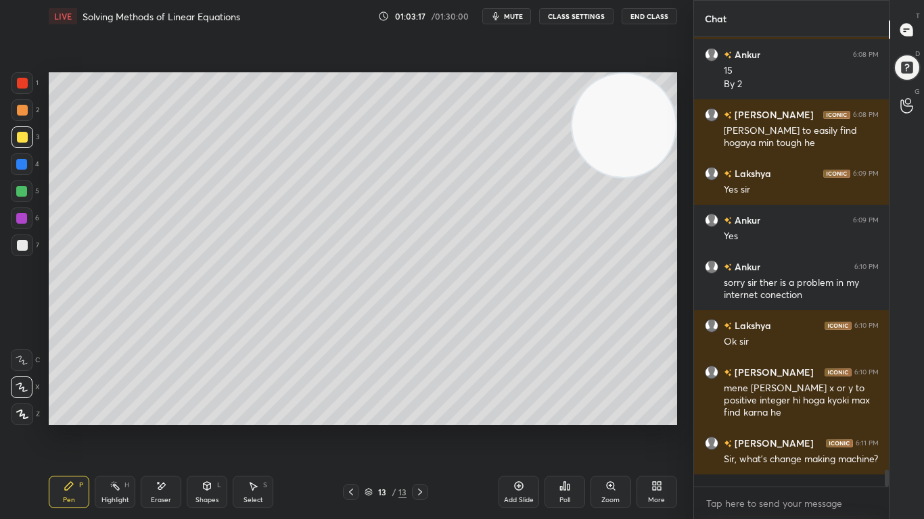
click at [565, 427] on icon at bounding box center [564, 486] width 2 height 8
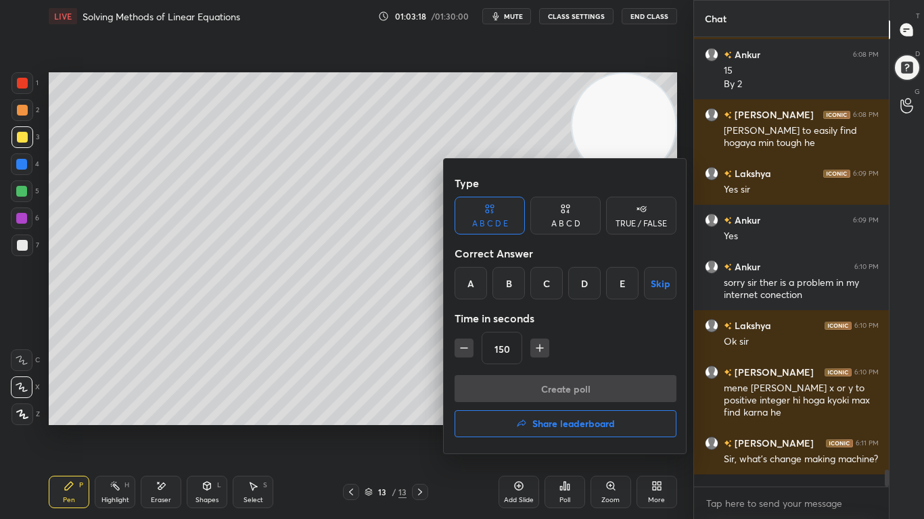
click at [557, 218] on div "A B C D" at bounding box center [565, 216] width 70 height 38
click at [564, 285] on div "C" at bounding box center [565, 283] width 40 height 32
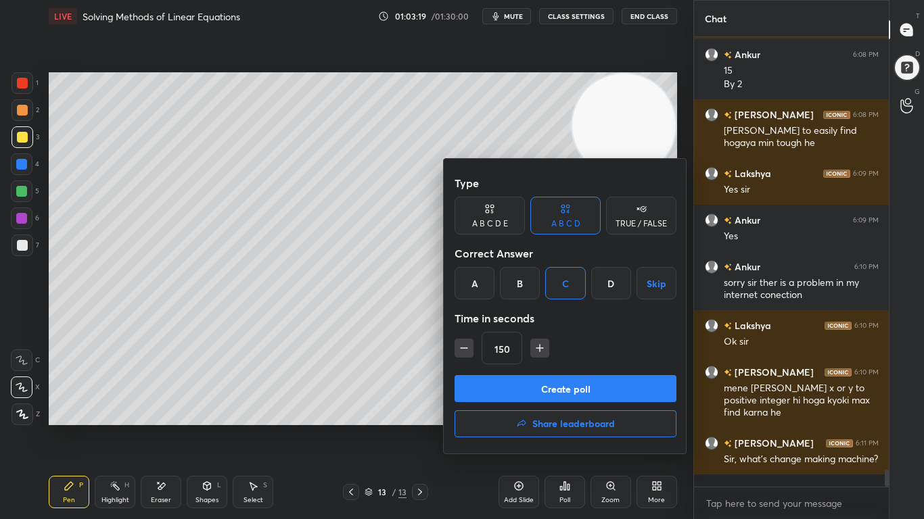
click at [538, 341] on button "button" at bounding box center [539, 348] width 19 height 19
click at [538, 343] on icon "button" at bounding box center [540, 348] width 14 height 14
click at [540, 344] on icon "button" at bounding box center [540, 348] width 14 height 14
click at [542, 346] on icon "button" at bounding box center [540, 348] width 14 height 14
click at [542, 348] on icon "button" at bounding box center [540, 348] width 14 height 14
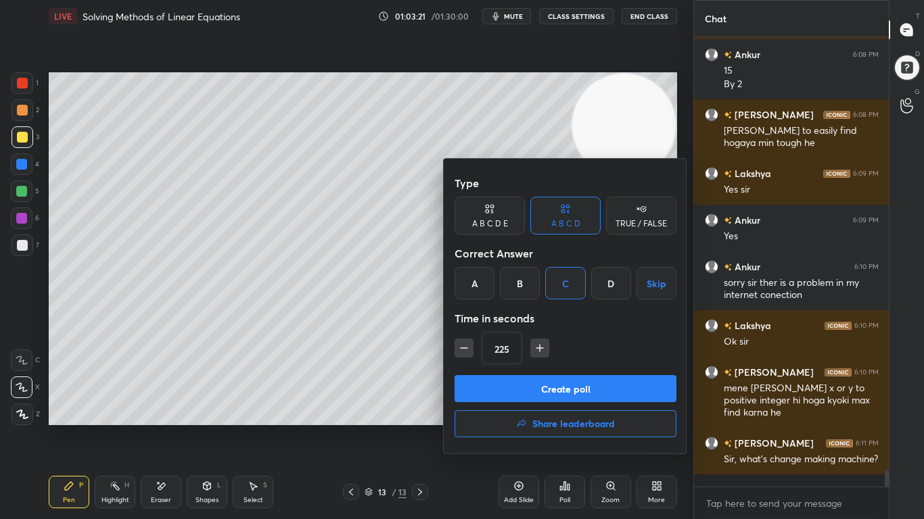
drag, startPoint x: 542, startPoint y: 346, endPoint x: 536, endPoint y: 369, distance: 23.8
click at [542, 347] on icon "button" at bounding box center [540, 348] width 14 height 14
type input "240"
click at [527, 381] on button "Create poll" at bounding box center [565, 388] width 222 height 27
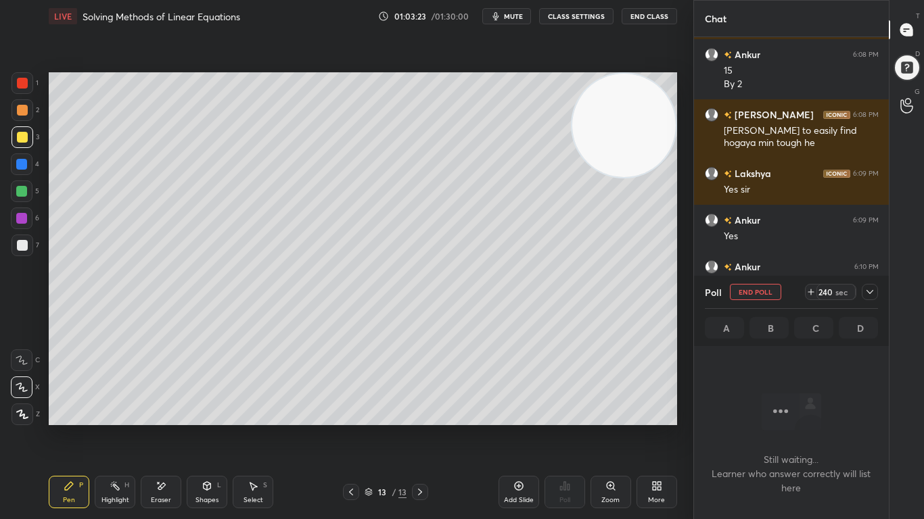
scroll to position [375, 191]
click at [872, 291] on icon at bounding box center [869, 292] width 11 height 11
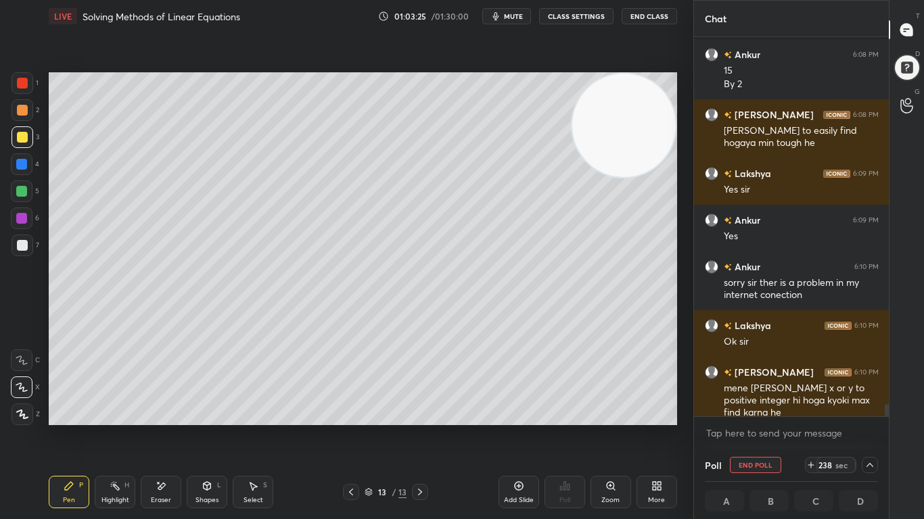
scroll to position [11472, 0]
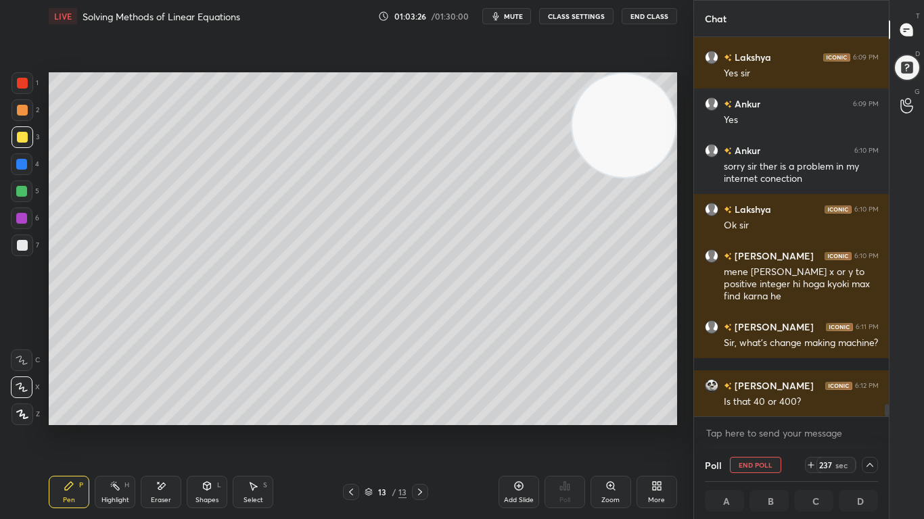
drag, startPoint x: 888, startPoint y: 410, endPoint x: 886, endPoint y: 419, distance: 8.2
click at [885, 420] on div "Ankur 6:08 PM 15 By 2 [PERSON_NAME] 6:08 PM [PERSON_NAME] to easily find hogaya…" at bounding box center [791, 243] width 195 height 412
drag, startPoint x: 888, startPoint y: 408, endPoint x: 885, endPoint y: 416, distance: 7.9
click at [885, 416] on div at bounding box center [886, 410] width 4 height 12
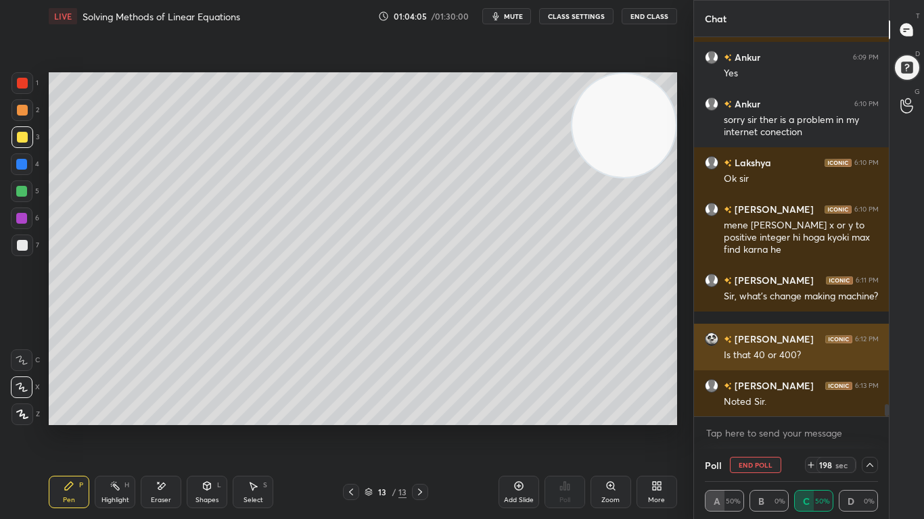
scroll to position [1, 5]
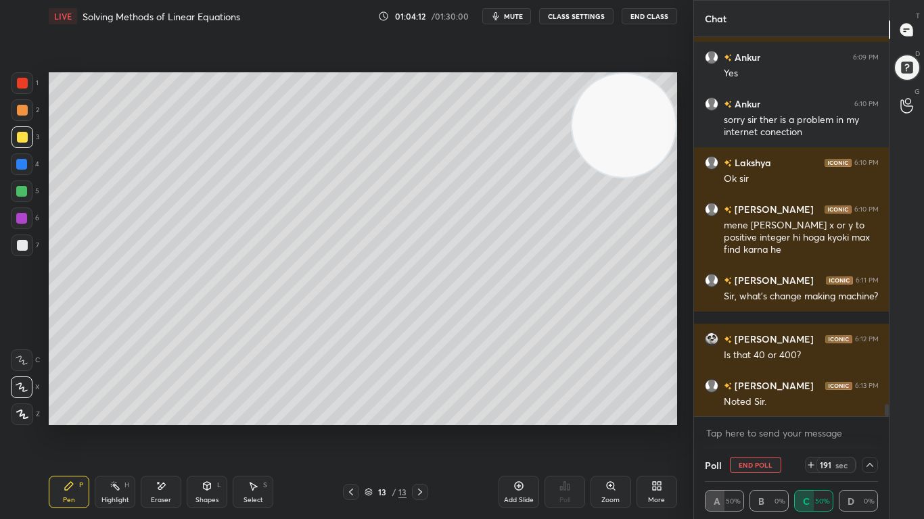
drag, startPoint x: 831, startPoint y: 519, endPoint x: 923, endPoint y: 507, distance: 92.7
click at [920, 427] on div "Chat [PERSON_NAME] 6:08 PM [PERSON_NAME] to easily find hogaya min tough he Lak…" at bounding box center [808, 259] width 231 height 519
click at [868, 427] on icon at bounding box center [869, 465] width 11 height 11
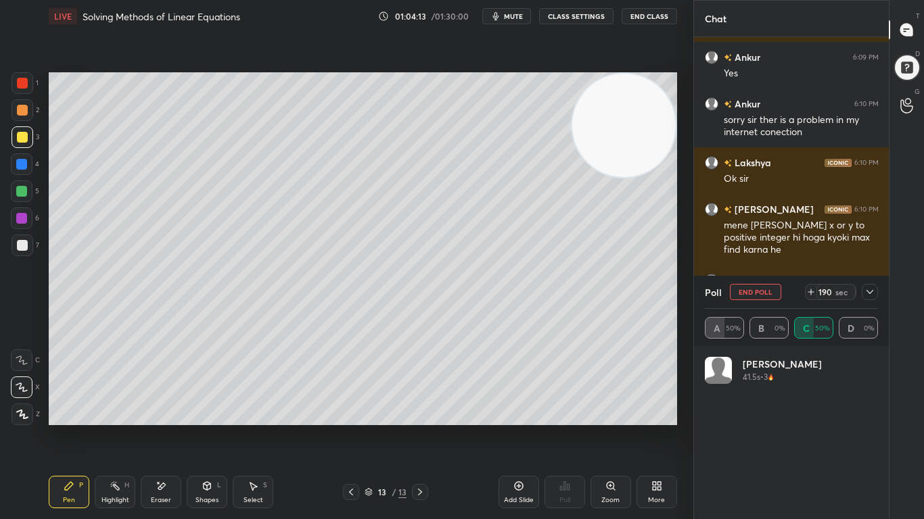
scroll to position [158, 169]
click at [815, 291] on icon at bounding box center [810, 292] width 11 height 11
click at [873, 291] on icon at bounding box center [869, 292] width 11 height 11
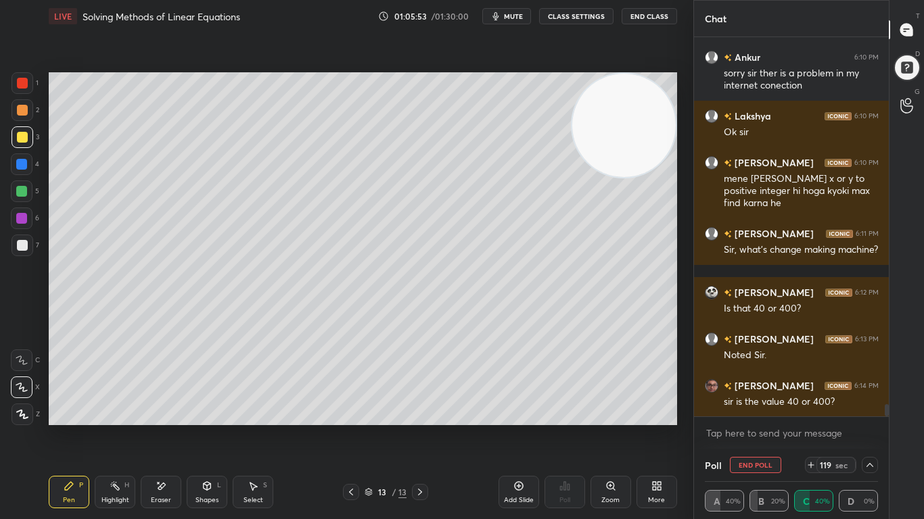
scroll to position [11612, 0]
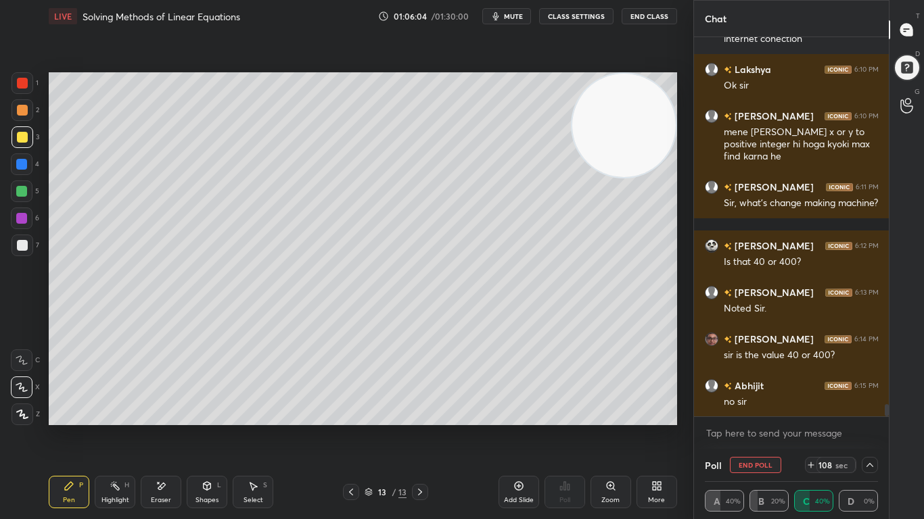
click at [866, 427] on icon at bounding box center [869, 465] width 11 height 11
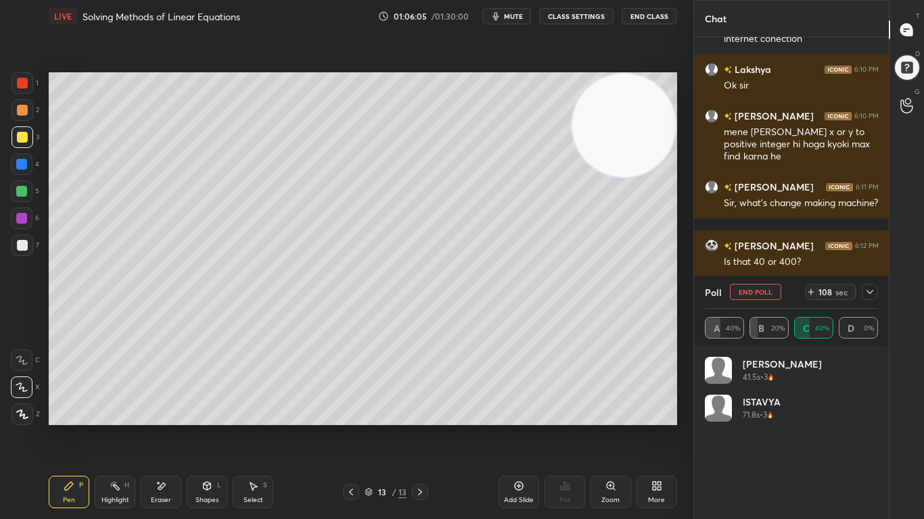
scroll to position [158, 169]
click at [875, 295] on div at bounding box center [869, 292] width 16 height 16
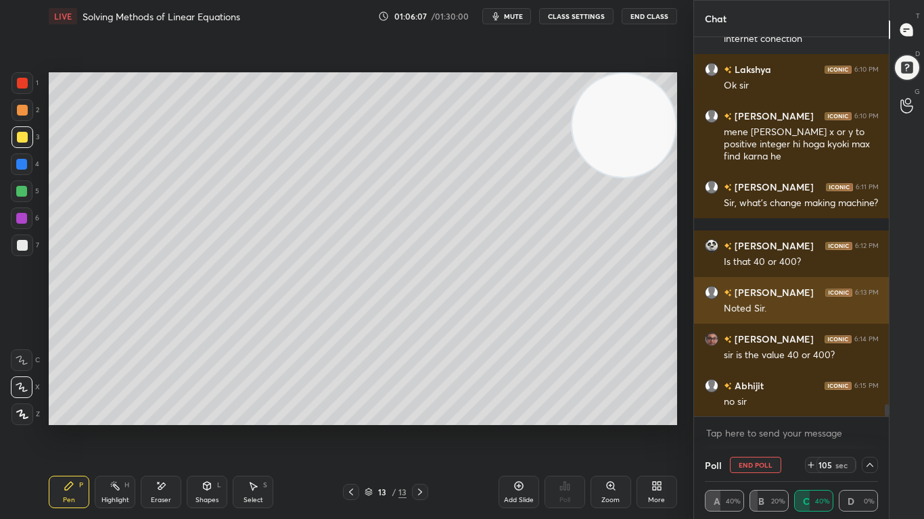
scroll to position [1, 5]
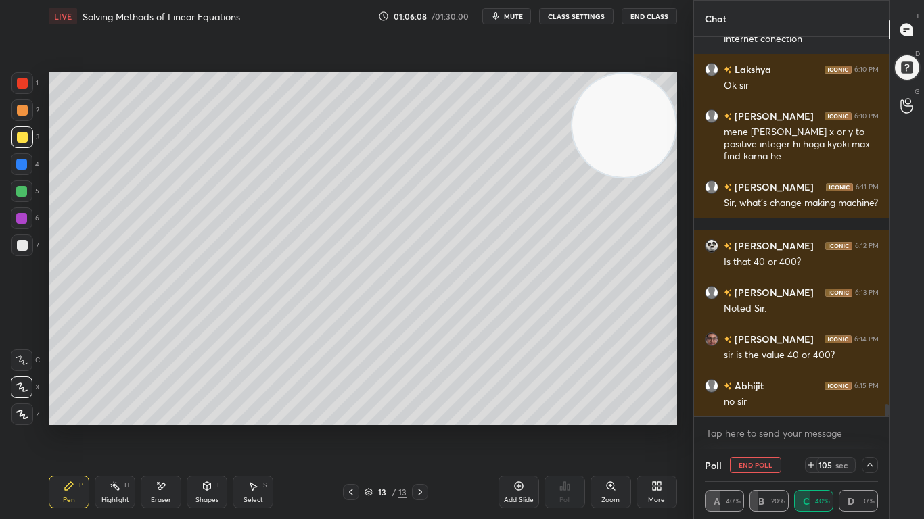
click at [804, 427] on div "Poll End Poll 105 sec" at bounding box center [792, 465] width 174 height 32
click at [810, 427] on icon at bounding box center [810, 465] width 11 height 11
click at [876, 427] on div at bounding box center [869, 465] width 16 height 16
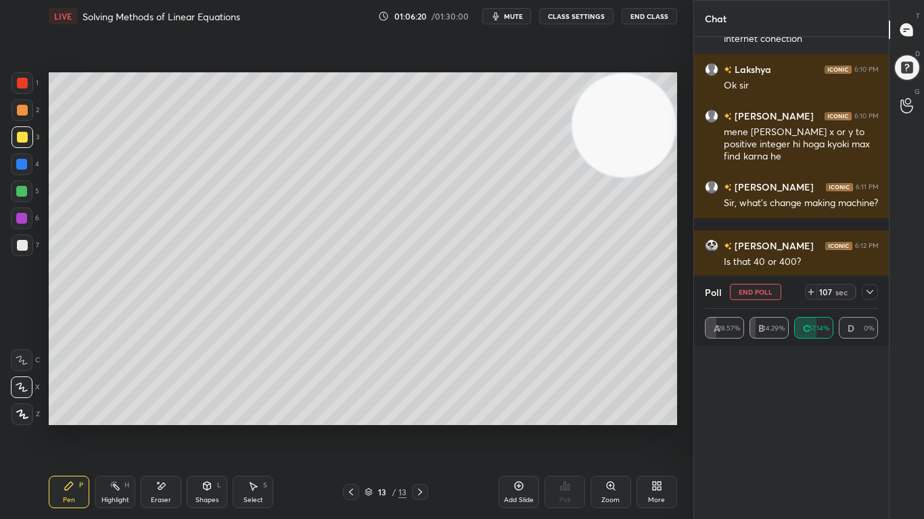
scroll to position [158, 169]
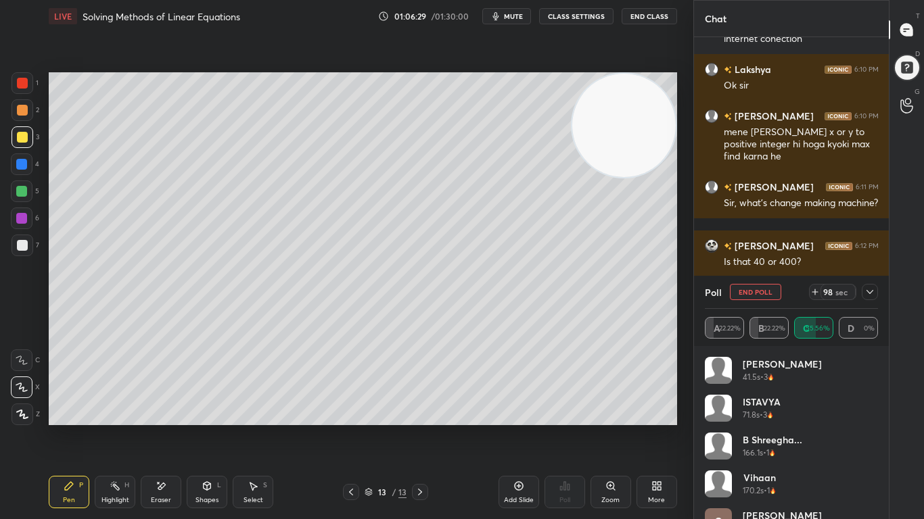
click at [876, 293] on div at bounding box center [869, 292] width 16 height 16
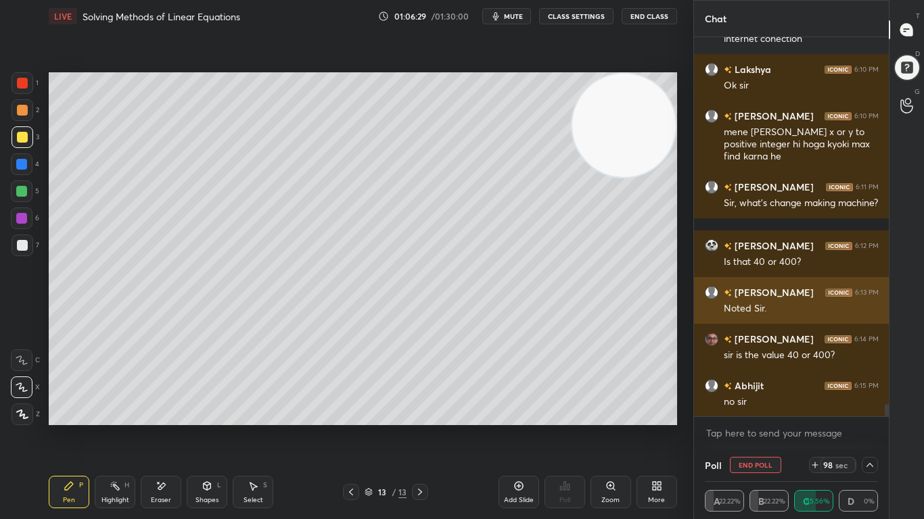
scroll to position [1, 5]
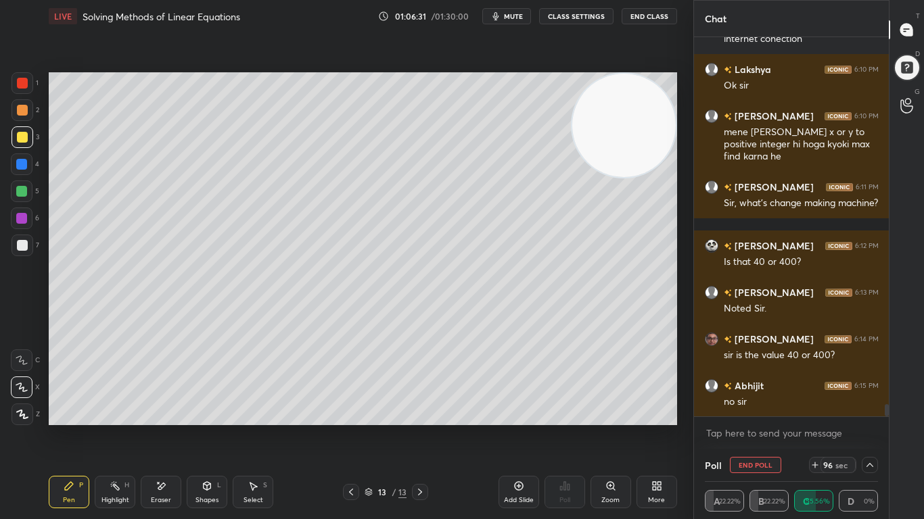
click at [870, 427] on icon at bounding box center [869, 465] width 11 height 11
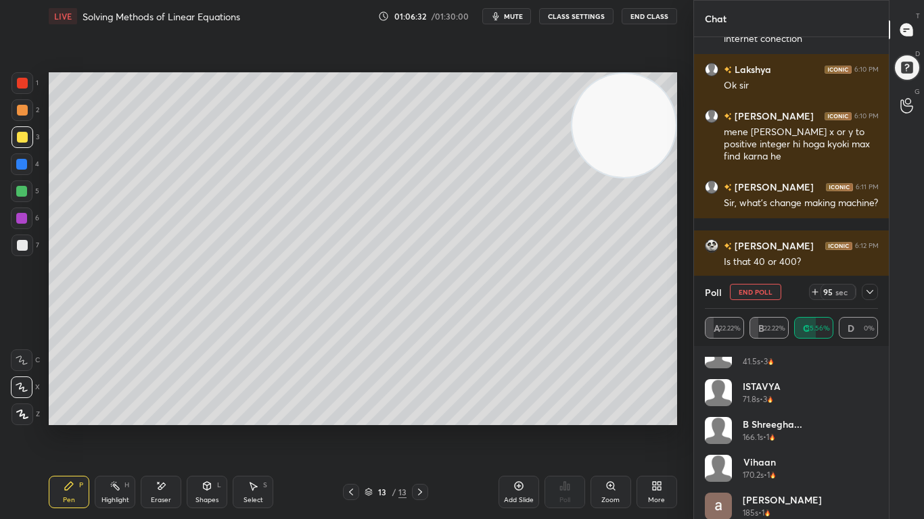
scroll to position [27, 0]
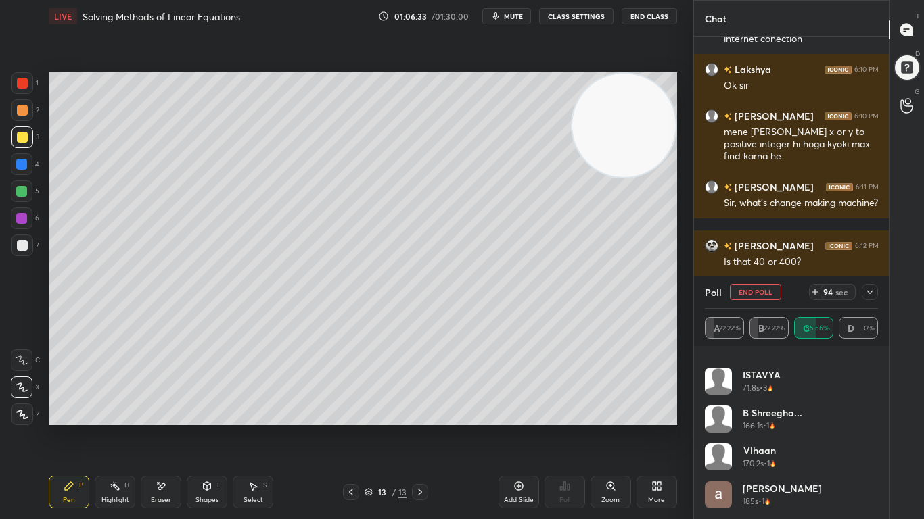
click at [874, 288] on icon at bounding box center [869, 292] width 11 height 11
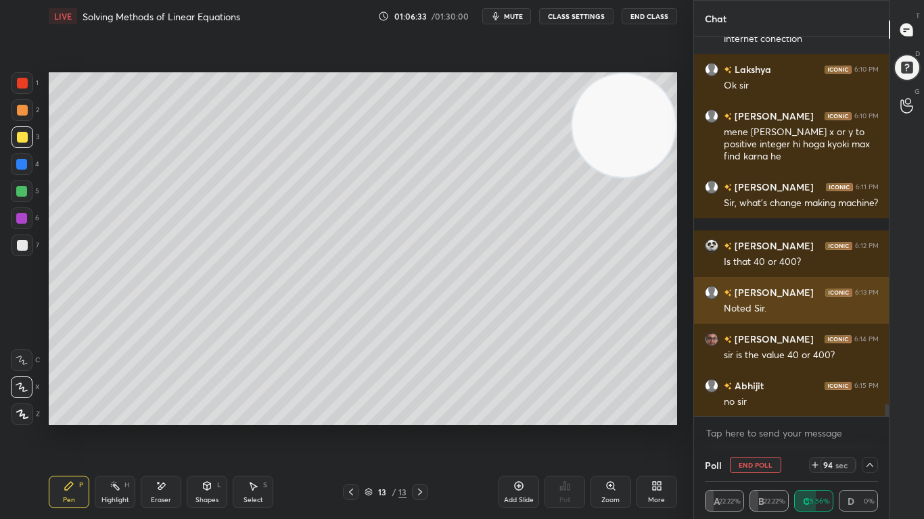
scroll to position [0, 0]
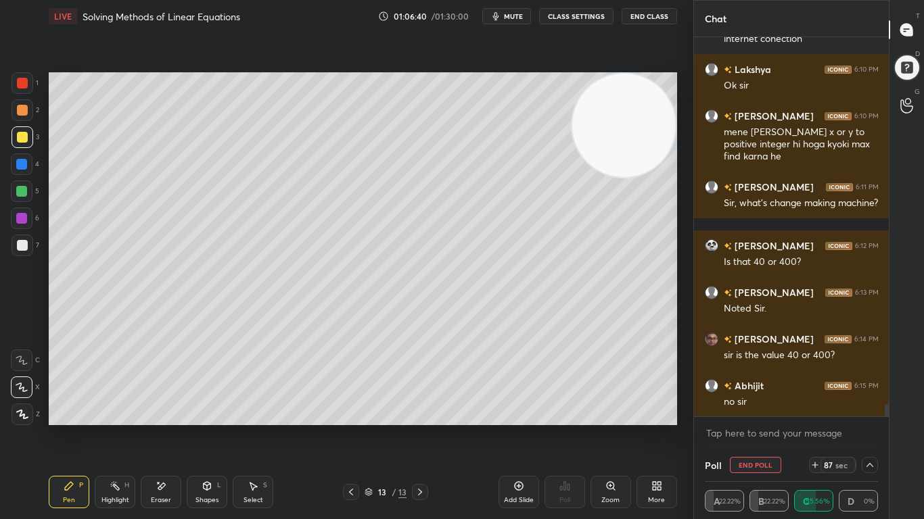
click at [870, 427] on icon at bounding box center [869, 465] width 11 height 11
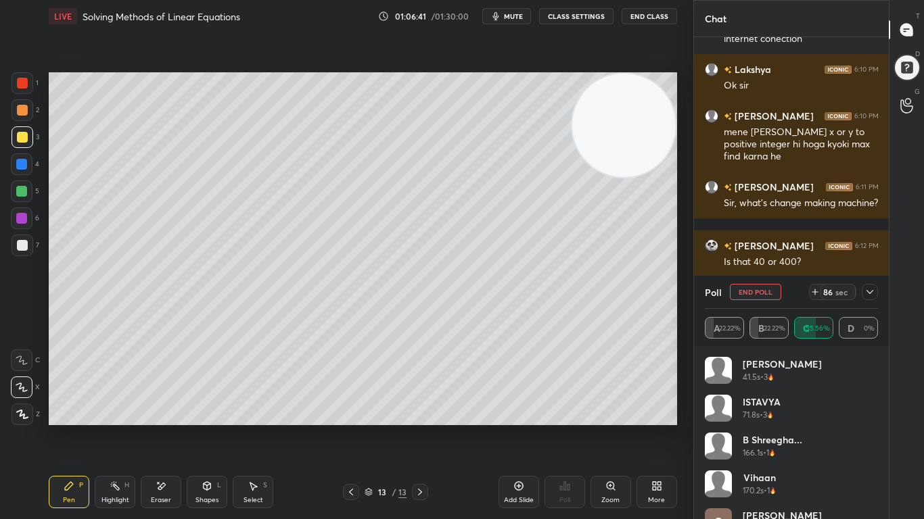
scroll to position [5, 5]
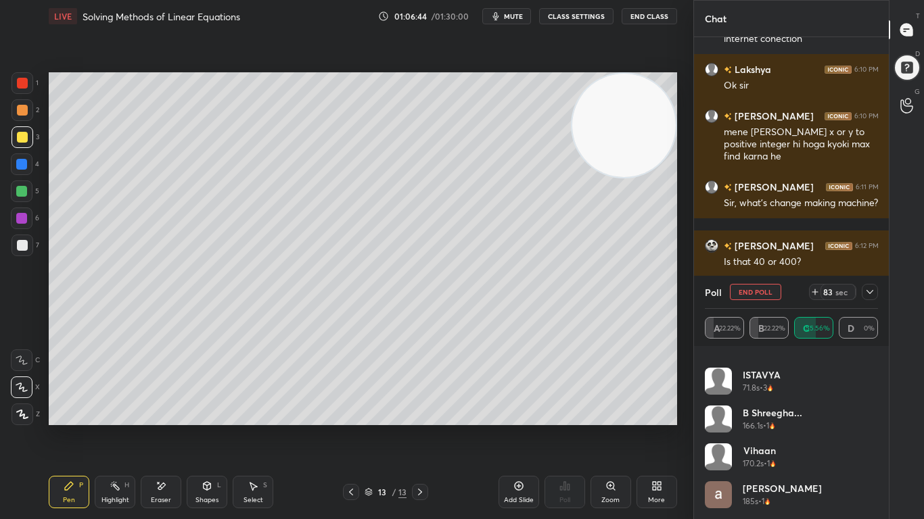
click at [866, 296] on icon at bounding box center [869, 292] width 11 height 11
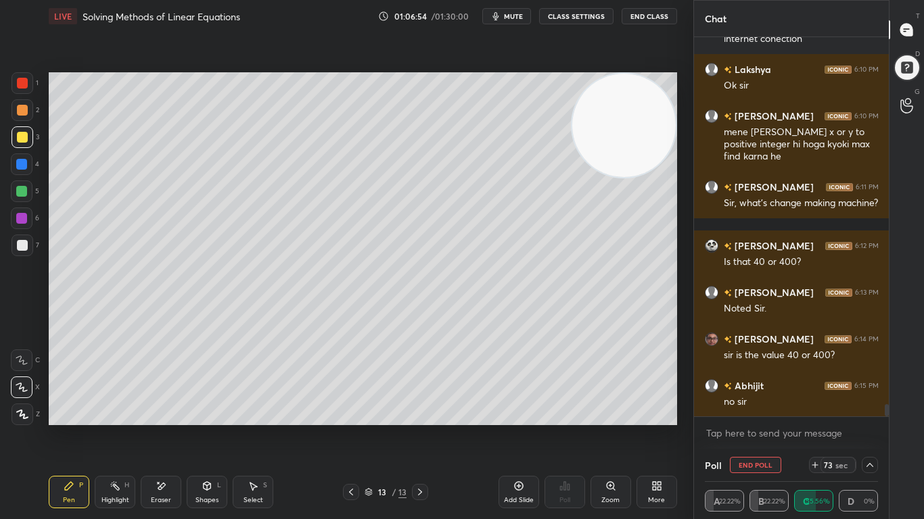
click at [872, 427] on icon at bounding box center [869, 465] width 11 height 11
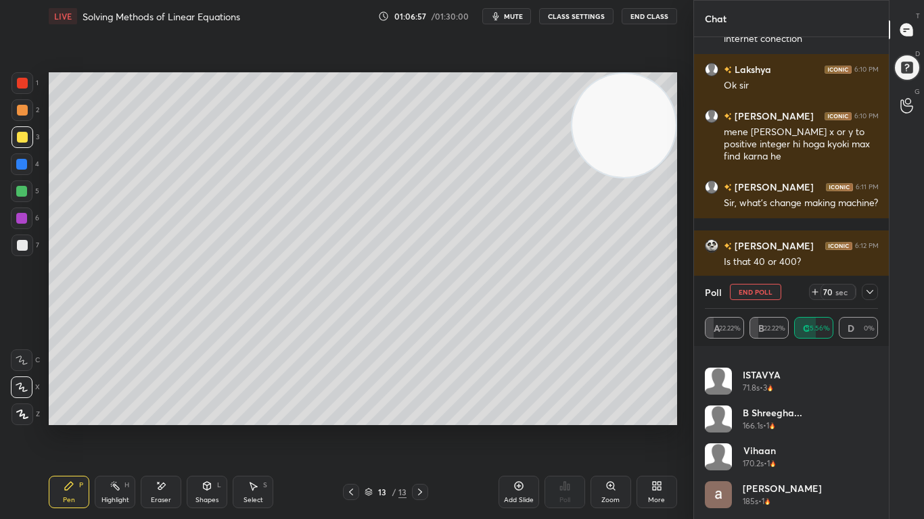
click at [874, 295] on icon at bounding box center [869, 292] width 11 height 11
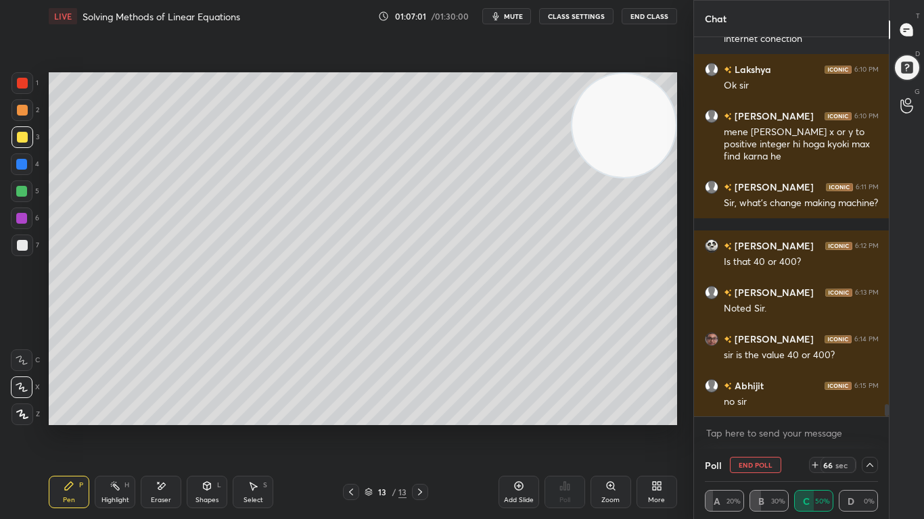
click at [21, 245] on div at bounding box center [22, 245] width 11 height 11
click at [150, 427] on div "Eraser" at bounding box center [161, 492] width 41 height 32
click at [69, 427] on div "Pen P" at bounding box center [69, 492] width 41 height 32
click at [869, 427] on icon at bounding box center [869, 465] width 11 height 11
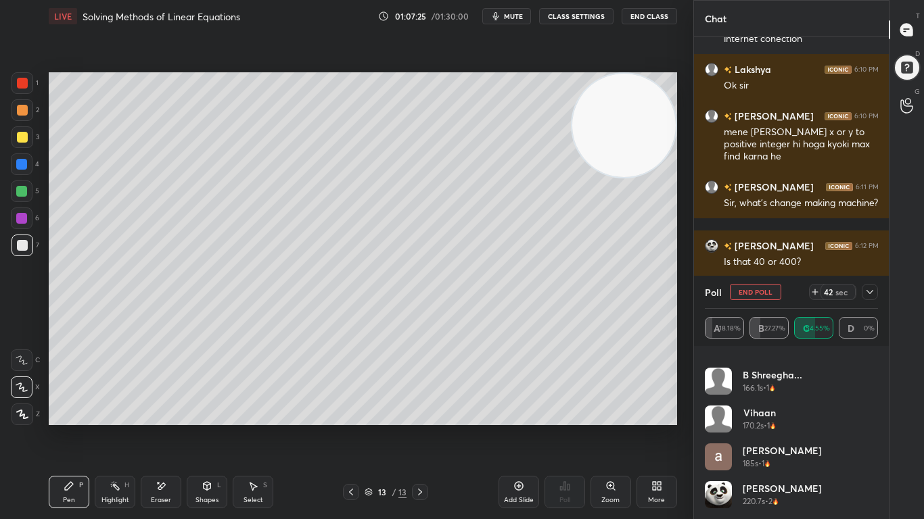
click at [872, 293] on icon at bounding box center [869, 292] width 11 height 11
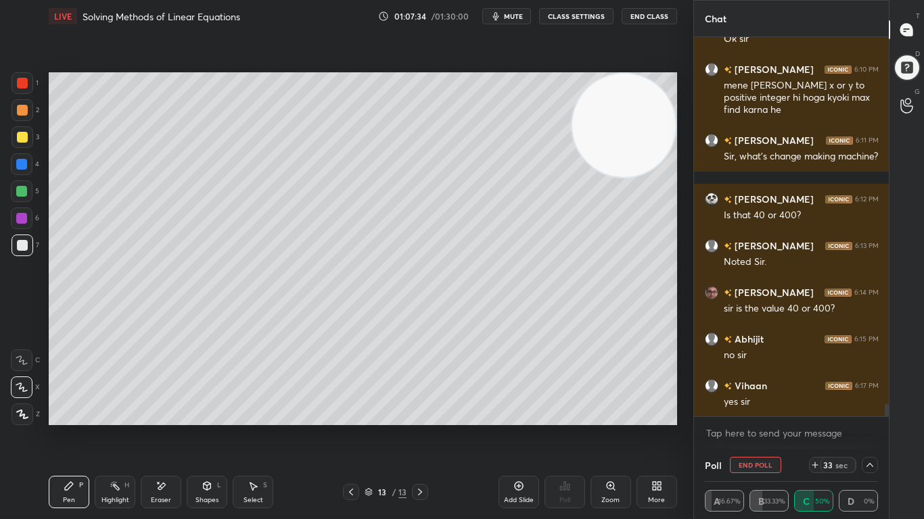
click at [812, 427] on icon at bounding box center [814, 465] width 11 height 11
click at [876, 427] on div at bounding box center [869, 465] width 16 height 16
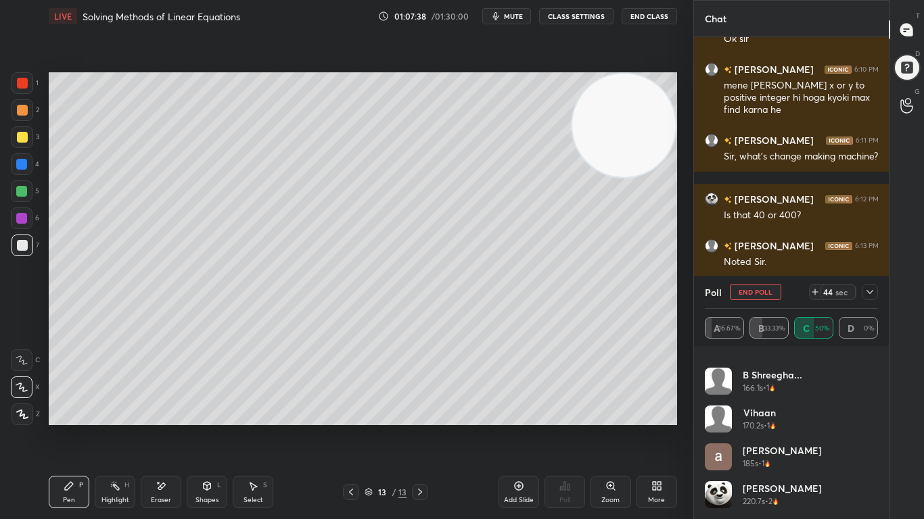
click at [872, 286] on div at bounding box center [869, 292] width 16 height 16
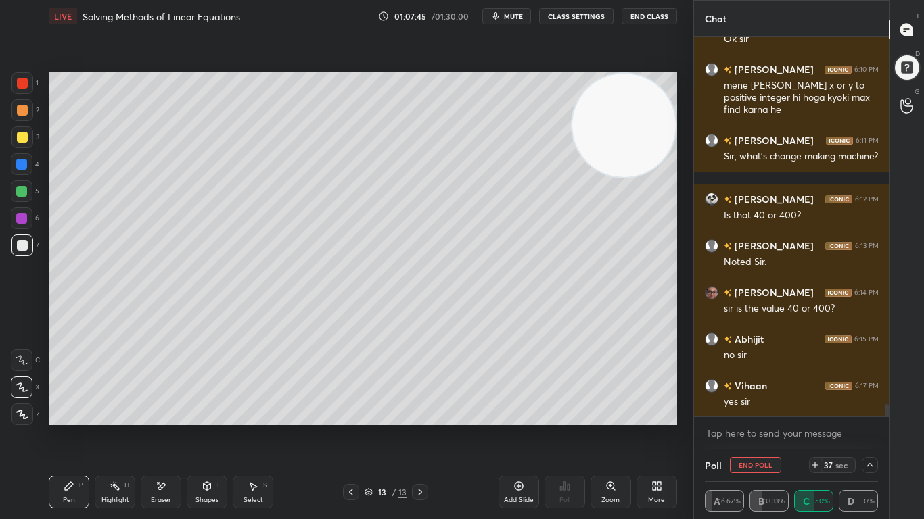
click at [872, 427] on icon at bounding box center [869, 465] width 11 height 11
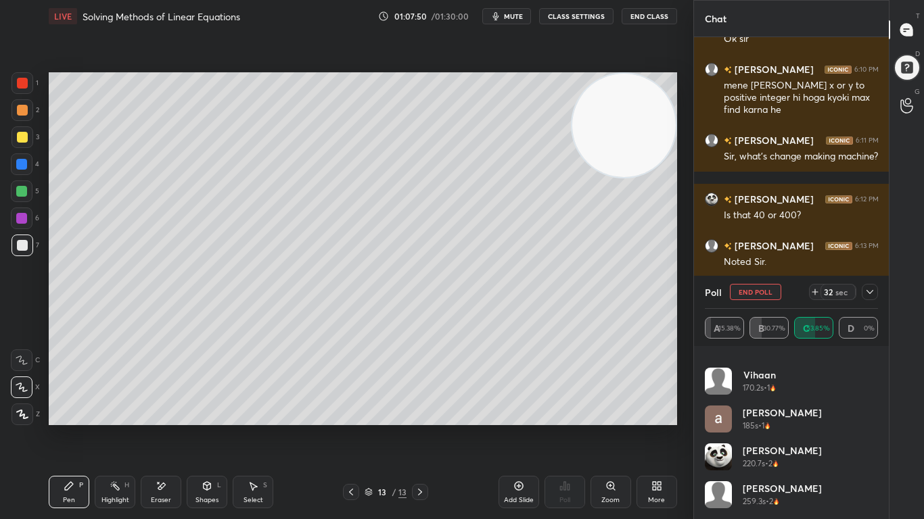
click at [876, 291] on div at bounding box center [869, 292] width 16 height 16
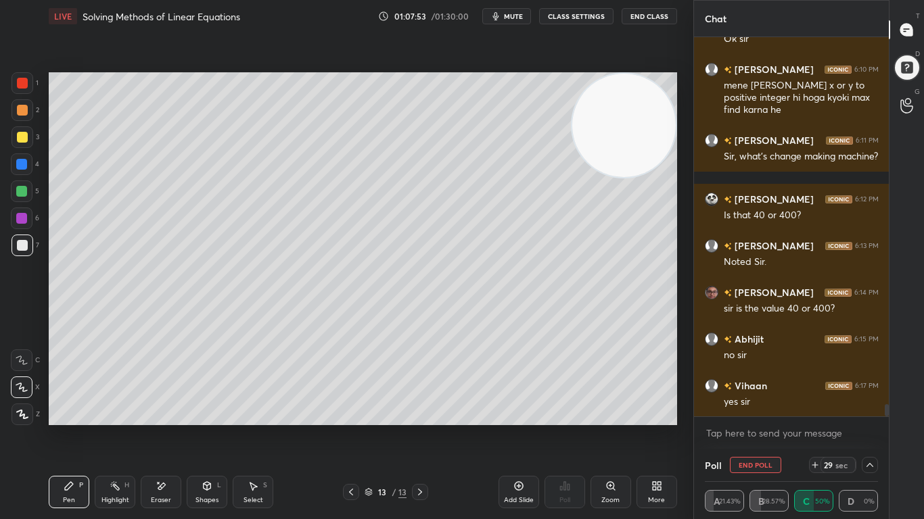
click at [870, 427] on div "Poll End Poll 29 sec" at bounding box center [792, 465] width 174 height 32
click at [868, 427] on div at bounding box center [869, 465] width 16 height 16
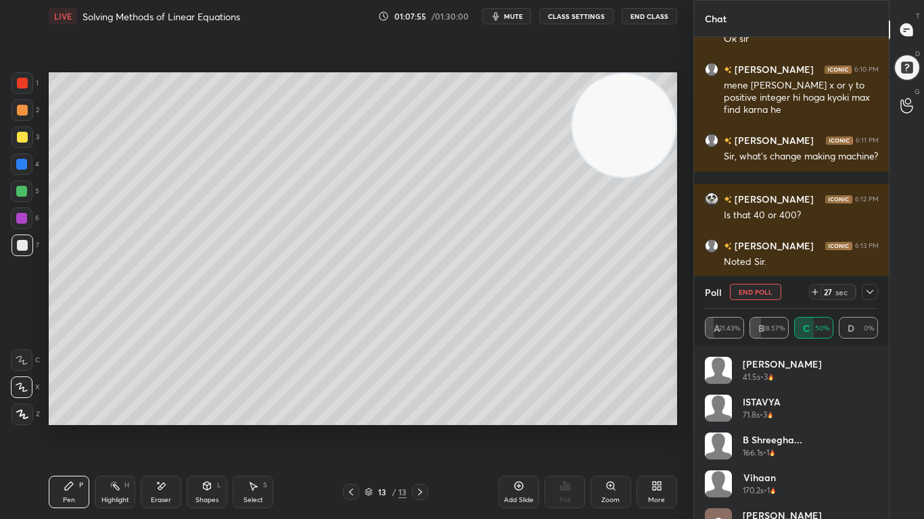
drag, startPoint x: 872, startPoint y: 448, endPoint x: 872, endPoint y: 498, distance: 50.0
click at [872, 427] on div "[PERSON_NAME] 41.5s • 3 ISTAVYA 71.8s • 3 B Shreegha... 166.1s • 1 Vihaan 170.2…" at bounding box center [792, 489] width 174 height 265
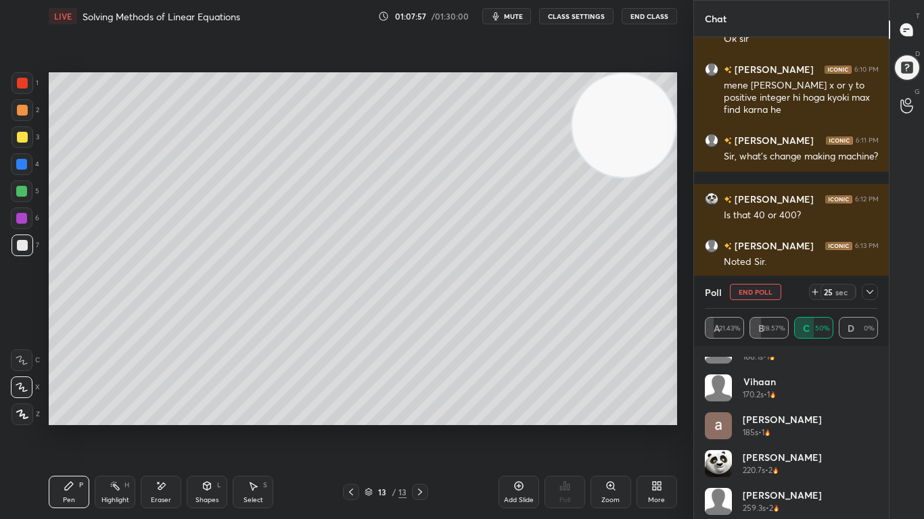
scroll to position [103, 0]
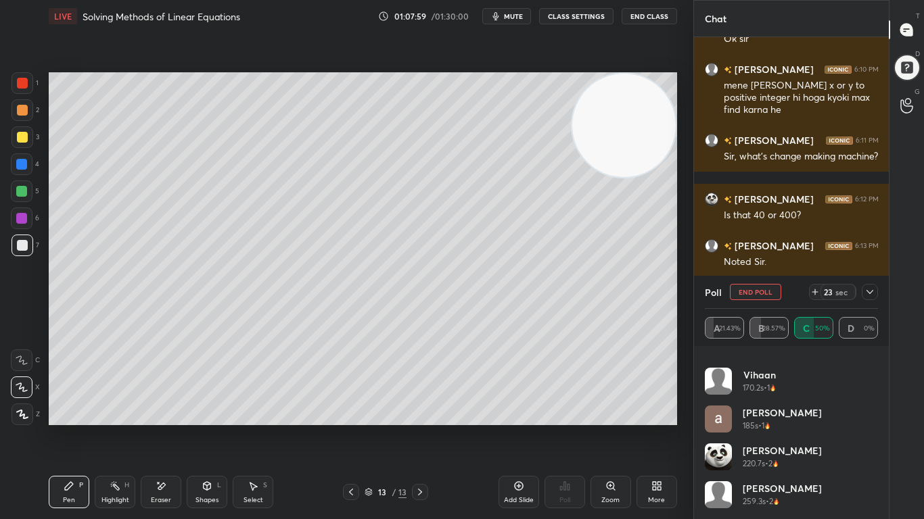
click at [876, 285] on div at bounding box center [869, 292] width 16 height 16
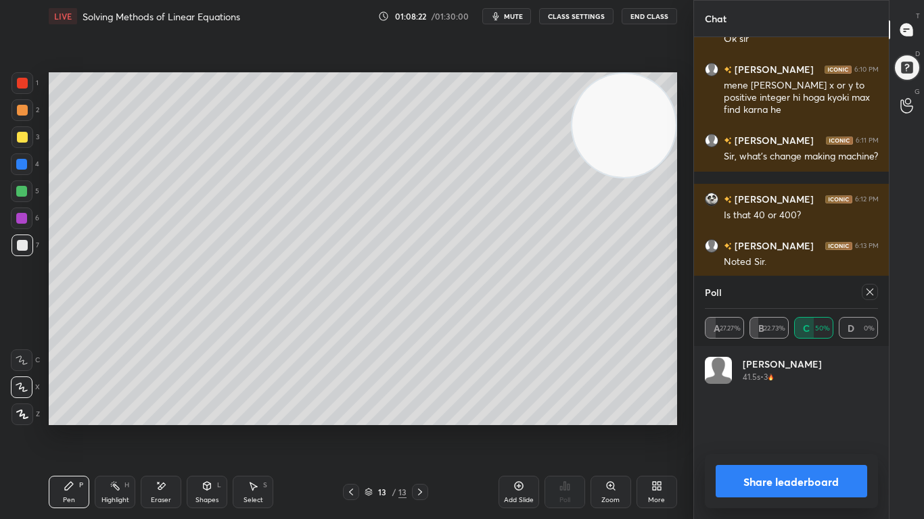
scroll to position [5, 5]
click at [872, 297] on icon at bounding box center [869, 292] width 11 height 11
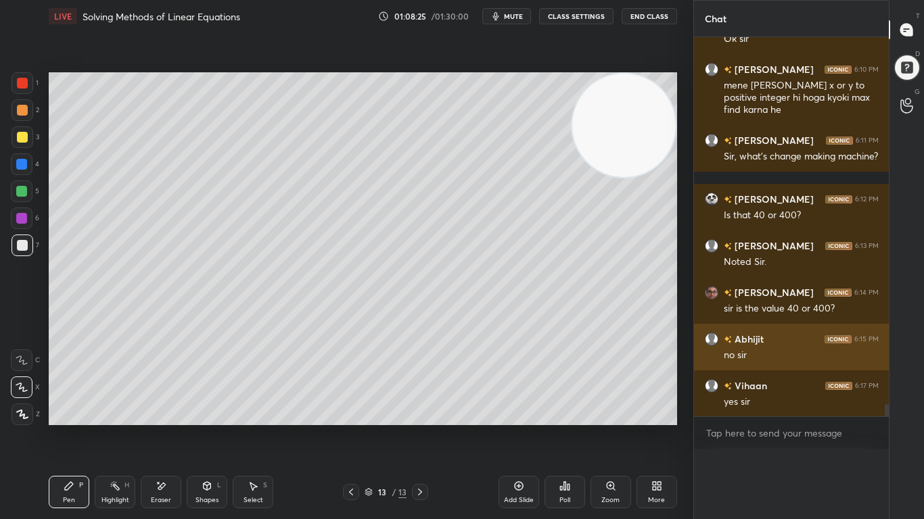
scroll to position [0, 0]
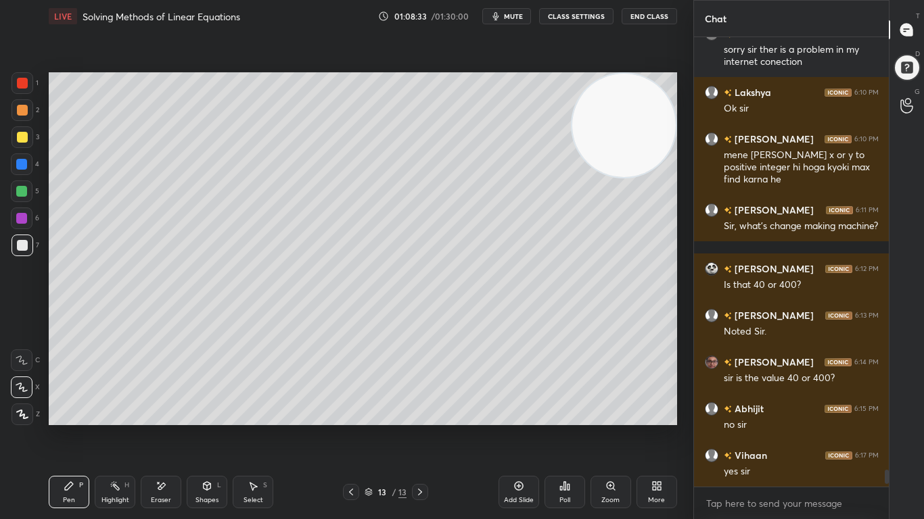
click at [167, 427] on div "Eraser" at bounding box center [161, 492] width 41 height 32
click at [62, 427] on div "Pen P" at bounding box center [69, 492] width 41 height 32
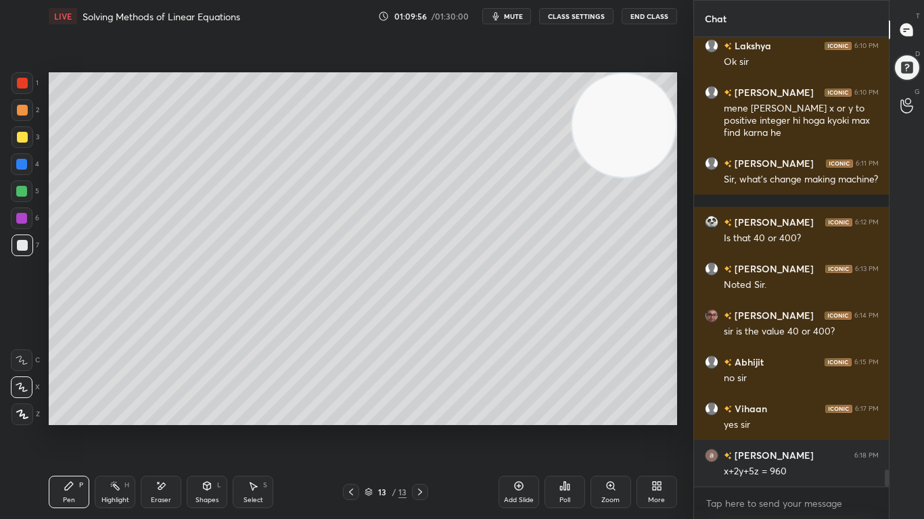
scroll to position [11682, 0]
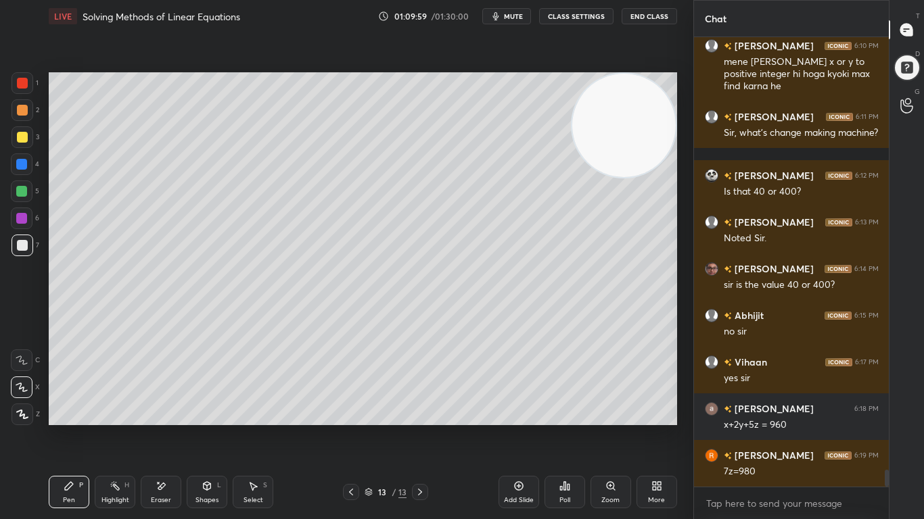
drag, startPoint x: 26, startPoint y: 162, endPoint x: 45, endPoint y: 175, distance: 23.3
click at [26, 162] on div at bounding box center [21, 164] width 11 height 11
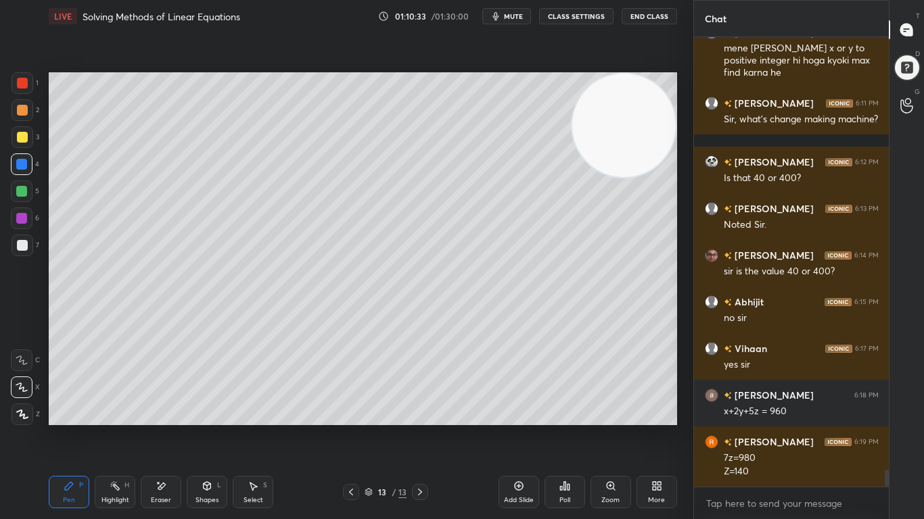
click at [346, 427] on div at bounding box center [351, 492] width 16 height 16
click at [349, 427] on icon at bounding box center [351, 492] width 11 height 11
click at [348, 427] on icon at bounding box center [351, 492] width 11 height 11
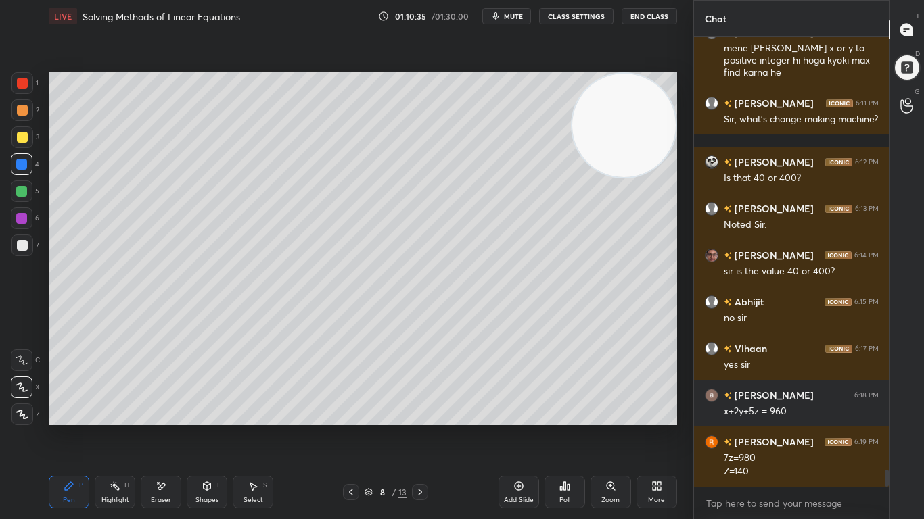
click at [348, 427] on icon at bounding box center [351, 492] width 11 height 11
click at [523, 427] on div "Add Slide" at bounding box center [518, 492] width 41 height 32
click at [193, 427] on div "Shapes L" at bounding box center [207, 492] width 41 height 32
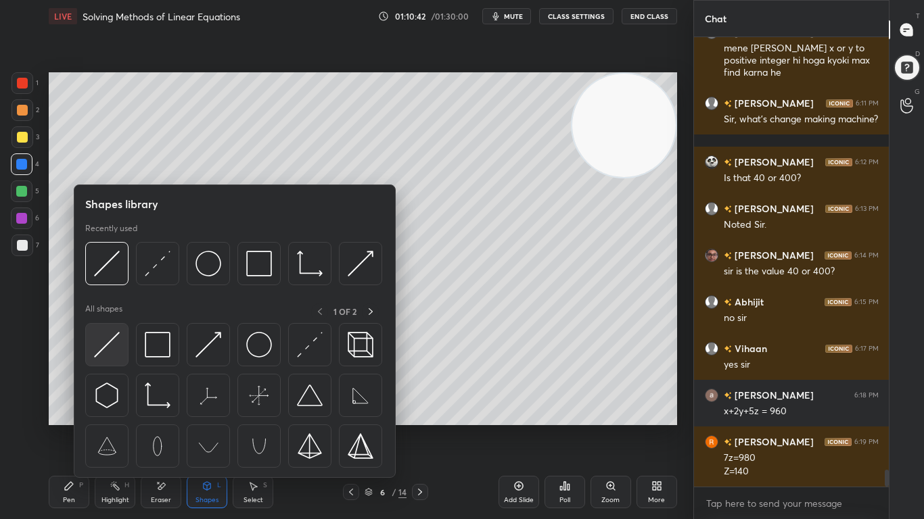
click at [112, 337] on img at bounding box center [107, 345] width 26 height 26
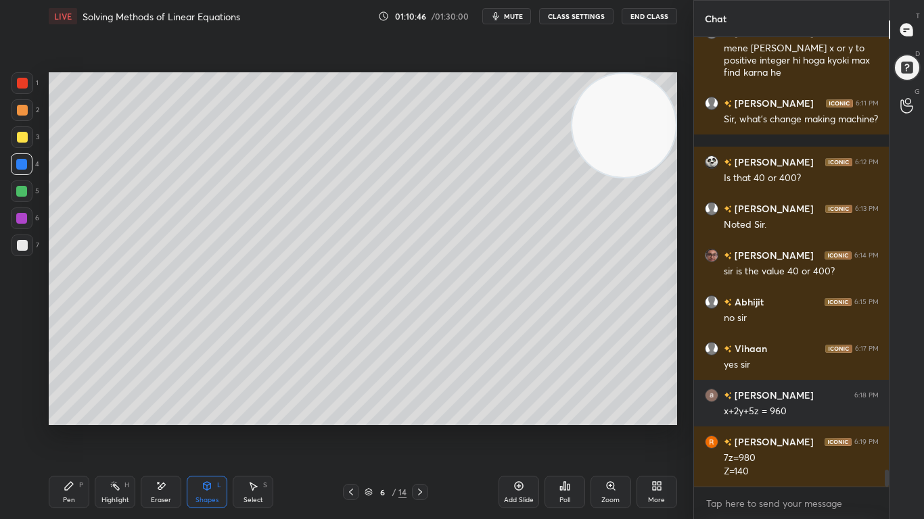
click at [20, 243] on div at bounding box center [22, 245] width 11 height 11
click at [353, 427] on icon at bounding box center [351, 492] width 11 height 11
click at [423, 427] on icon at bounding box center [419, 492] width 11 height 11
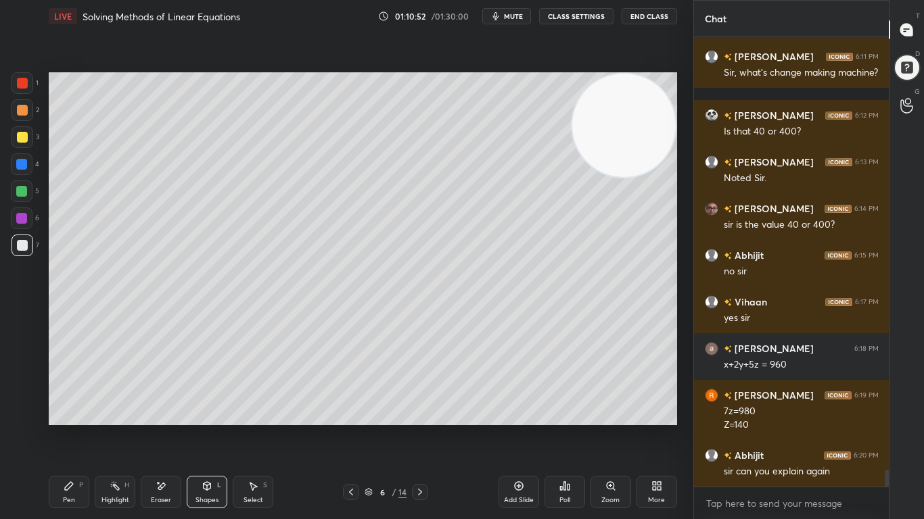
click at [65, 427] on div "Pen P" at bounding box center [69, 492] width 41 height 32
click at [351, 427] on icon at bounding box center [351, 492] width 11 height 11
drag, startPoint x: 419, startPoint y: 495, endPoint x: 420, endPoint y: 476, distance: 19.0
click at [421, 427] on icon at bounding box center [419, 492] width 11 height 11
drag, startPoint x: 348, startPoint y: 487, endPoint x: 373, endPoint y: 477, distance: 27.0
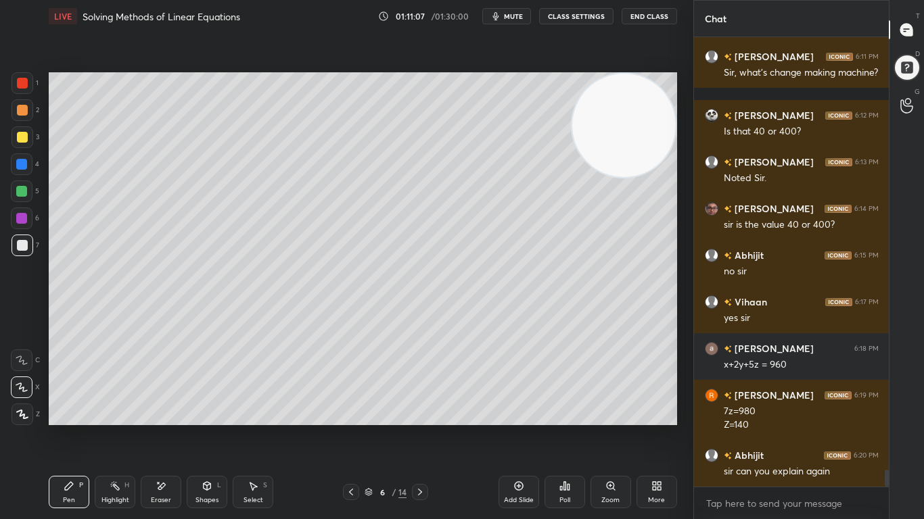
click at [348, 427] on div at bounding box center [351, 492] width 16 height 16
click at [417, 427] on icon at bounding box center [419, 492] width 11 height 11
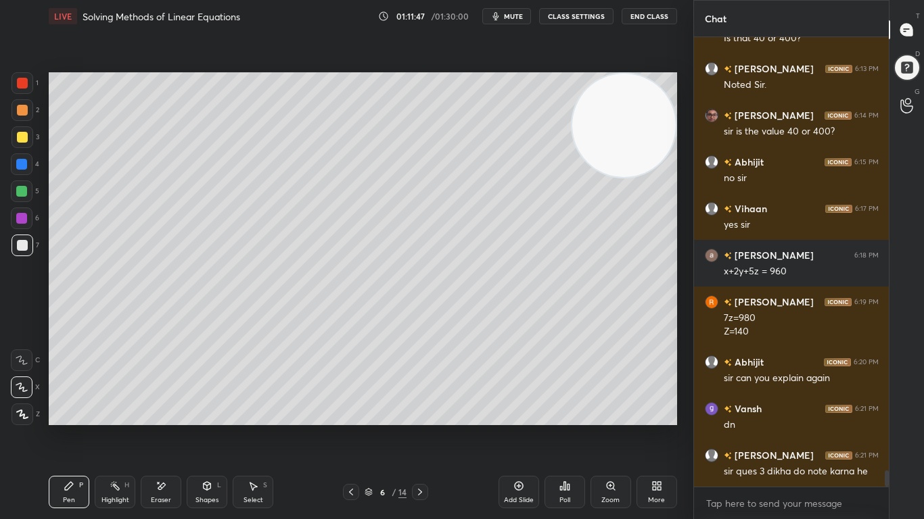
scroll to position [11882, 0]
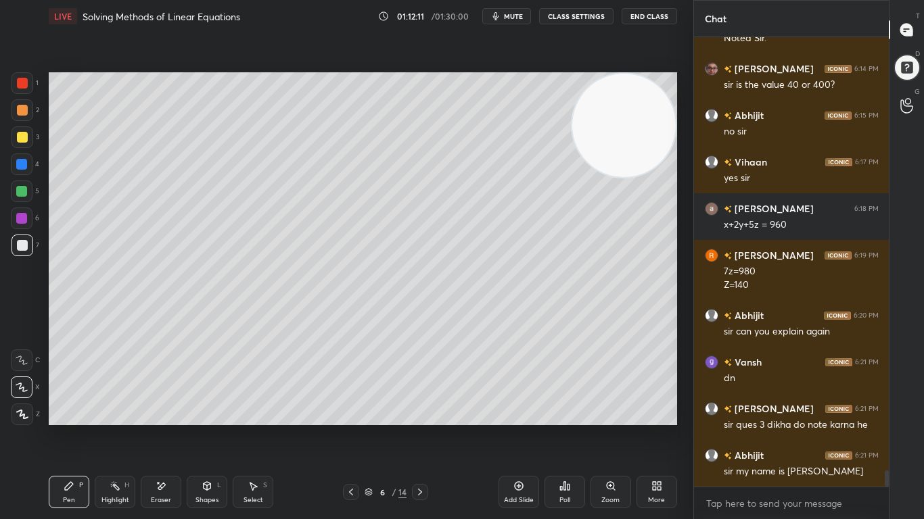
click at [355, 427] on icon at bounding box center [351, 492] width 11 height 11
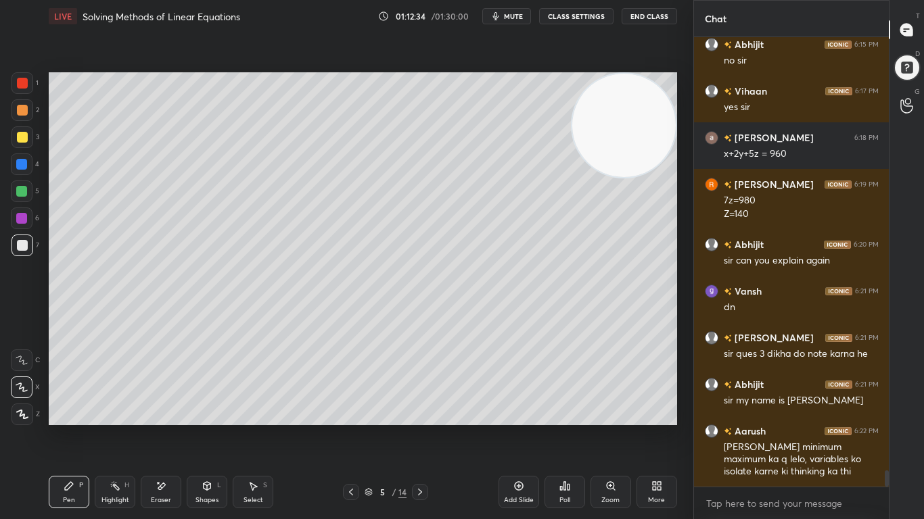
scroll to position [12000, 0]
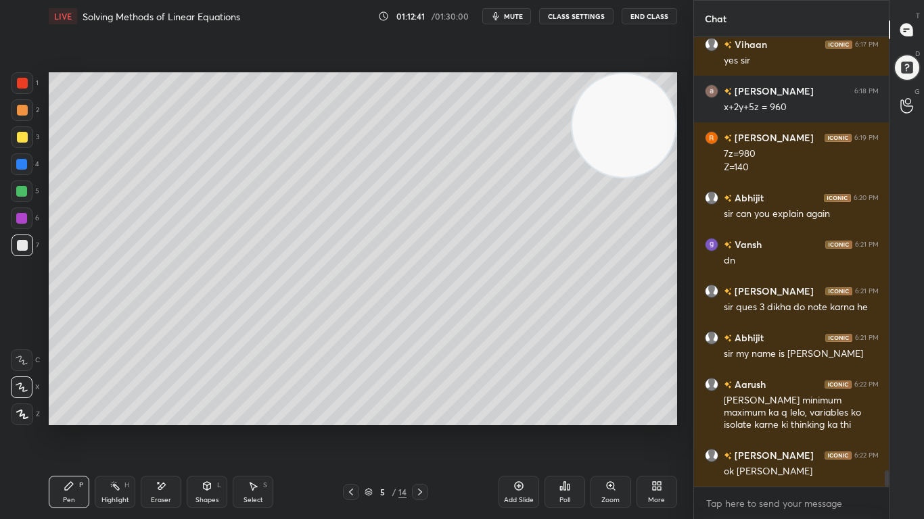
click at [423, 427] on icon at bounding box center [419, 492] width 11 height 11
click at [422, 427] on icon at bounding box center [419, 492] width 11 height 11
click at [423, 427] on icon at bounding box center [419, 492] width 11 height 11
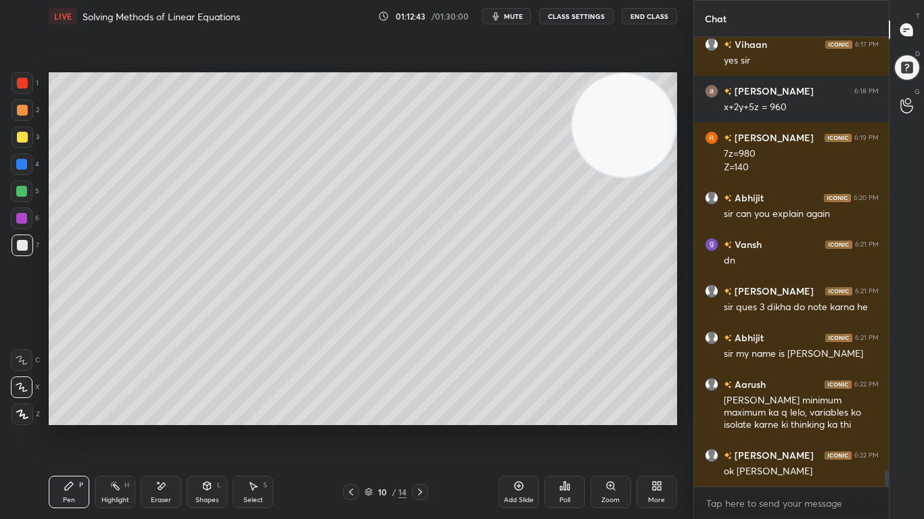
click at [419, 427] on icon at bounding box center [420, 492] width 4 height 7
click at [419, 427] on icon at bounding box center [419, 492] width 11 height 11
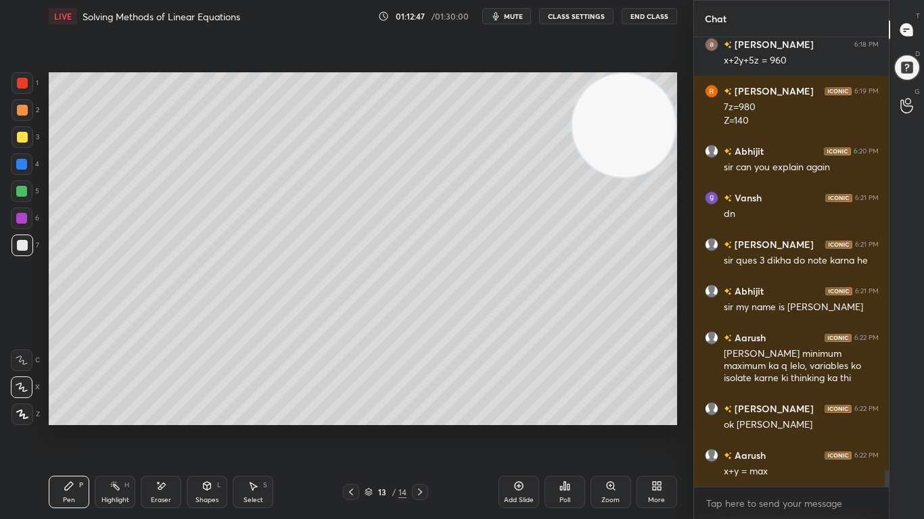
click at [419, 427] on icon at bounding box center [419, 492] width 11 height 11
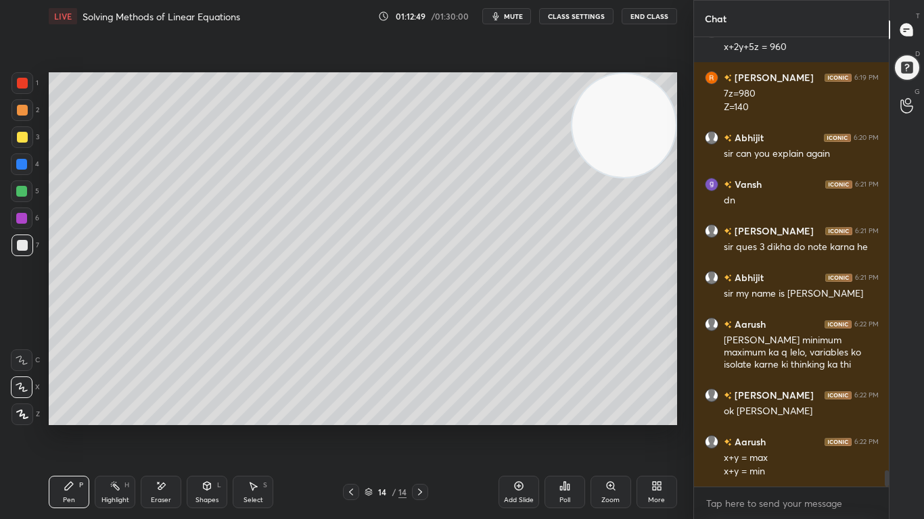
drag, startPoint x: 349, startPoint y: 498, endPoint x: 356, endPoint y: 498, distance: 7.4
click at [350, 427] on div at bounding box center [351, 492] width 16 height 16
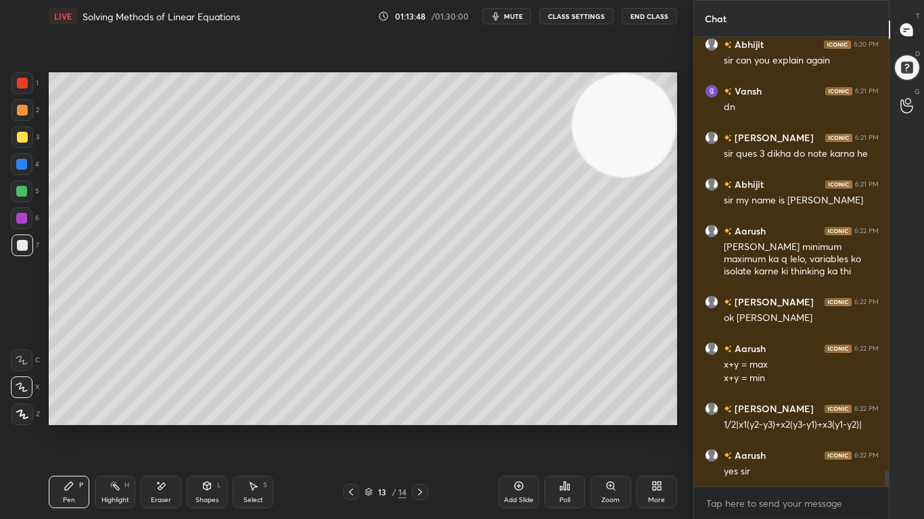
scroll to position [12200, 0]
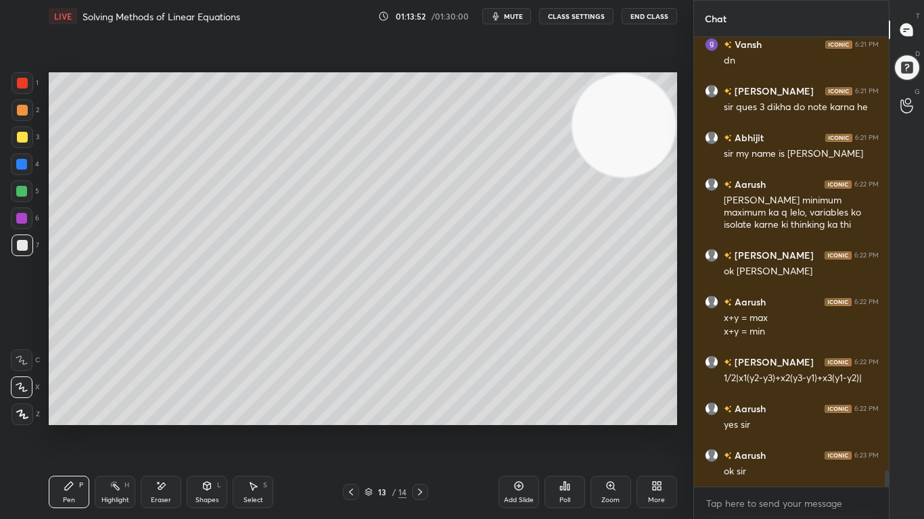
click at [421, 427] on icon at bounding box center [419, 492] width 11 height 11
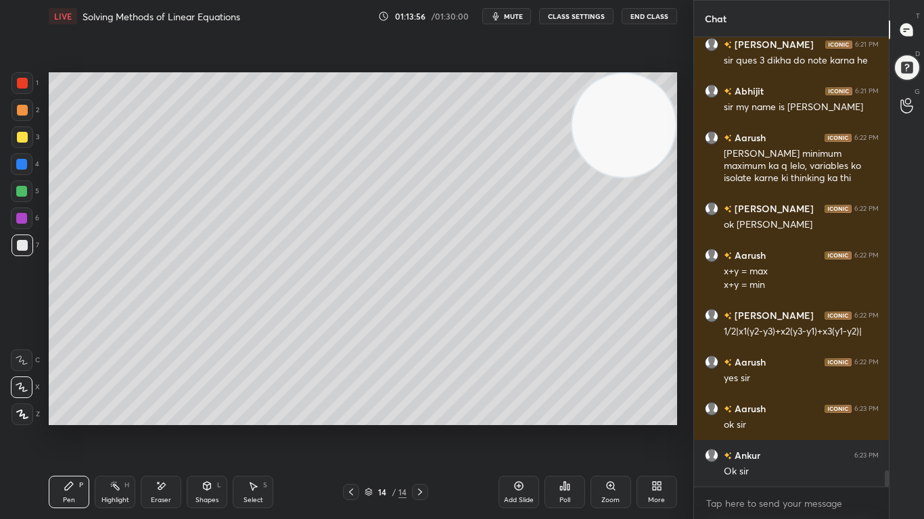
click at [23, 140] on div at bounding box center [22, 137] width 11 height 11
click at [28, 81] on div at bounding box center [22, 83] width 22 height 22
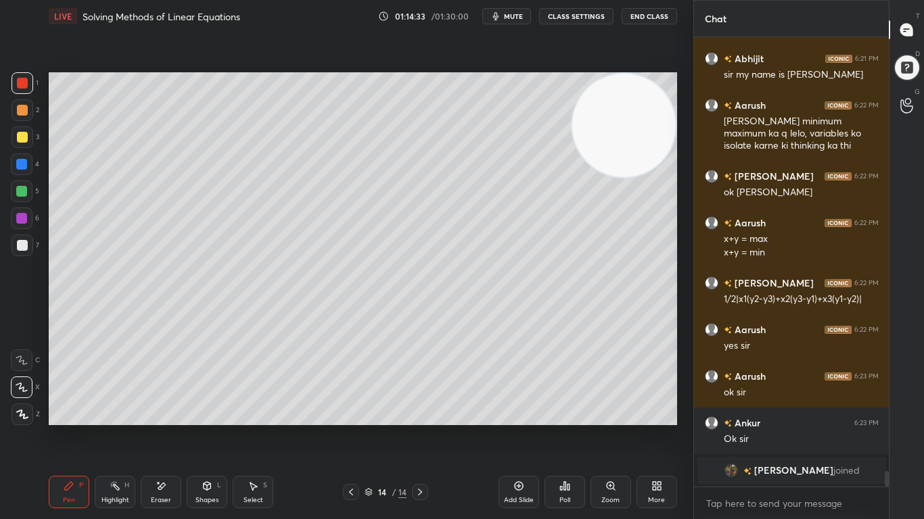
click at [516, 427] on icon at bounding box center [518, 486] width 11 height 11
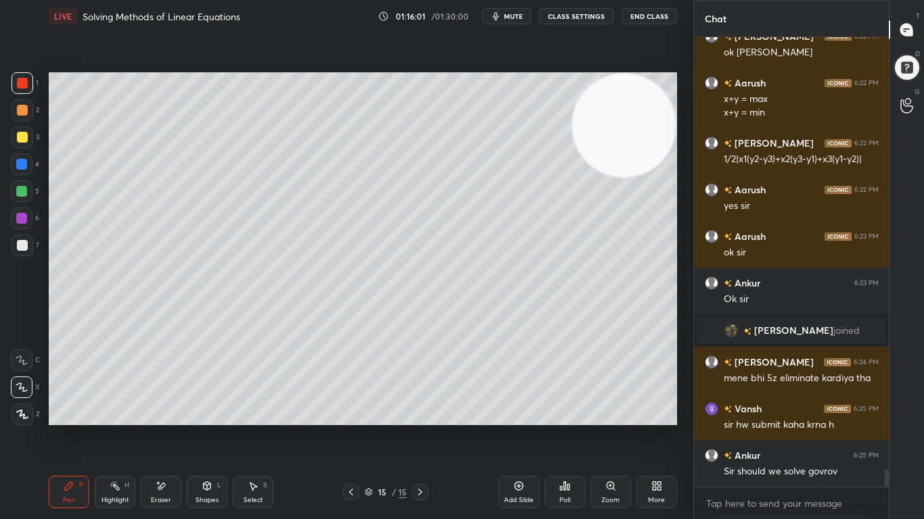
scroll to position [11749, 0]
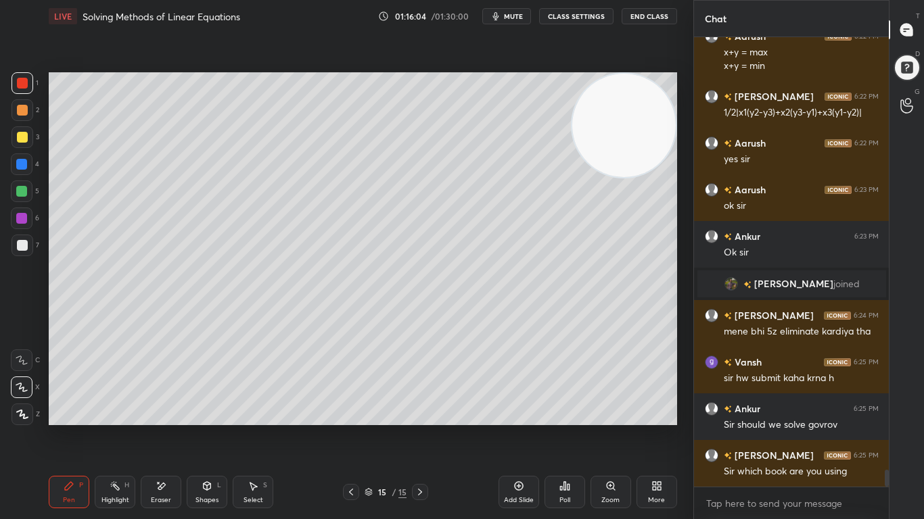
click at [24, 137] on div at bounding box center [22, 137] width 11 height 11
click at [22, 162] on div at bounding box center [21, 164] width 11 height 11
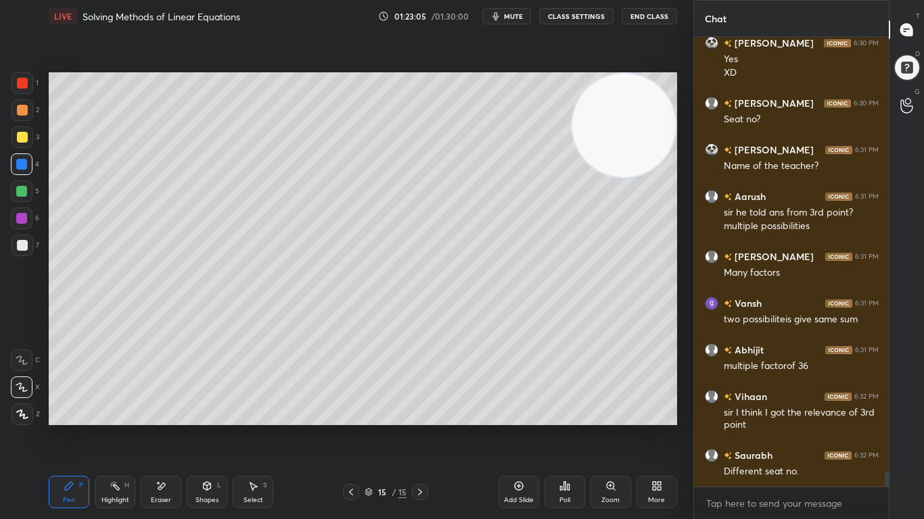
scroll to position [12721, 0]
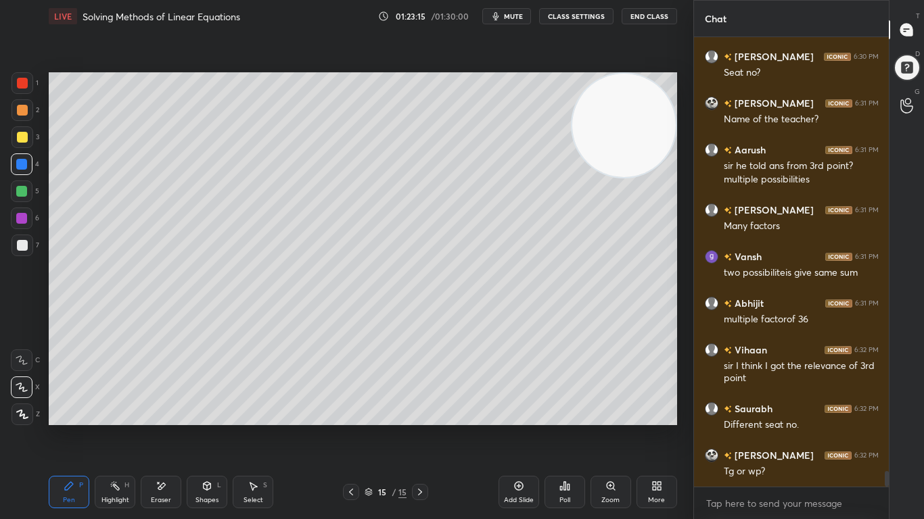
click at [518, 427] on div "Add Slide" at bounding box center [518, 492] width 41 height 32
click at [36, 124] on div "2" at bounding box center [25, 112] width 28 height 27
click at [22, 136] on div at bounding box center [22, 137] width 11 height 11
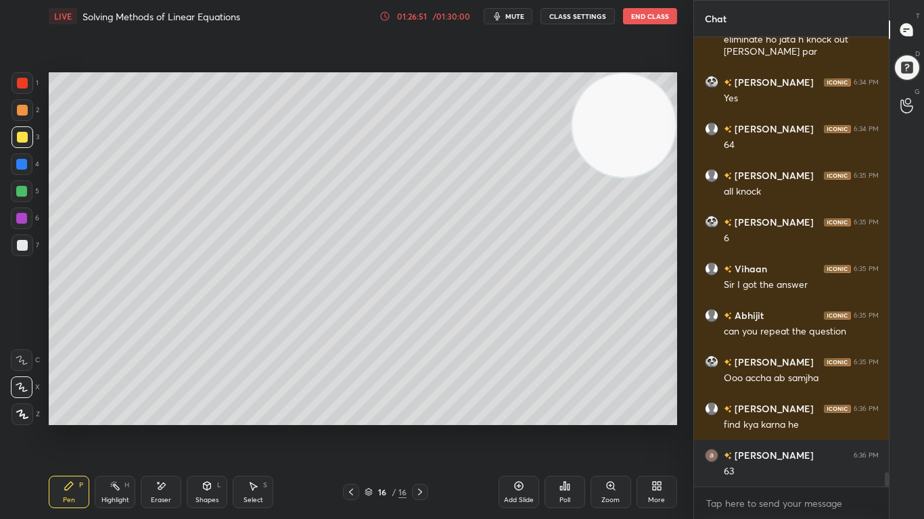
scroll to position [13818, 0]
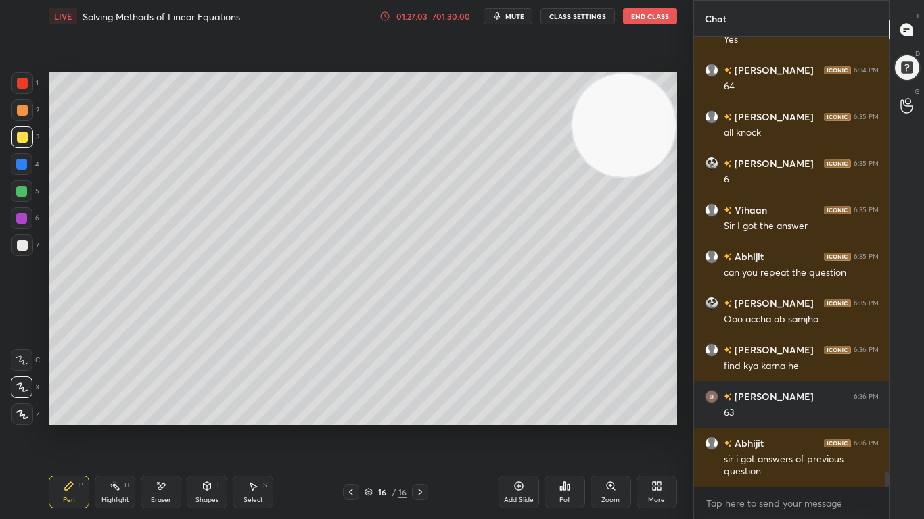
click at [559, 427] on div "Poll" at bounding box center [564, 492] width 41 height 32
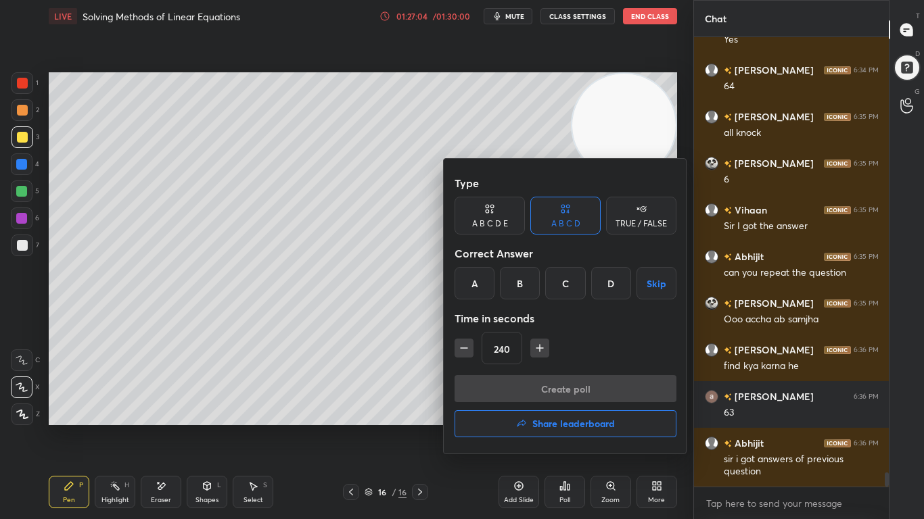
click at [578, 427] on button "Share leaderboard" at bounding box center [565, 423] width 222 height 27
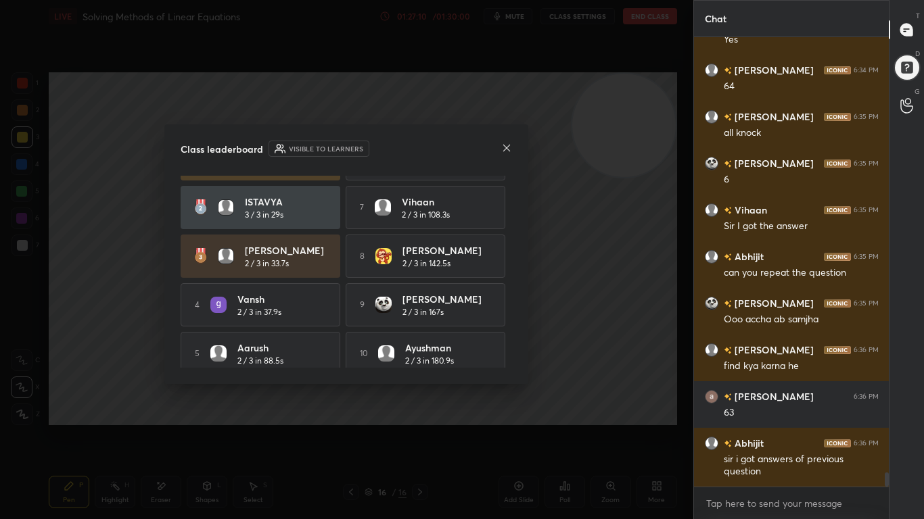
scroll to position [50, 0]
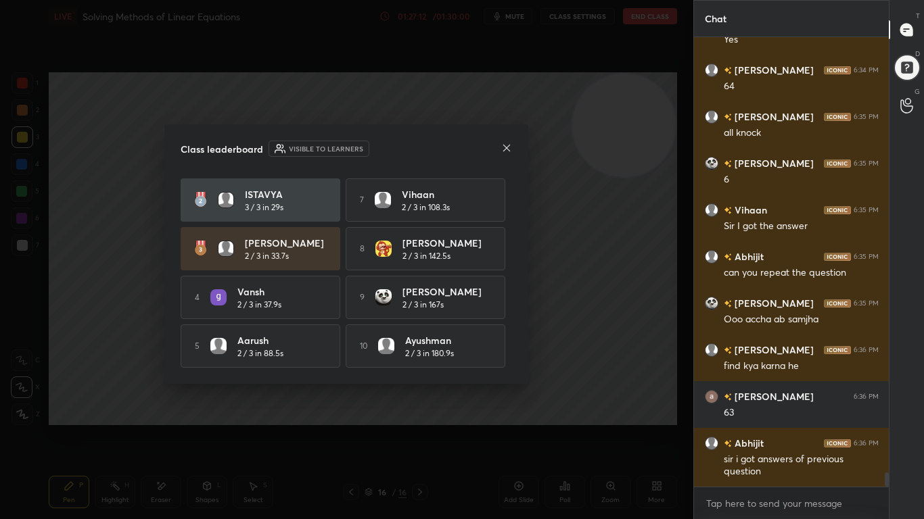
click at [505, 154] on div at bounding box center [506, 149] width 11 height 14
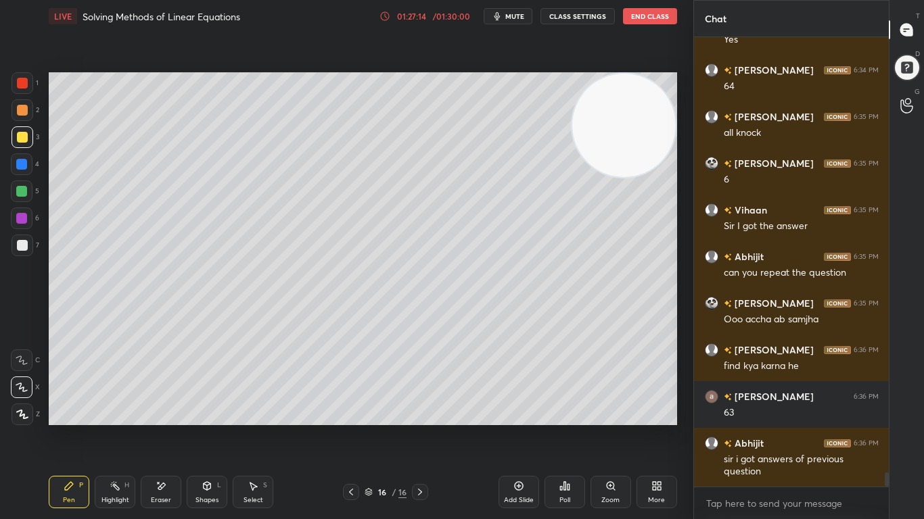
click at [515, 427] on icon at bounding box center [518, 486] width 11 height 11
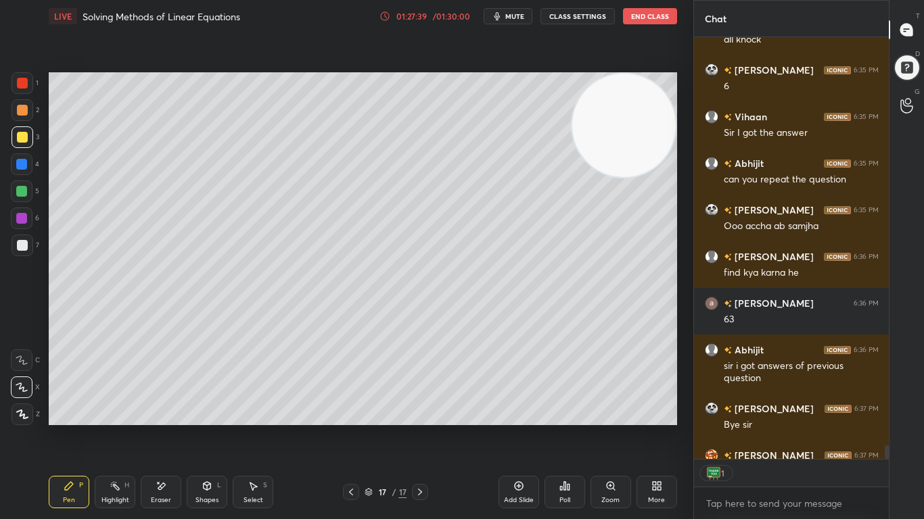
scroll to position [418, 191]
click at [656, 19] on button "End Class" at bounding box center [650, 16] width 54 height 16
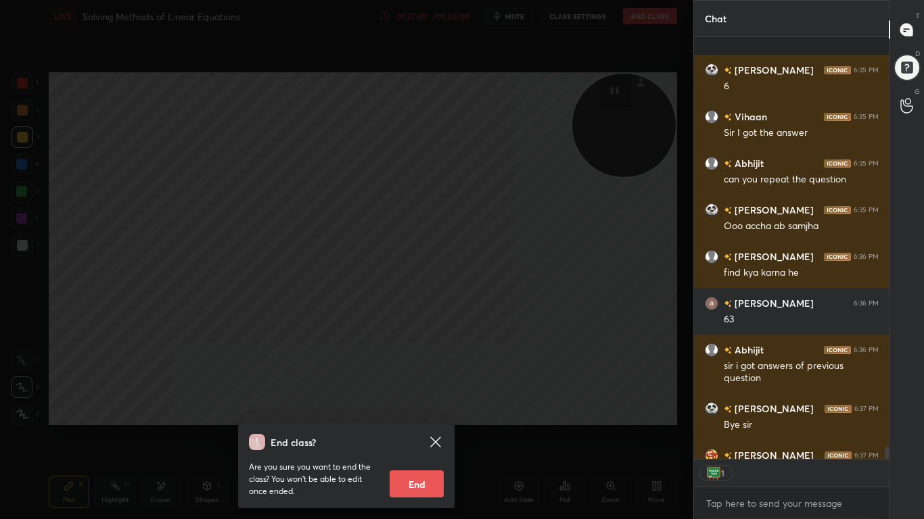
scroll to position [13986, 0]
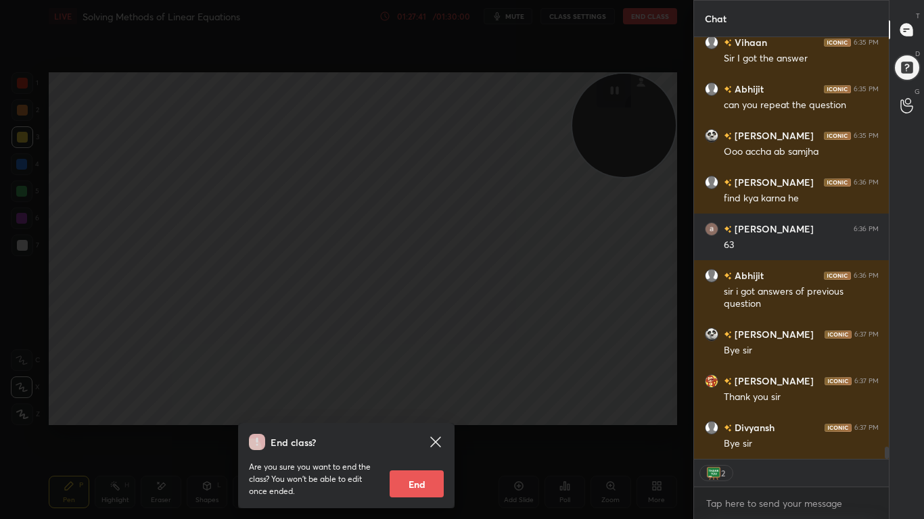
click at [432, 427] on button "End" at bounding box center [416, 484] width 54 height 27
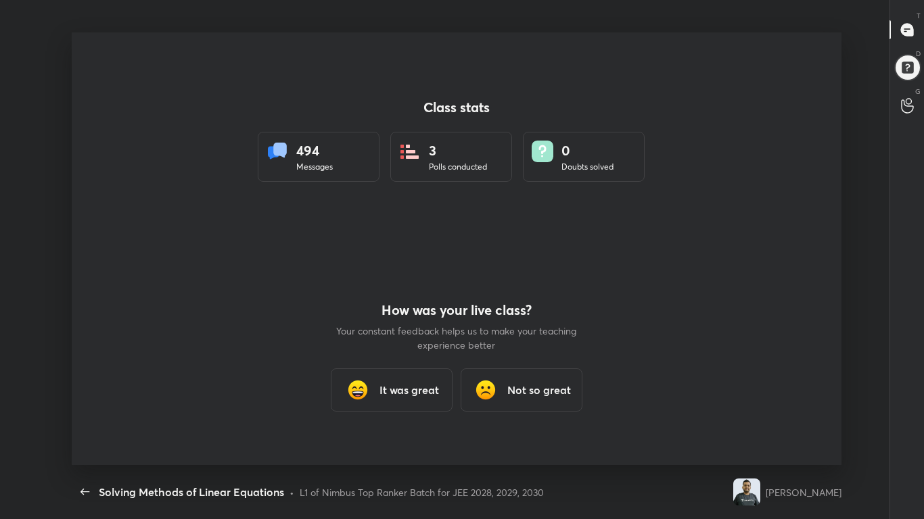
scroll to position [67185, 66705]
click at [429, 394] on h3 "It was great" at bounding box center [409, 390] width 60 height 16
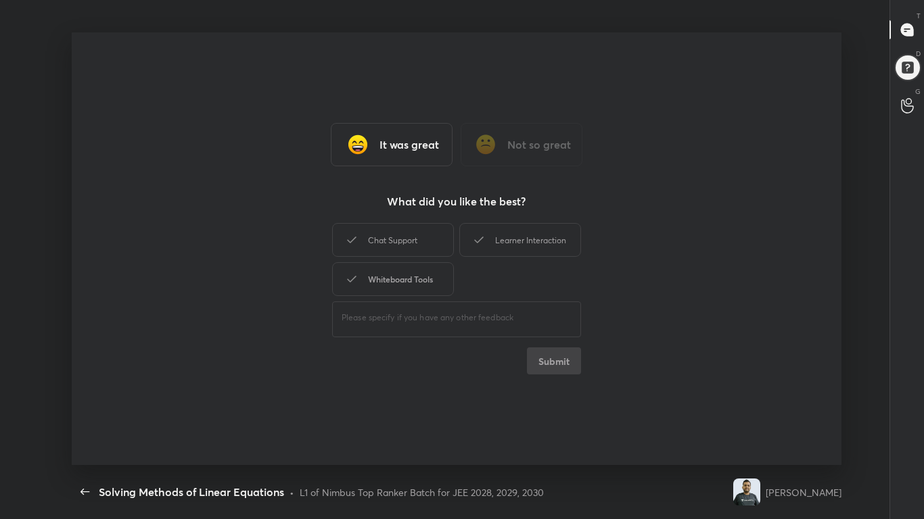
click at [435, 282] on div "Whiteboard Tools" at bounding box center [393, 279] width 122 height 34
click at [425, 249] on div "Chat Support" at bounding box center [393, 240] width 122 height 34
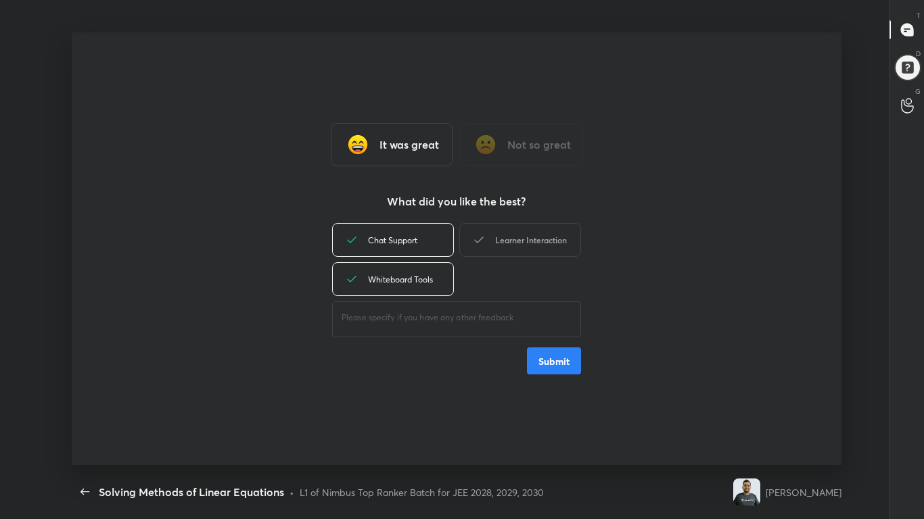
click at [500, 238] on div "Learner Interaction" at bounding box center [520, 240] width 122 height 34
click at [538, 355] on button "Submit" at bounding box center [554, 361] width 54 height 27
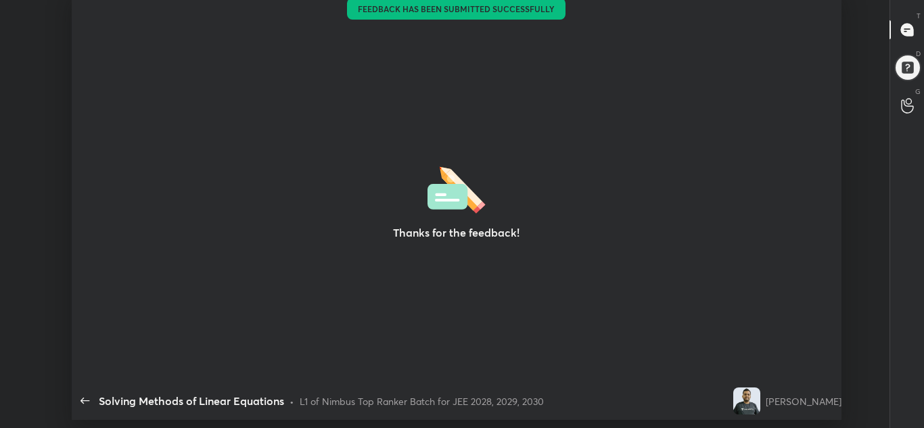
scroll to position [67276, 66705]
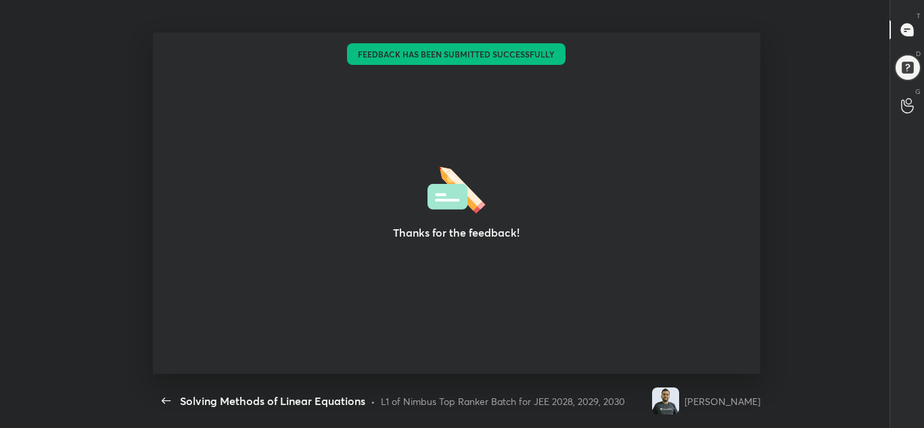
type textarea "x"
